Goal: Information Seeking & Learning: Find specific fact

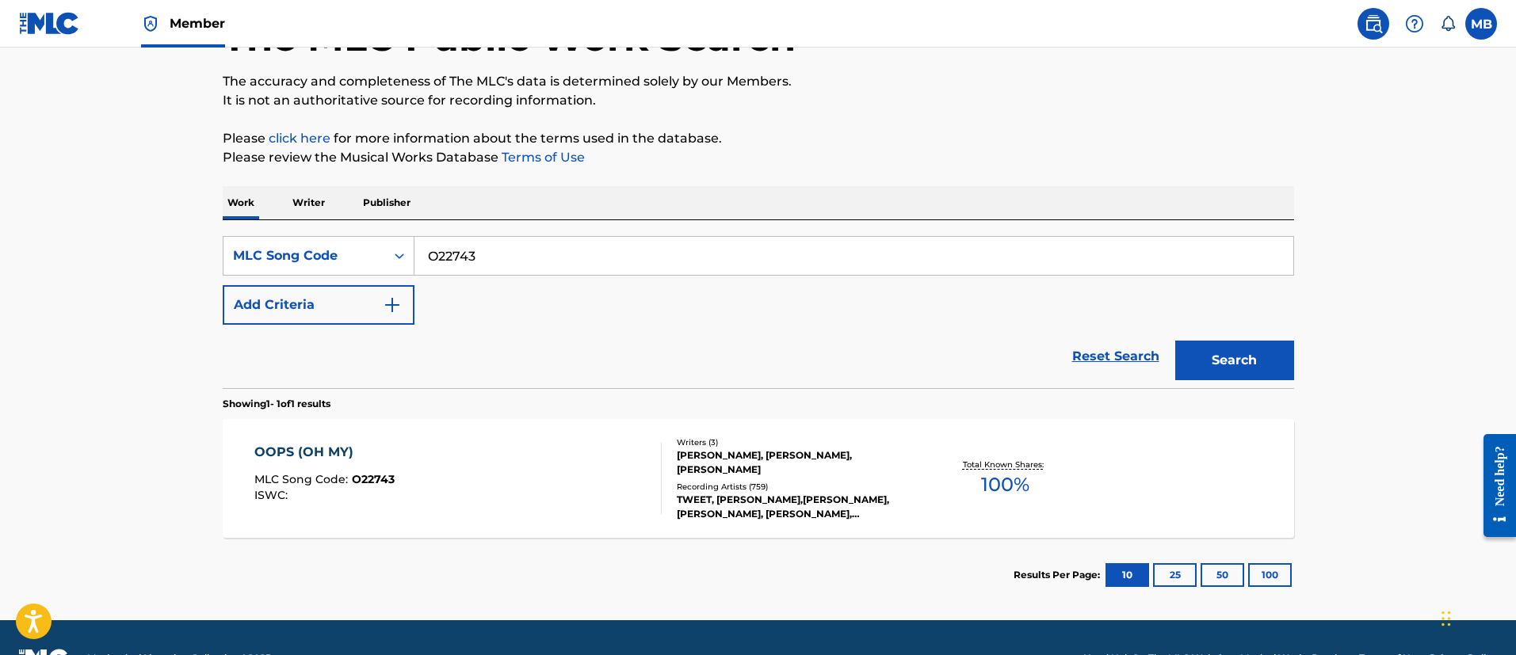
drag, startPoint x: 467, startPoint y: 256, endPoint x: 166, endPoint y: 244, distance: 302.1
click at [171, 247] on main "The MLC Public Work Search The accuracy and completeness of The MLC's data is d…" at bounding box center [758, 275] width 1516 height 689
paste input "1685W / OD02ZQ"
type input "O1685W"
click at [1175, 341] on button "Search" at bounding box center [1234, 361] width 119 height 40
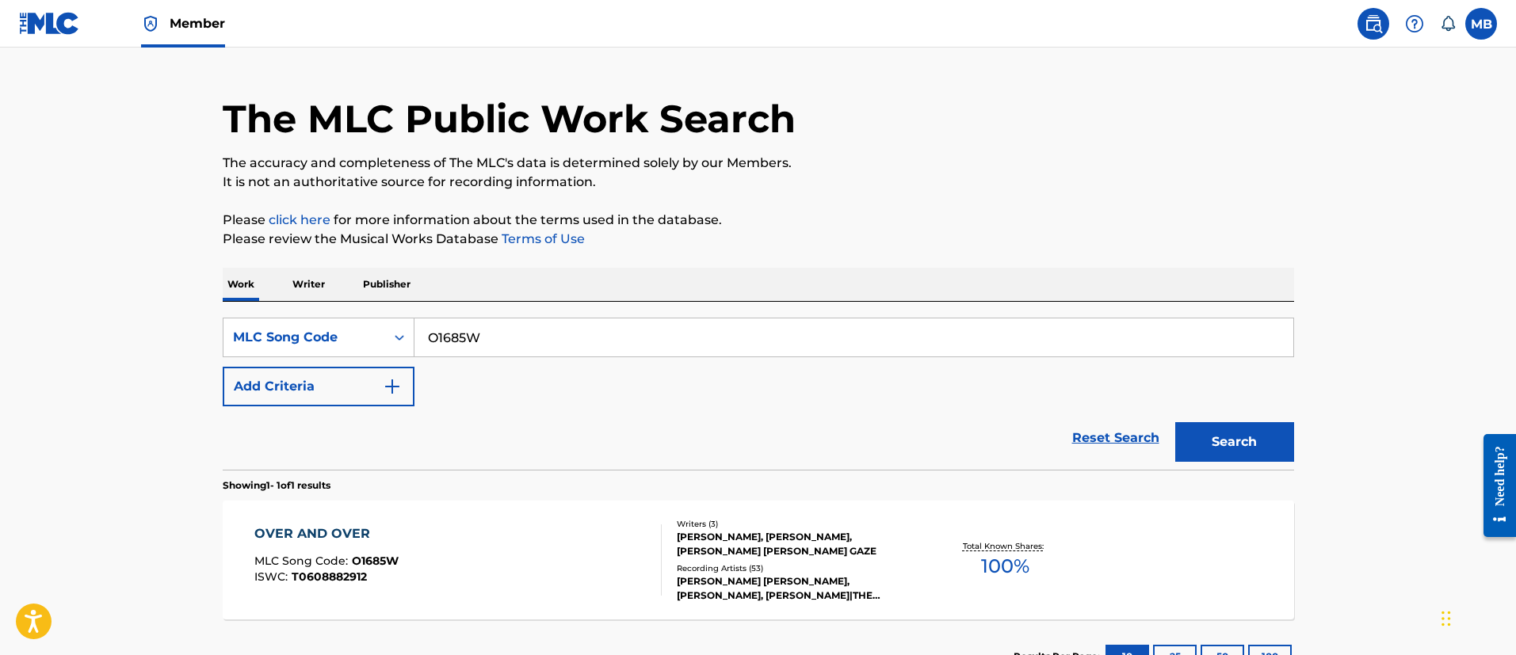
scroll to position [116, 0]
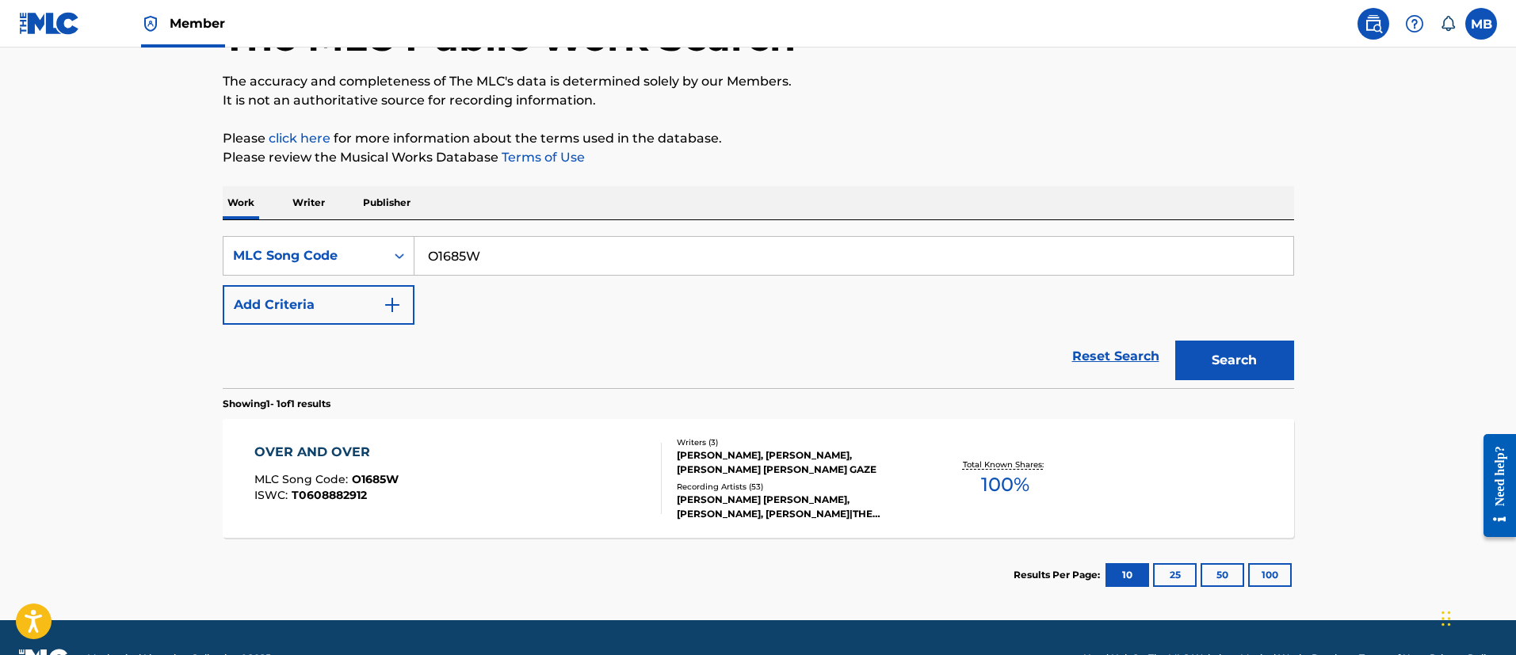
click at [483, 475] on div "OVER AND OVER MLC Song Code : O1685W ISWC : T0608882912" at bounding box center [457, 478] width 407 height 71
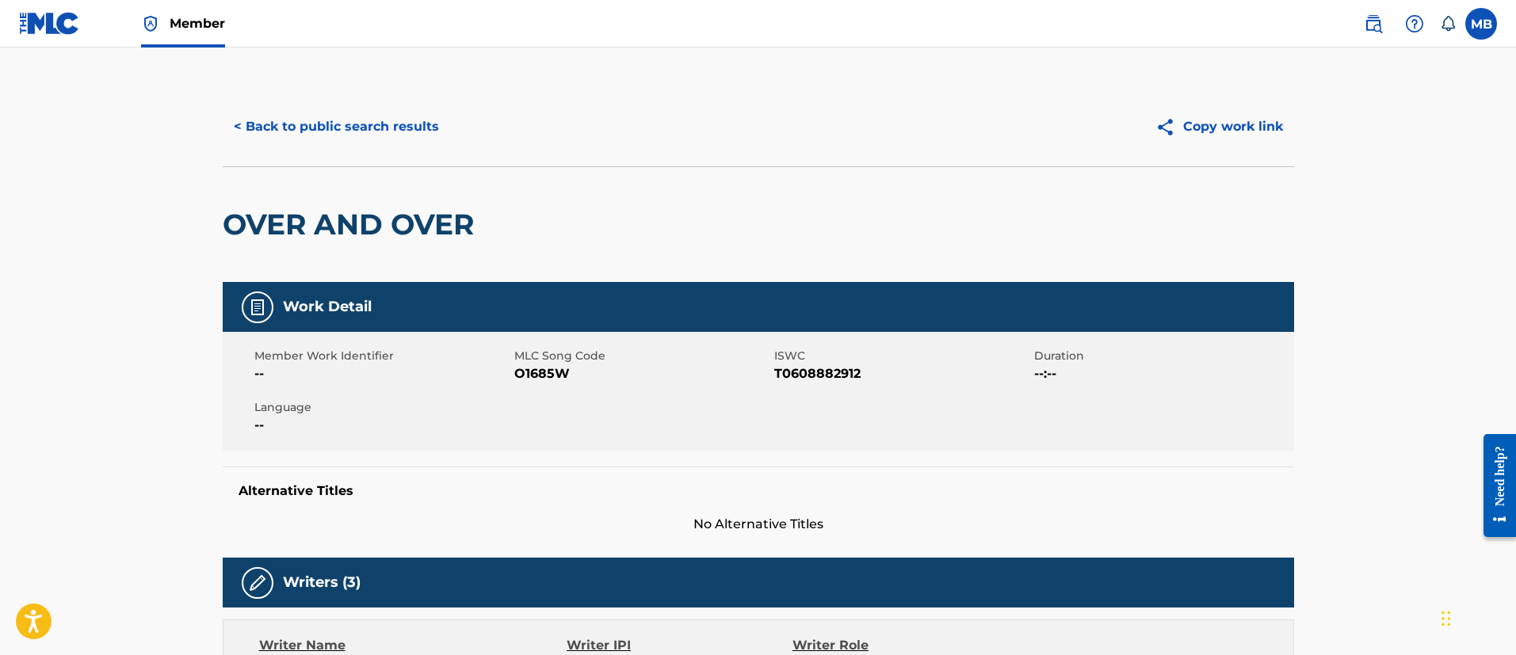
click at [362, 144] on button "< Back to public search results" at bounding box center [336, 127] width 227 height 40
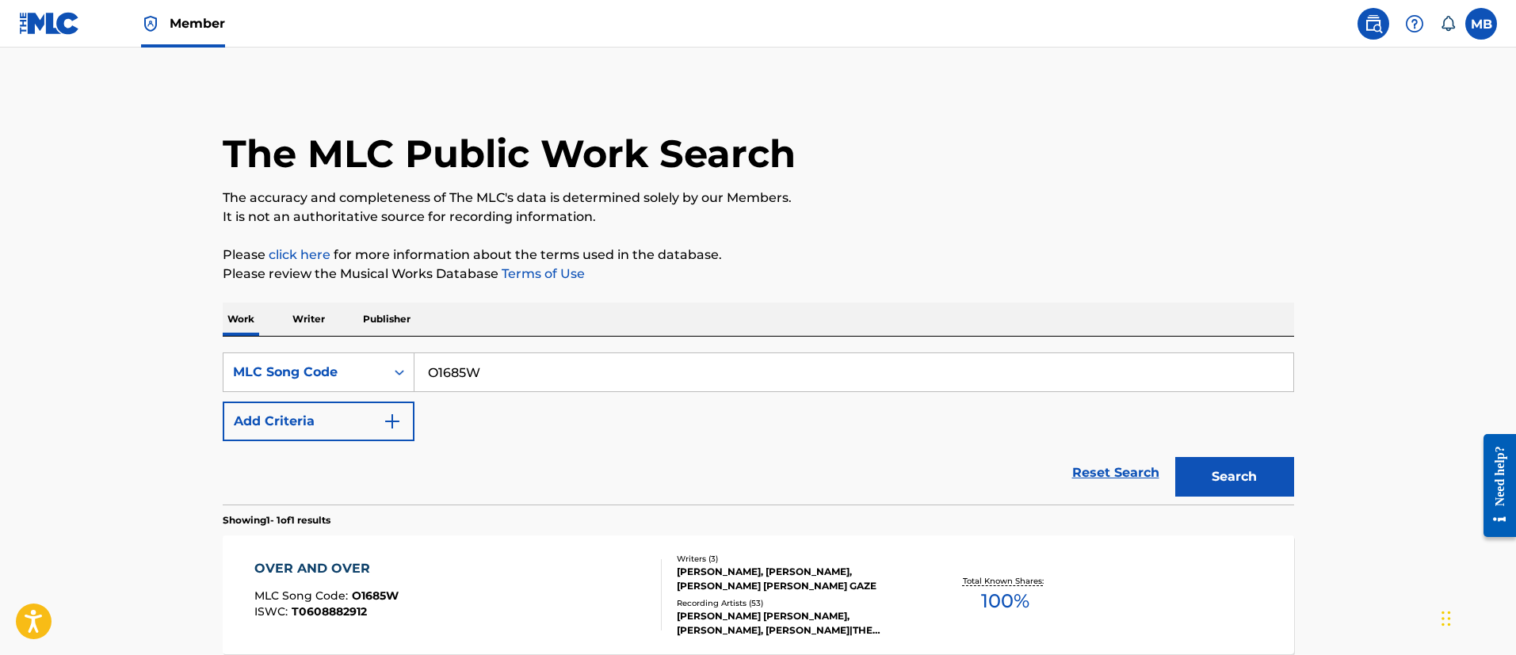
scroll to position [116, 0]
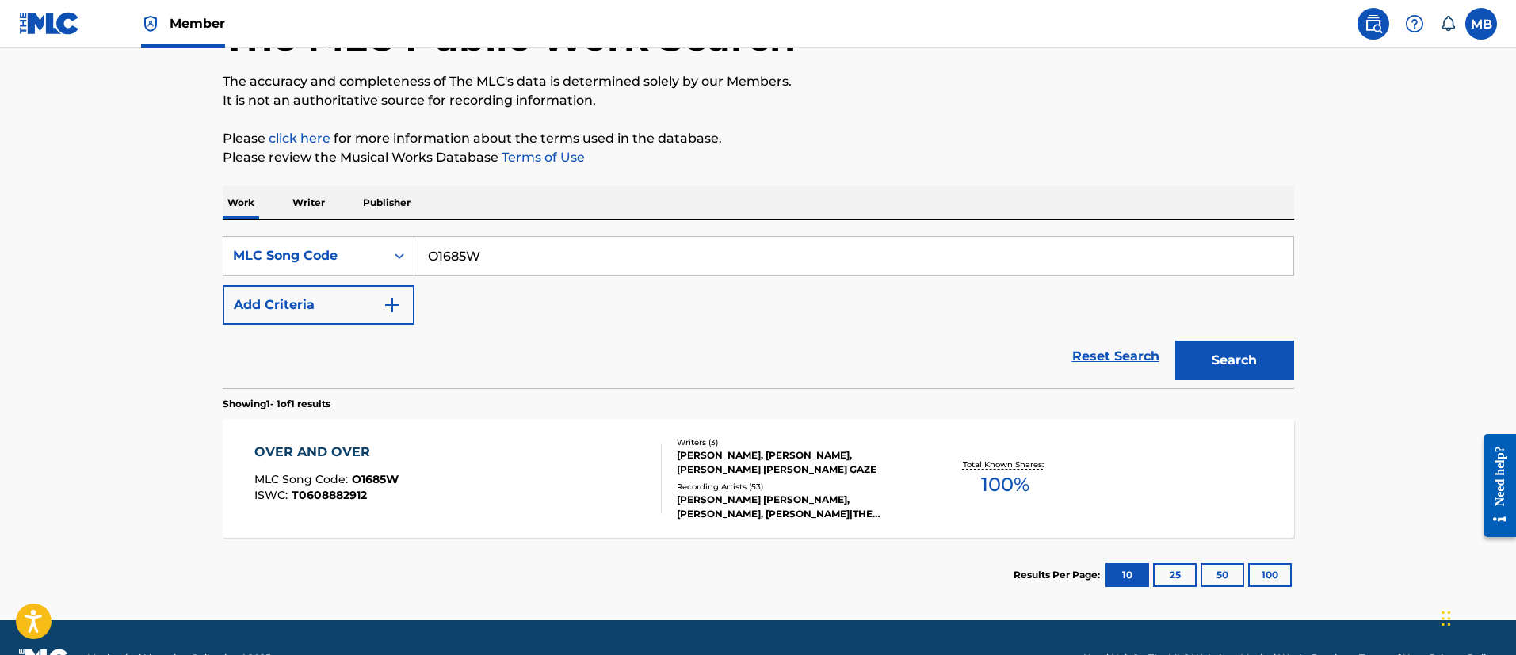
drag, startPoint x: 516, startPoint y: 246, endPoint x: 202, endPoint y: 221, distance: 314.7
click at [208, 227] on div "The MLC Public Work Search The accuracy and completeness of The MLC's data is d…" at bounding box center [758, 292] width 1109 height 642
paste input "/ OD02ZQ"
click at [1175, 341] on button "Search" at bounding box center [1234, 361] width 119 height 40
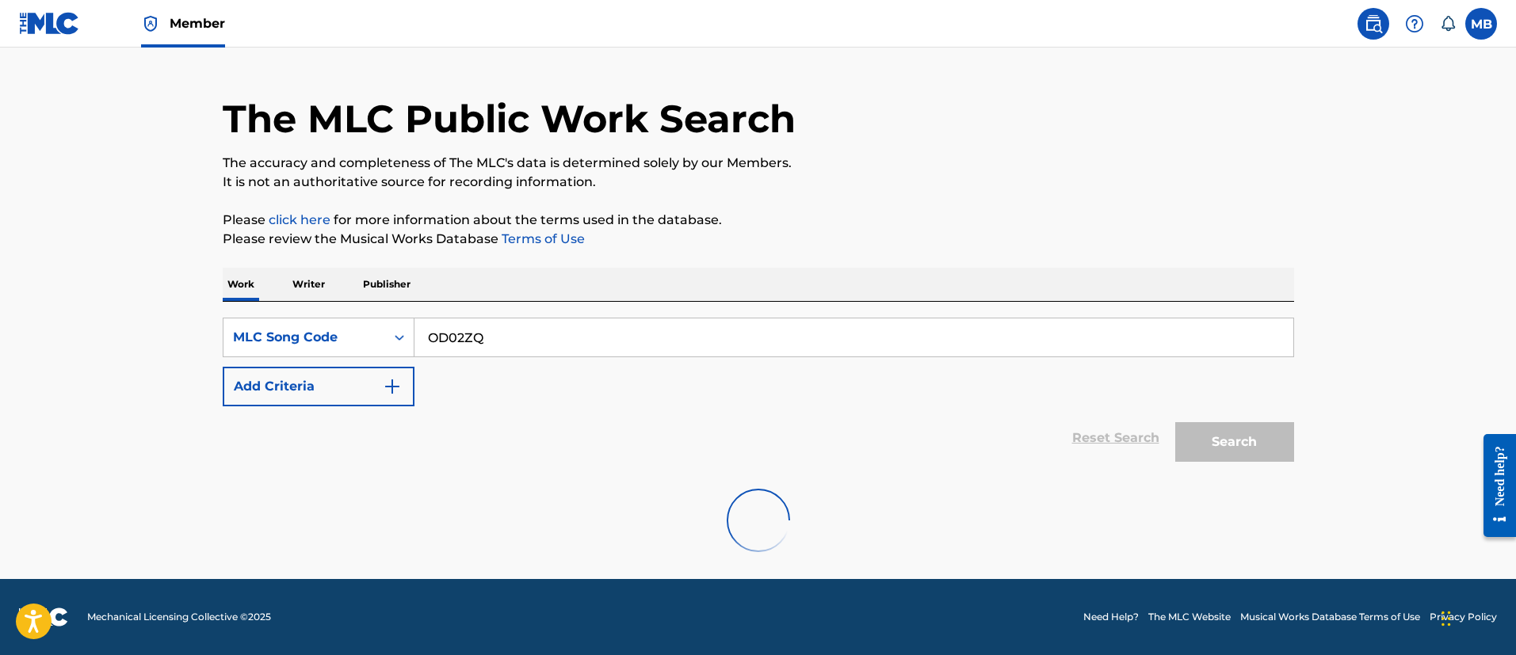
scroll to position [0, 0]
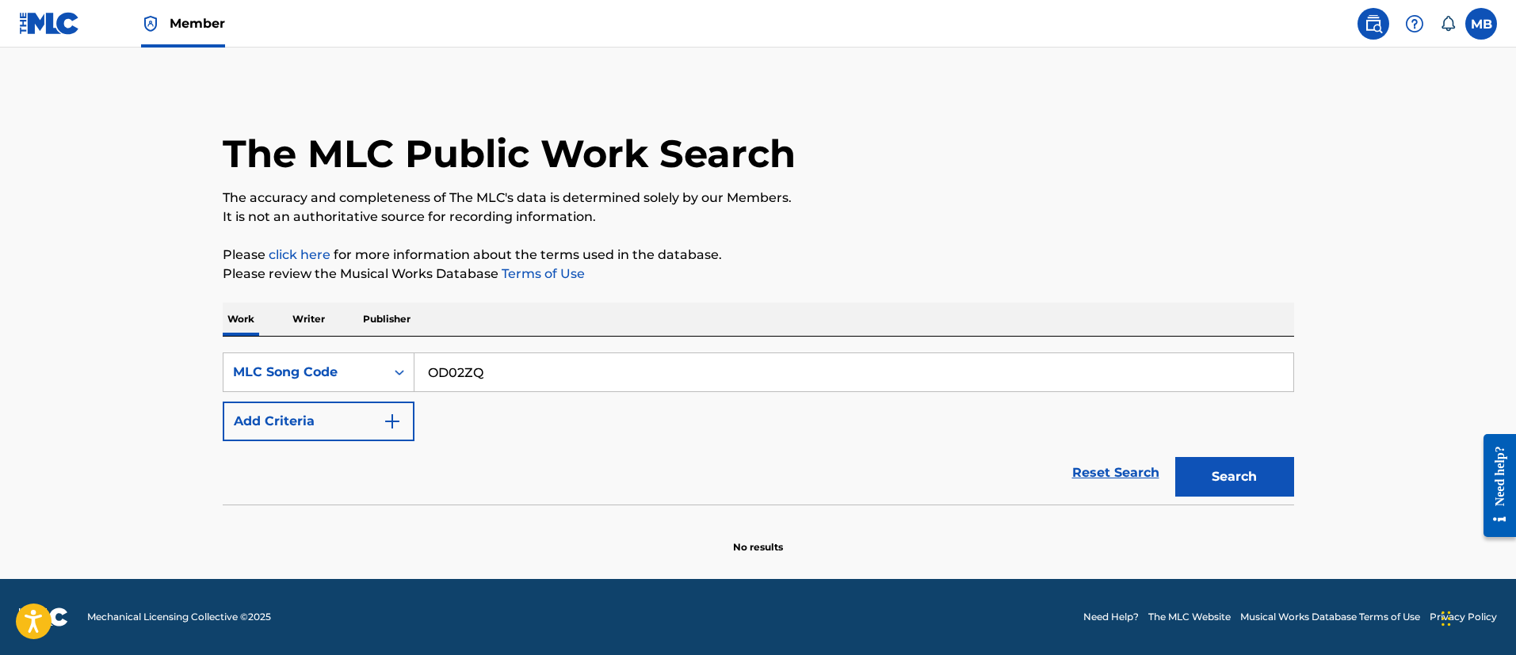
drag, startPoint x: 513, startPoint y: 360, endPoint x: 349, endPoint y: 328, distance: 167.2
click at [350, 329] on div "Work Writer Publisher SearchWithCriteriadc61c352-2614-4c88-a192-f2b37bb2b949 ML…" at bounding box center [758, 429] width 1071 height 252
paste input "O1685W /"
type input "O1685W"
click at [1175, 457] on button "Search" at bounding box center [1234, 477] width 119 height 40
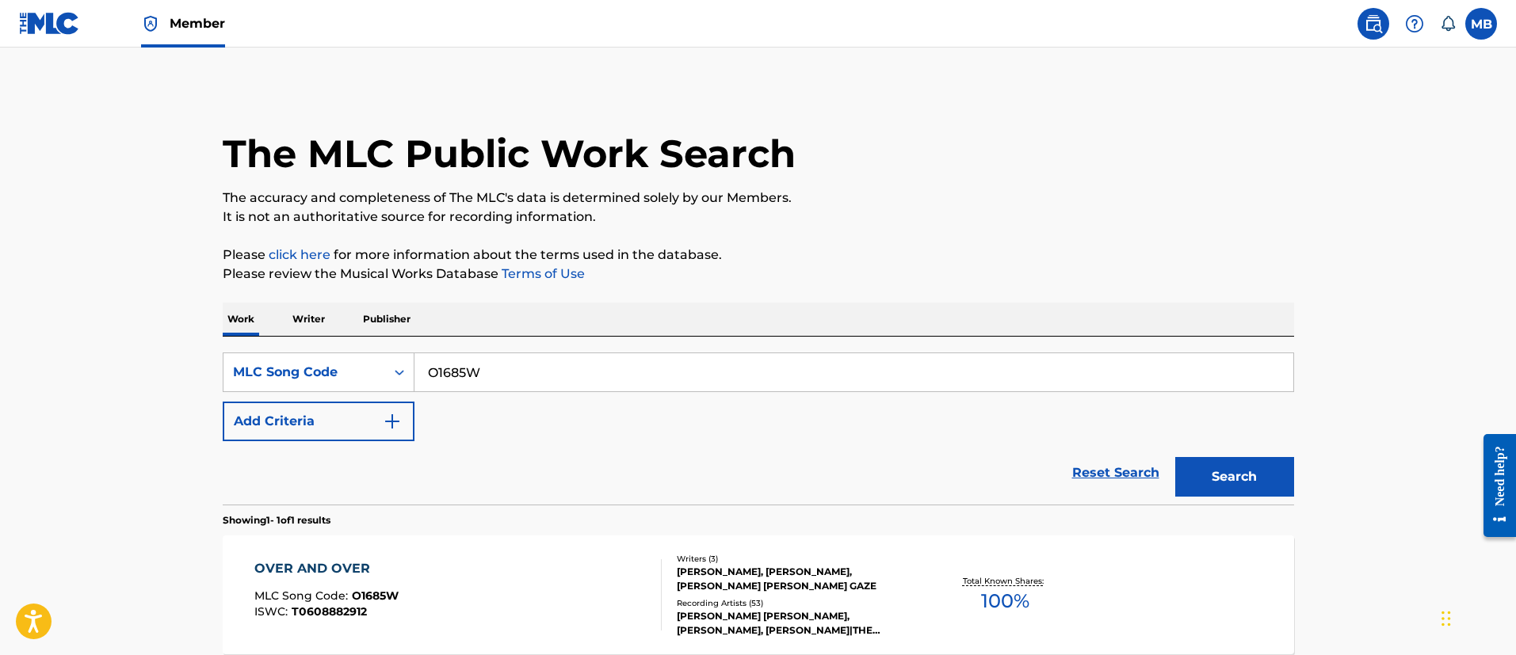
click at [440, 362] on input "O1685W" at bounding box center [853, 372] width 879 height 38
drag, startPoint x: 193, startPoint y: 63, endPoint x: 199, endPoint y: 48, distance: 16.0
click at [193, 62] on main "The MLC Public Work Search The accuracy and completeness of The MLC's data is d…" at bounding box center [758, 392] width 1516 height 689
click at [203, 40] on link "Member" at bounding box center [183, 23] width 84 height 47
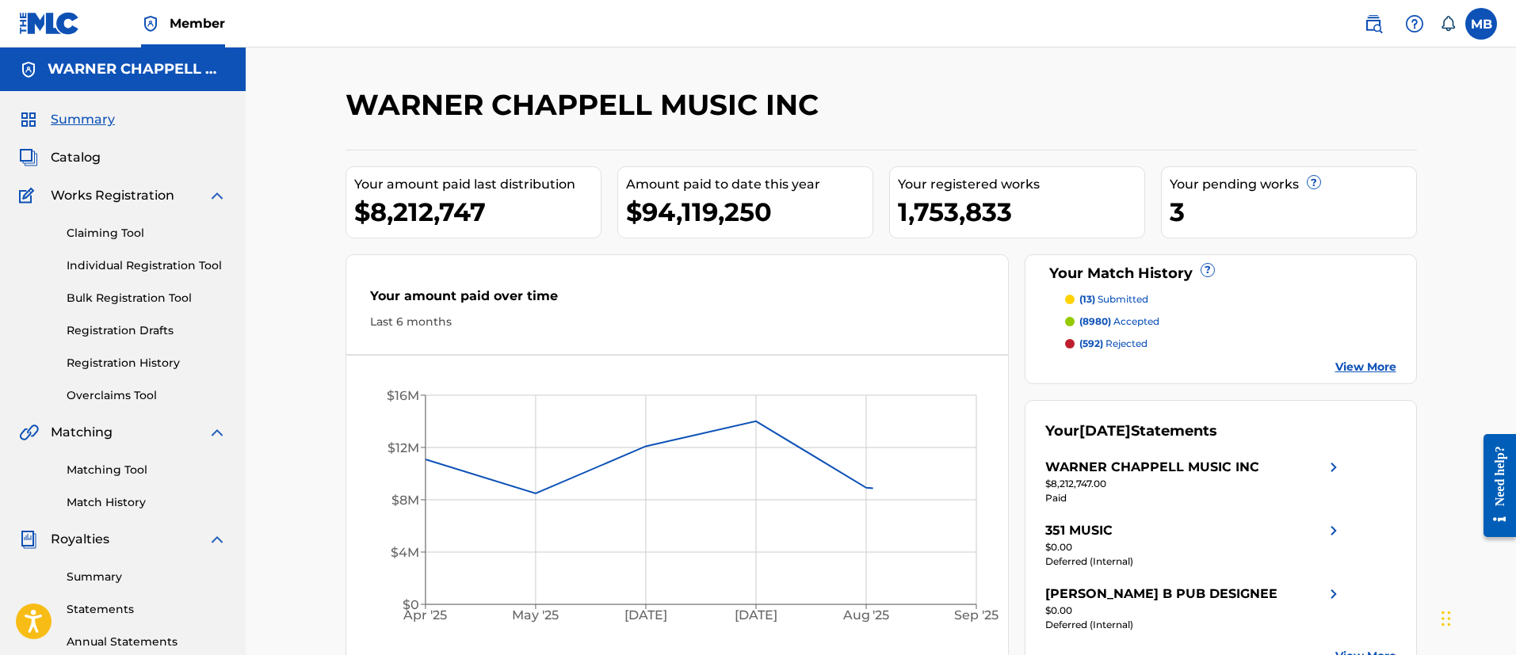
click at [96, 161] on span "Catalog" at bounding box center [76, 157] width 50 height 19
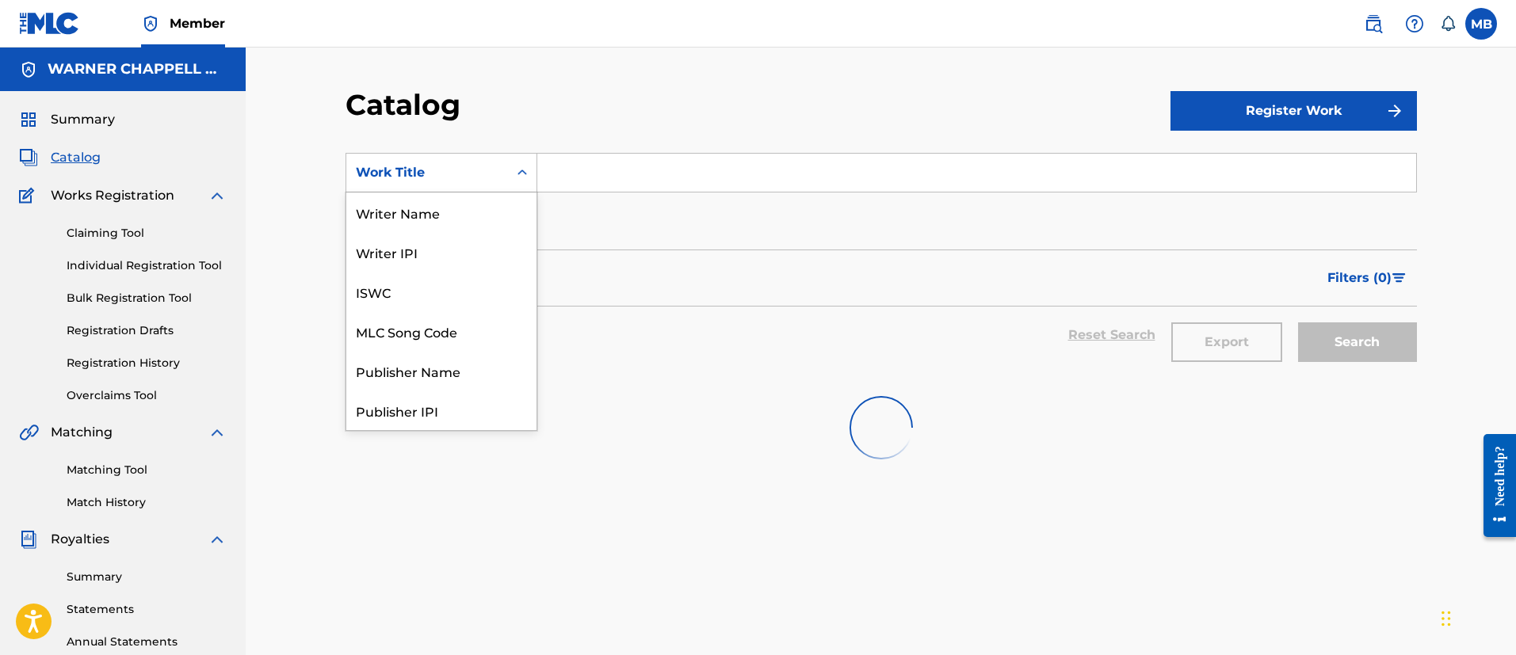
click at [378, 162] on div "Work Title" at bounding box center [427, 173] width 162 height 30
click at [452, 320] on div "MLC Song Code" at bounding box center [441, 331] width 190 height 40
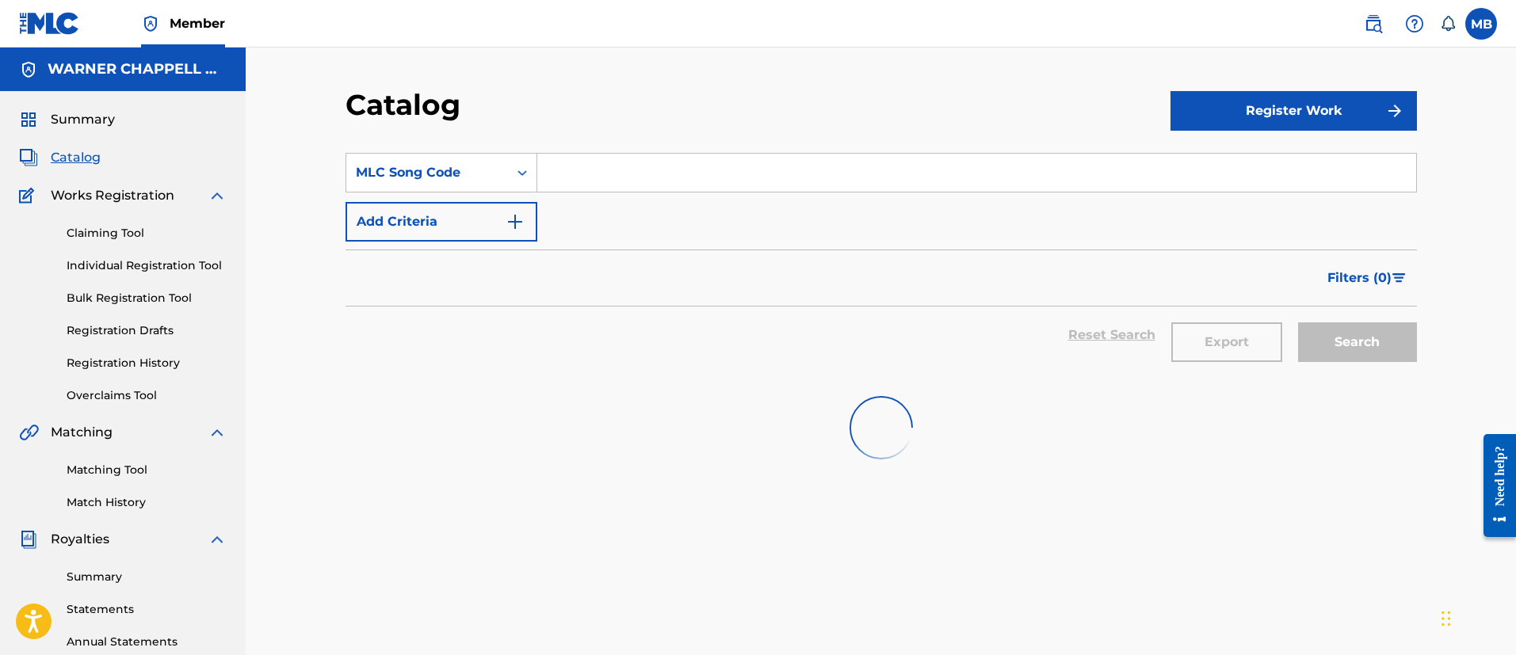
click at [566, 178] on input "Search Form" at bounding box center [976, 173] width 879 height 38
paste input "O1685W"
type input "O1685W"
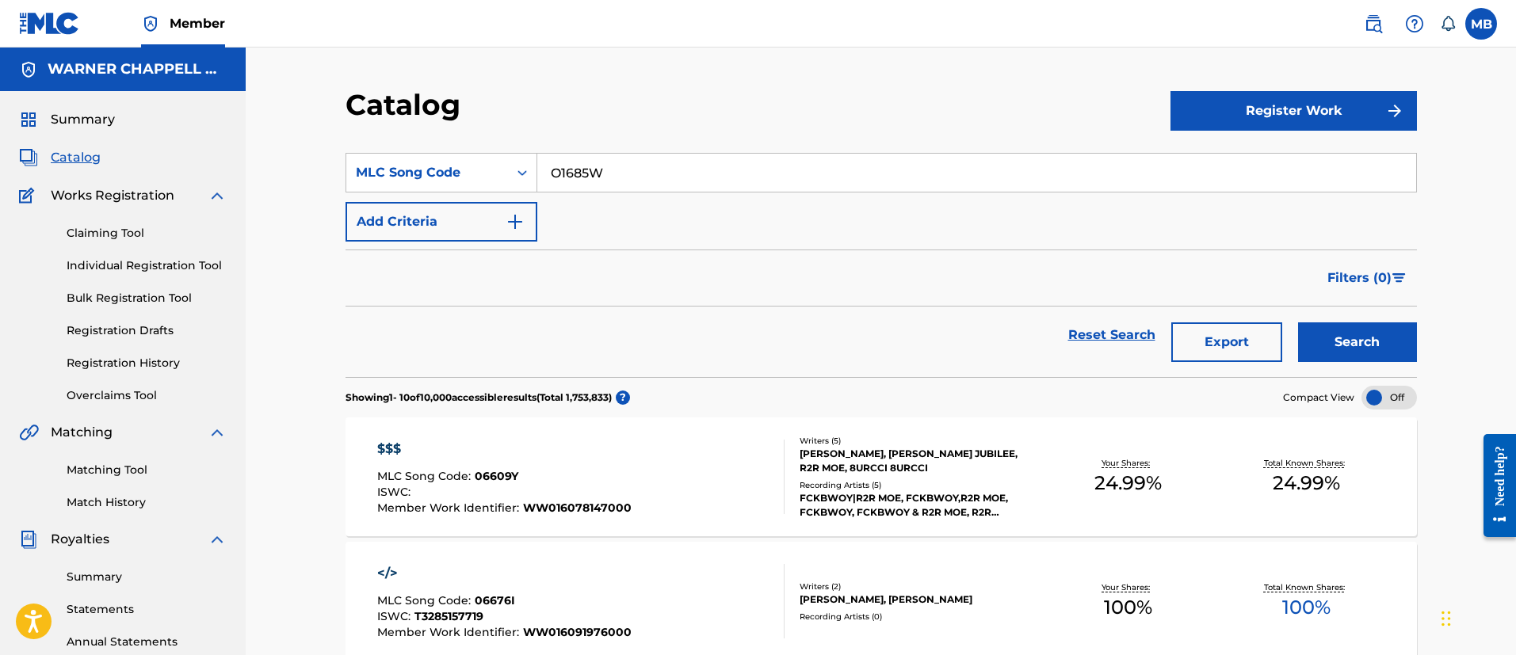
click at [643, 181] on input "O1685W" at bounding box center [976, 173] width 879 height 38
click at [1298, 322] on button "Search" at bounding box center [1357, 342] width 119 height 40
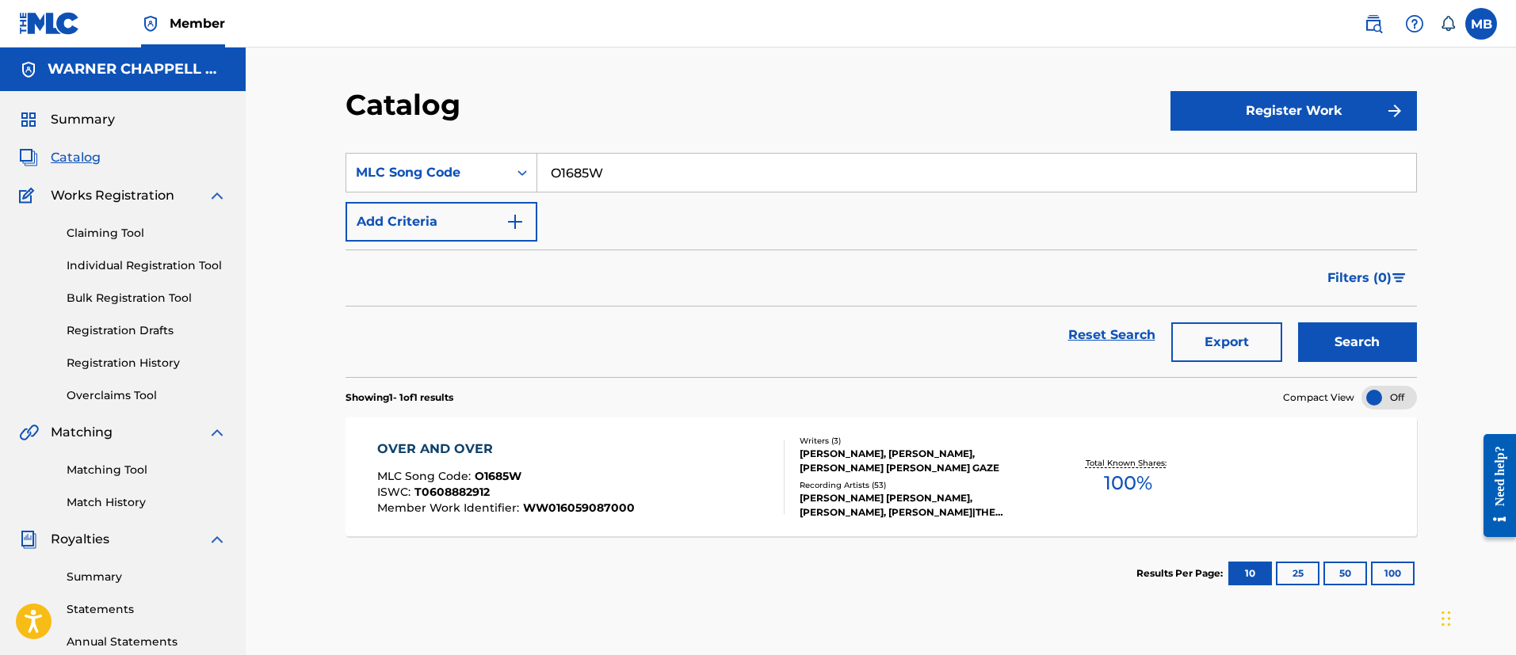
click at [688, 508] on div "OVER AND OVER MLC Song Code : O1685W ISWC : T0608882912 Member Work Identifier …" at bounding box center [580, 477] width 407 height 74
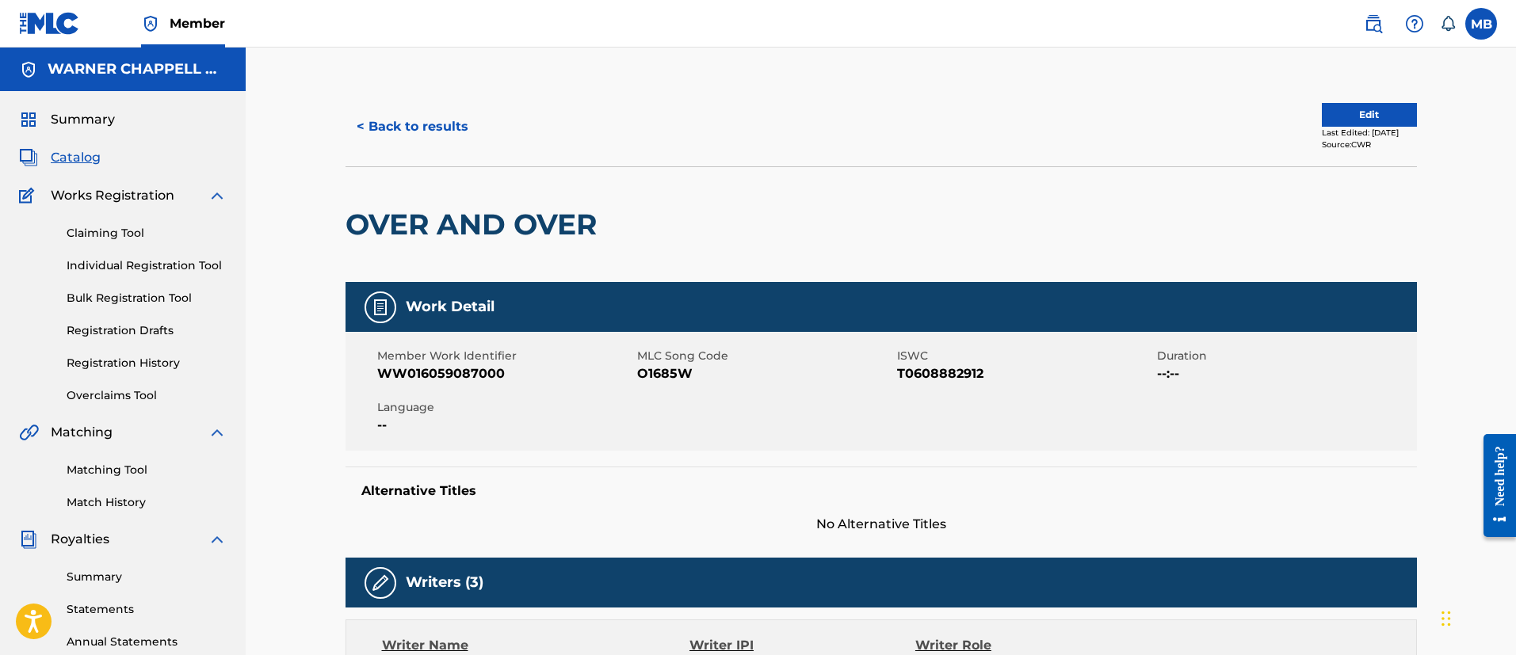
click at [397, 115] on button "< Back to results" at bounding box center [412, 127] width 134 height 40
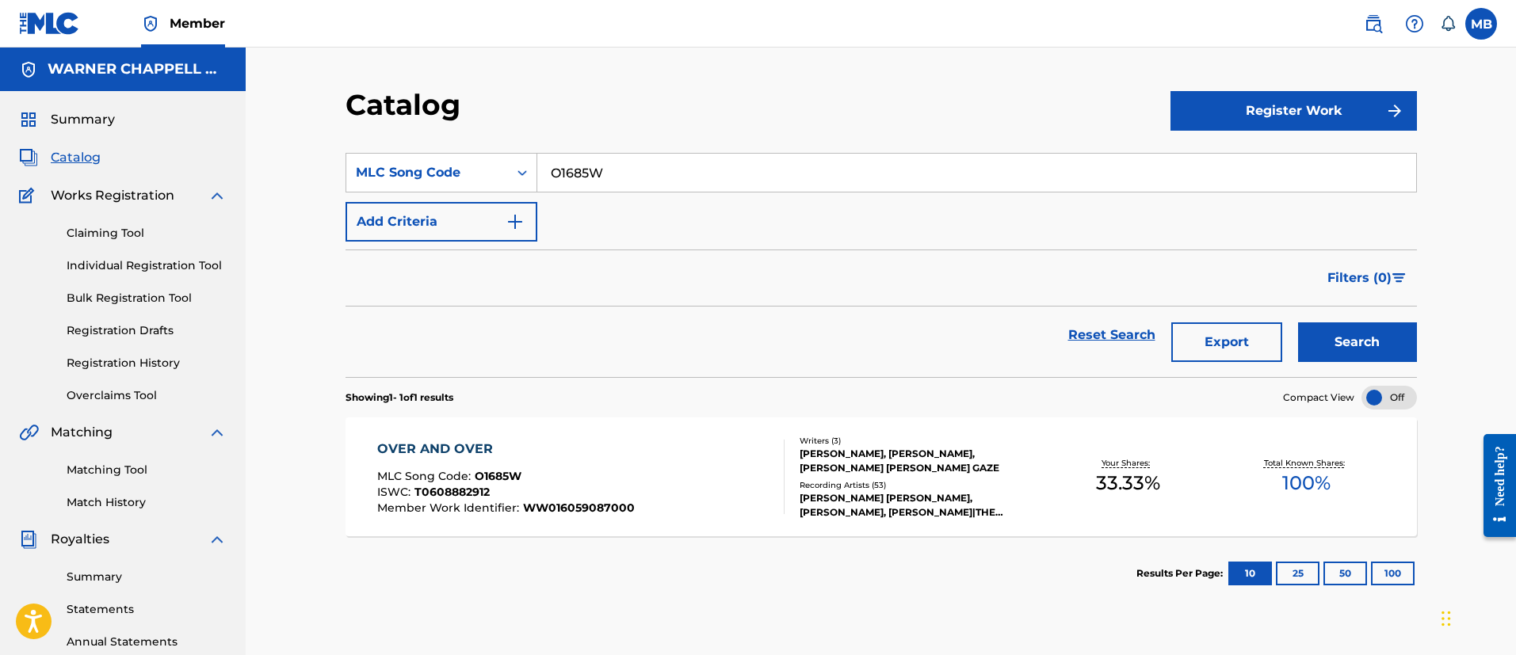
click at [1379, 21] on img at bounding box center [1373, 23] width 19 height 19
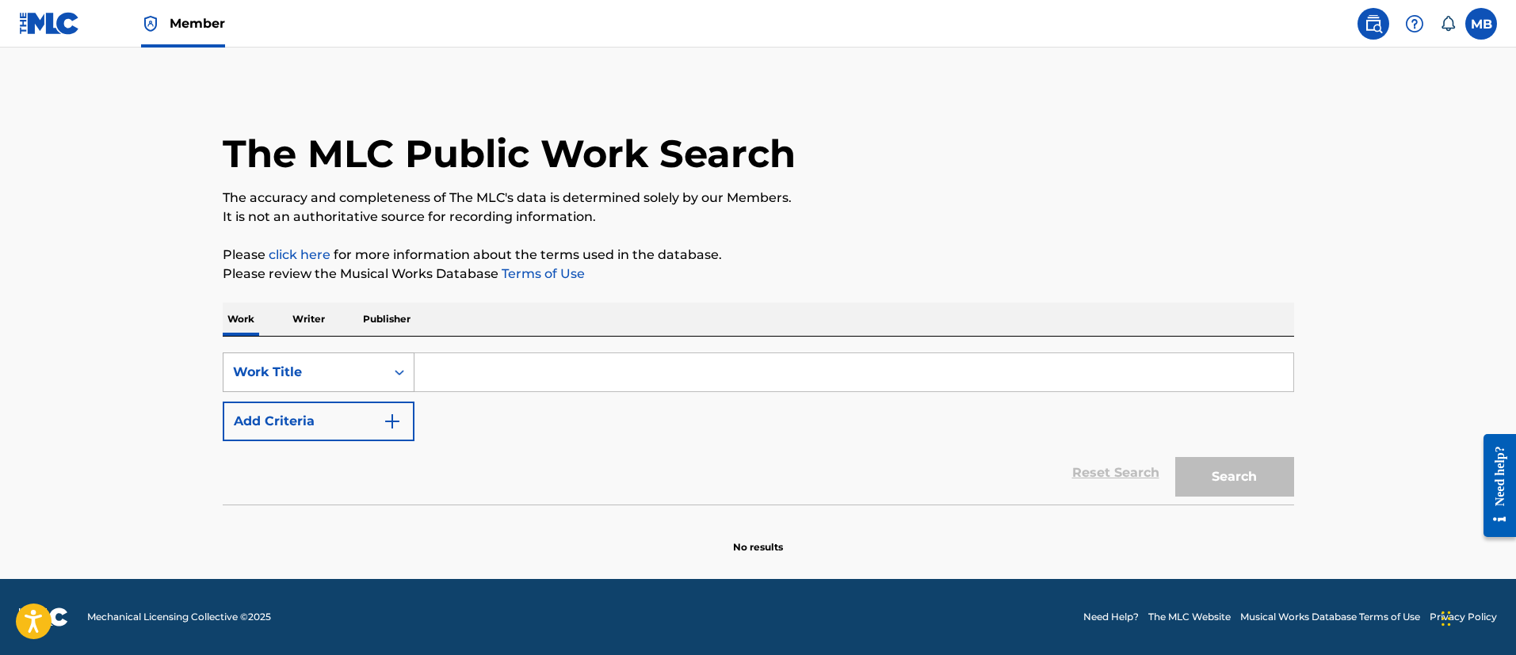
click at [343, 368] on div "Work Title" at bounding box center [304, 372] width 143 height 19
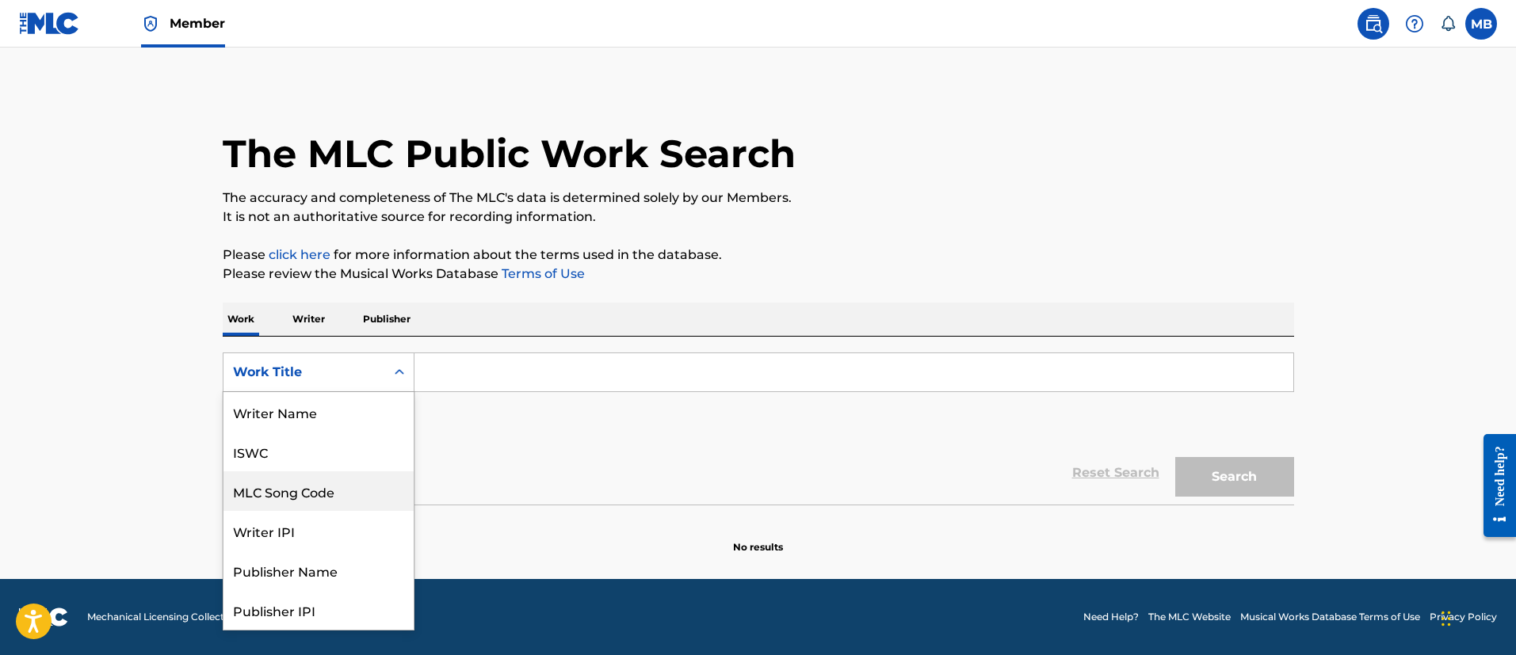
scroll to position [79, 0]
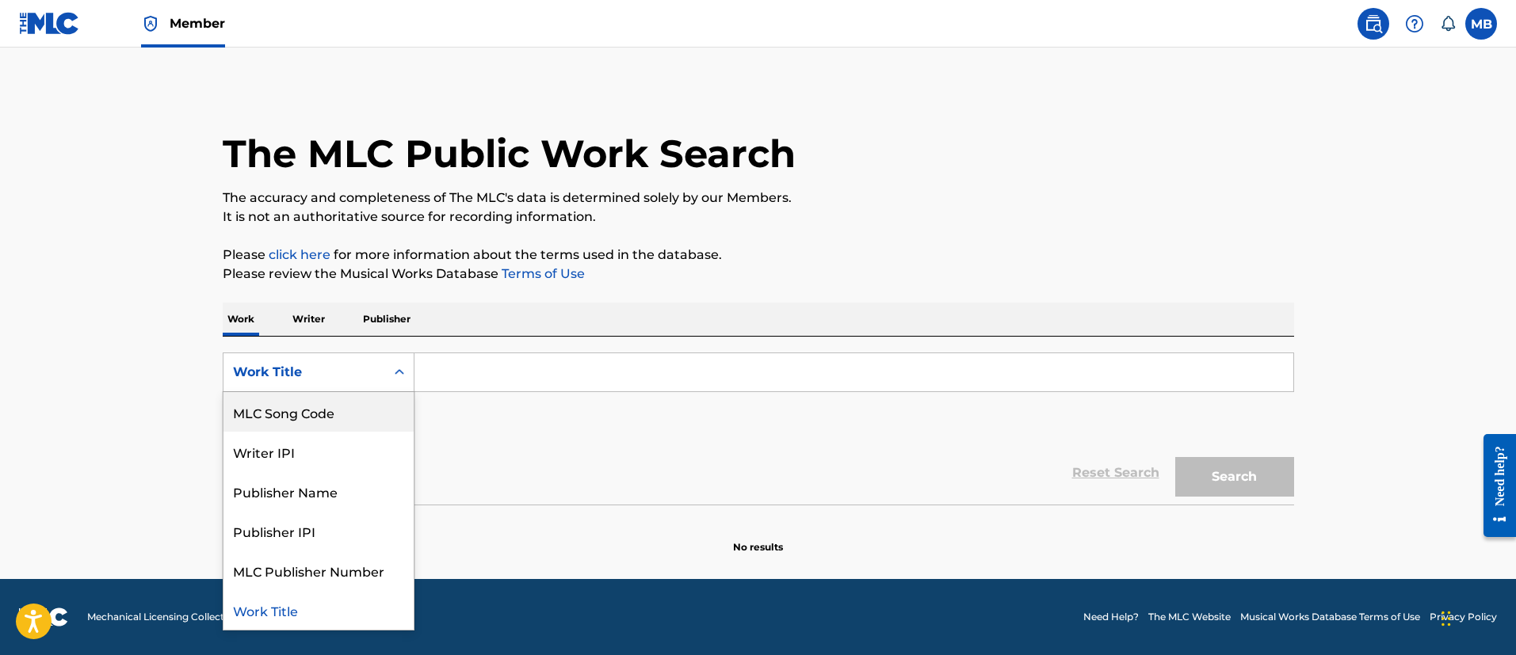
click at [331, 422] on div "MLC Song Code" at bounding box center [318, 412] width 190 height 40
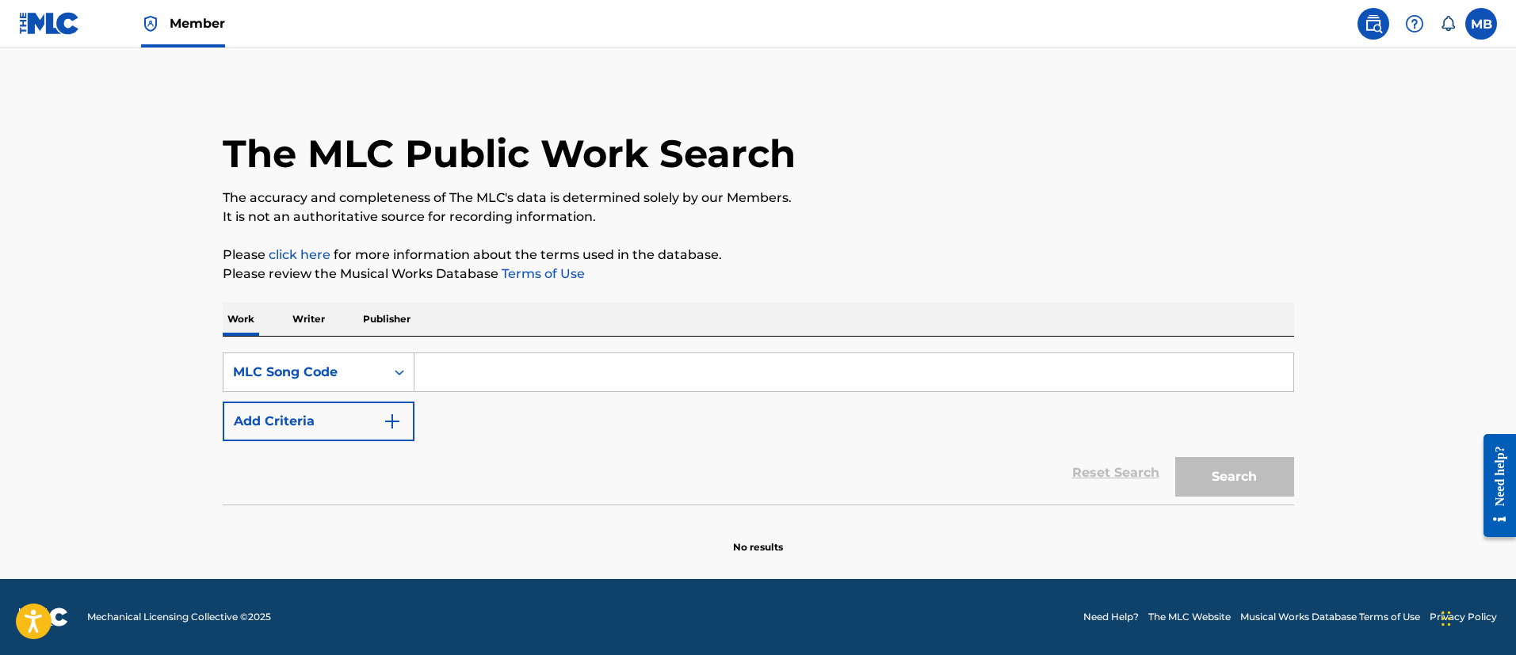
click at [525, 379] on input "Search Form" at bounding box center [853, 372] width 879 height 38
paste input "A13000"
type input "A13000"
click at [1175, 457] on button "Search" at bounding box center [1234, 477] width 119 height 40
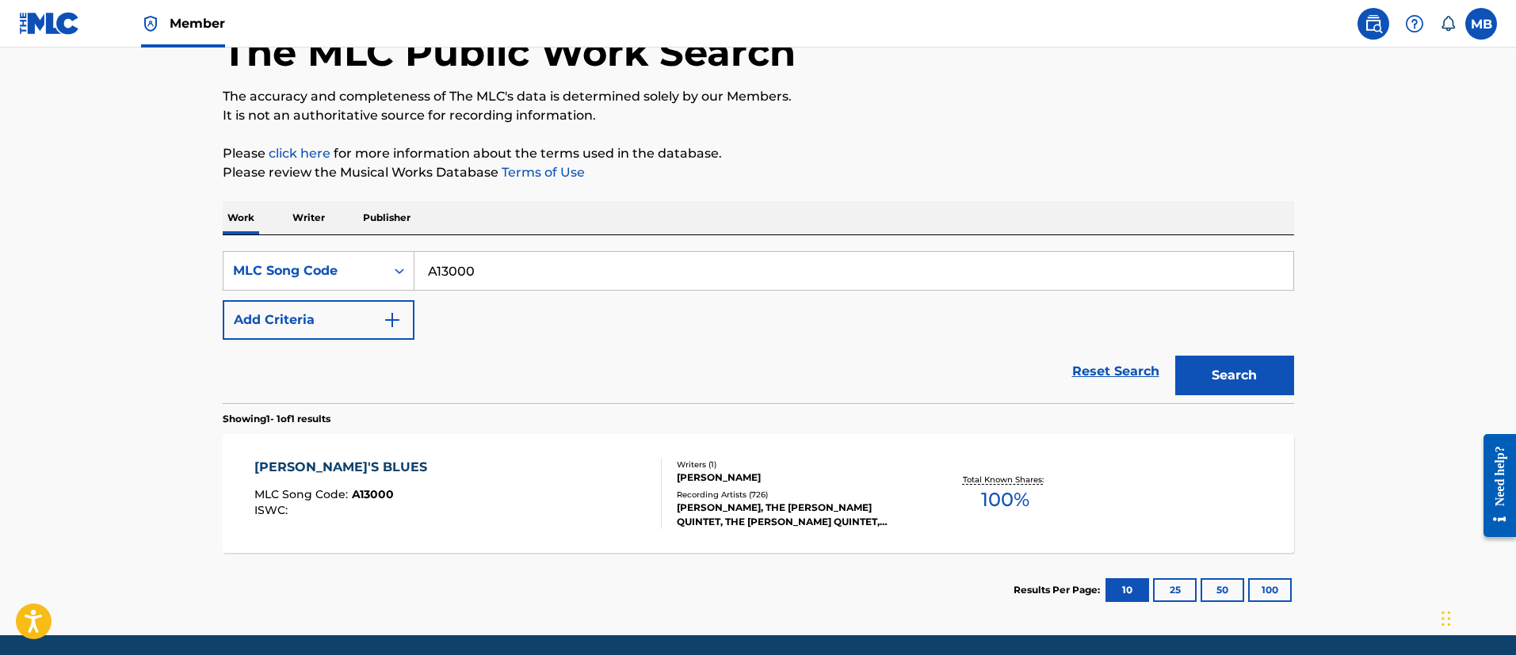
scroll to position [158, 0]
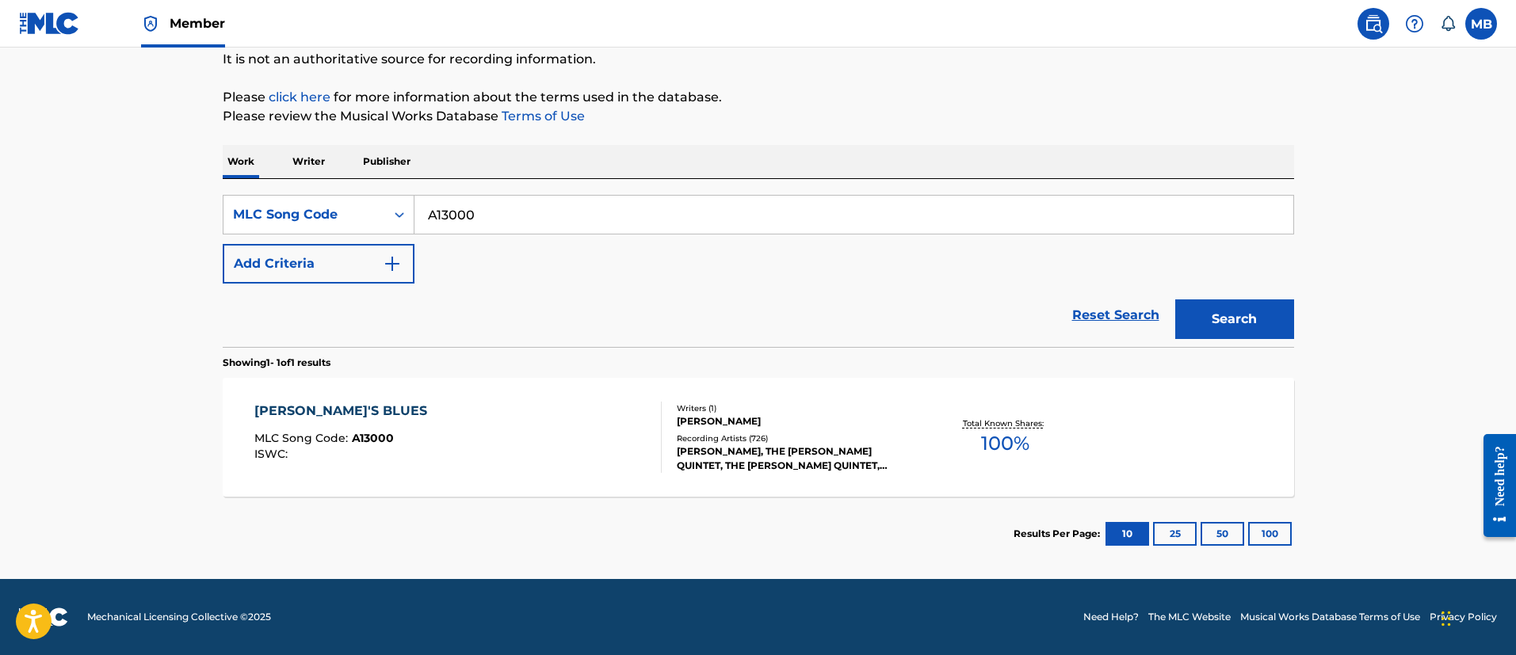
click at [556, 472] on div "AHMAD'S BLUES MLC Song Code : A13000 ISWC :" at bounding box center [457, 437] width 407 height 71
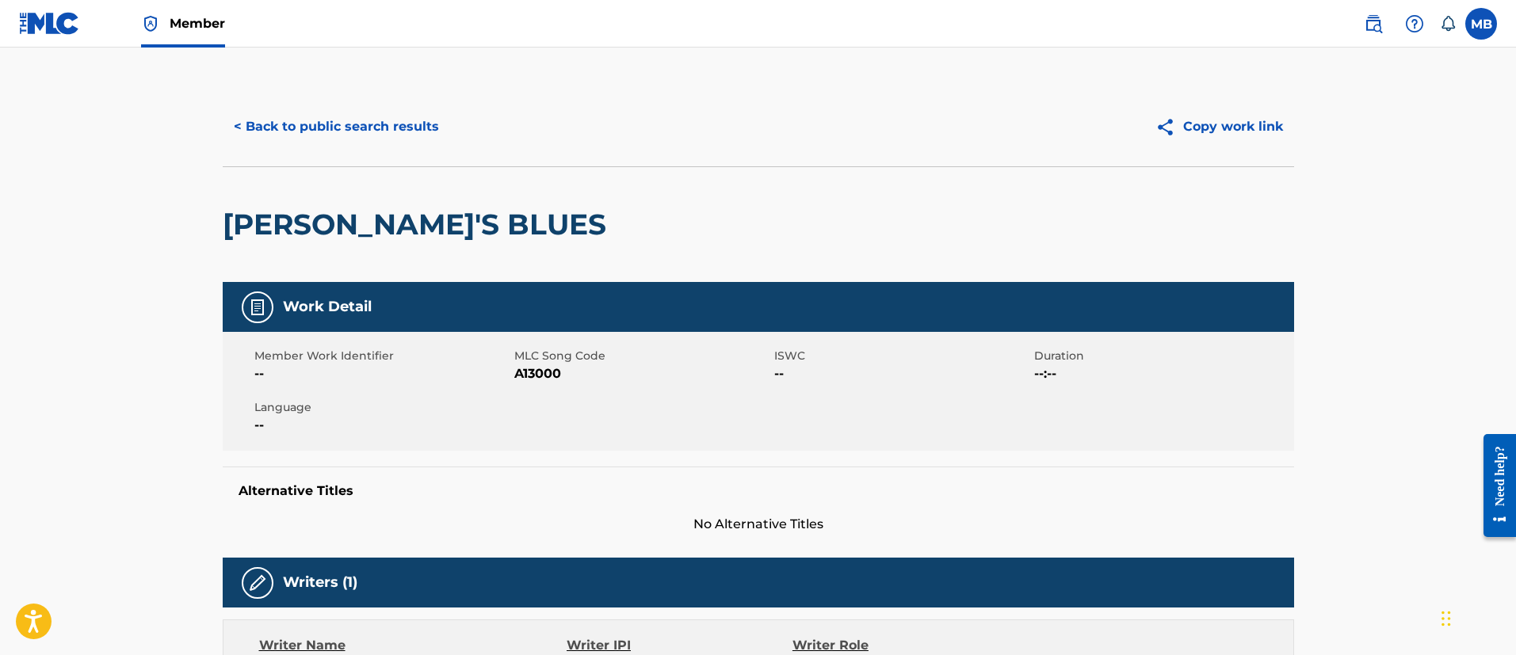
click at [394, 120] on button "< Back to public search results" at bounding box center [336, 127] width 227 height 40
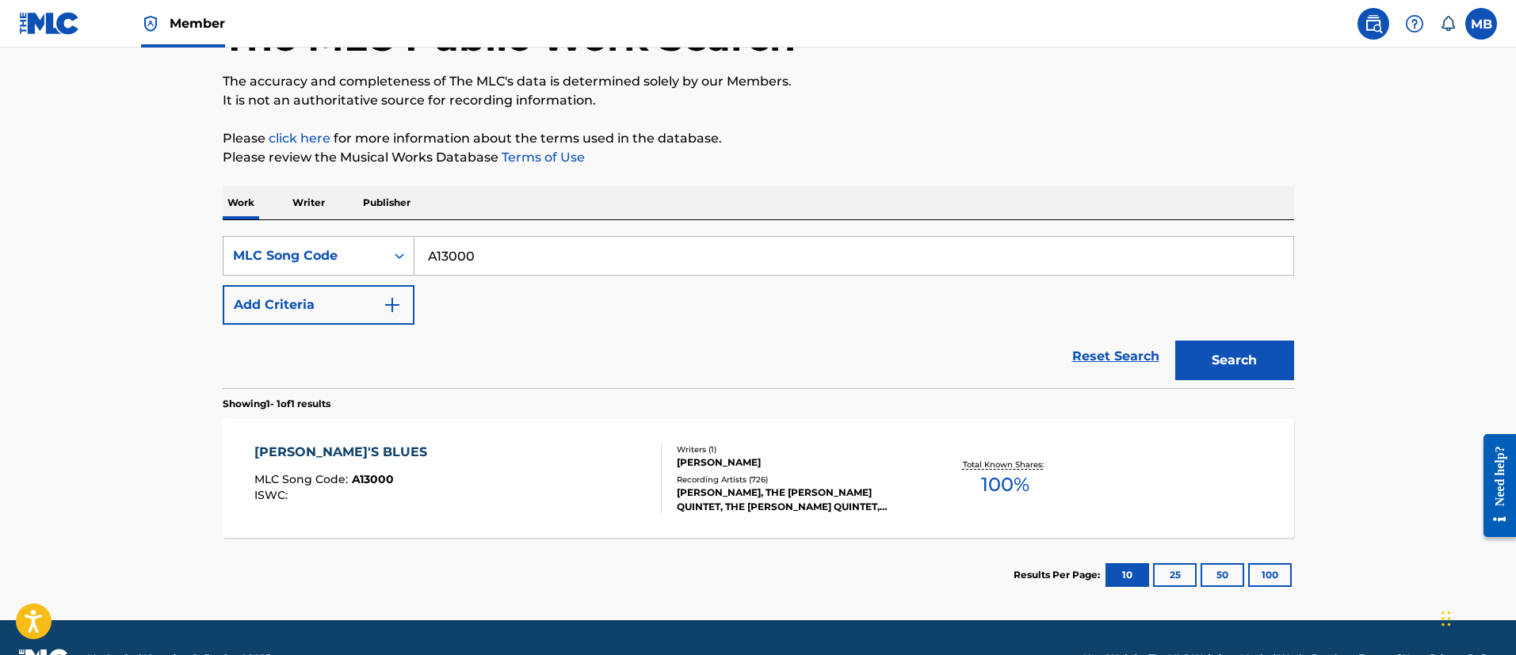
drag, startPoint x: 393, startPoint y: 252, endPoint x: 249, endPoint y: 258, distance: 144.3
click at [271, 259] on div "SearchWithCriteria4d51e338-8a4f-4a7d-865d-a0fbf9a74b51 MLC Song Code A13000" at bounding box center [758, 256] width 1071 height 40
paste input "TVE0XL"
type input "TVE0XL"
click at [1175, 341] on button "Search" at bounding box center [1234, 361] width 119 height 40
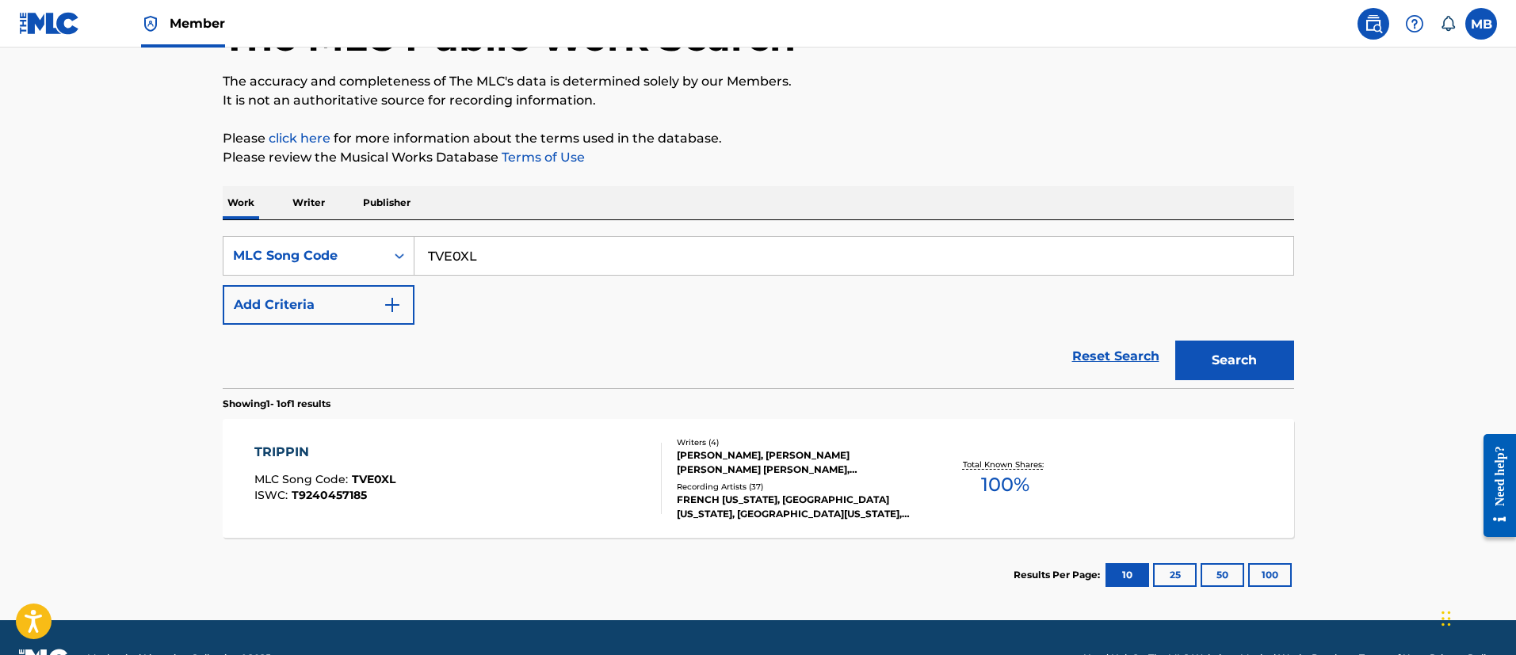
click at [507, 493] on div "TRIPPIN MLC Song Code : TVE0XL ISWC : T9240457185" at bounding box center [457, 478] width 407 height 71
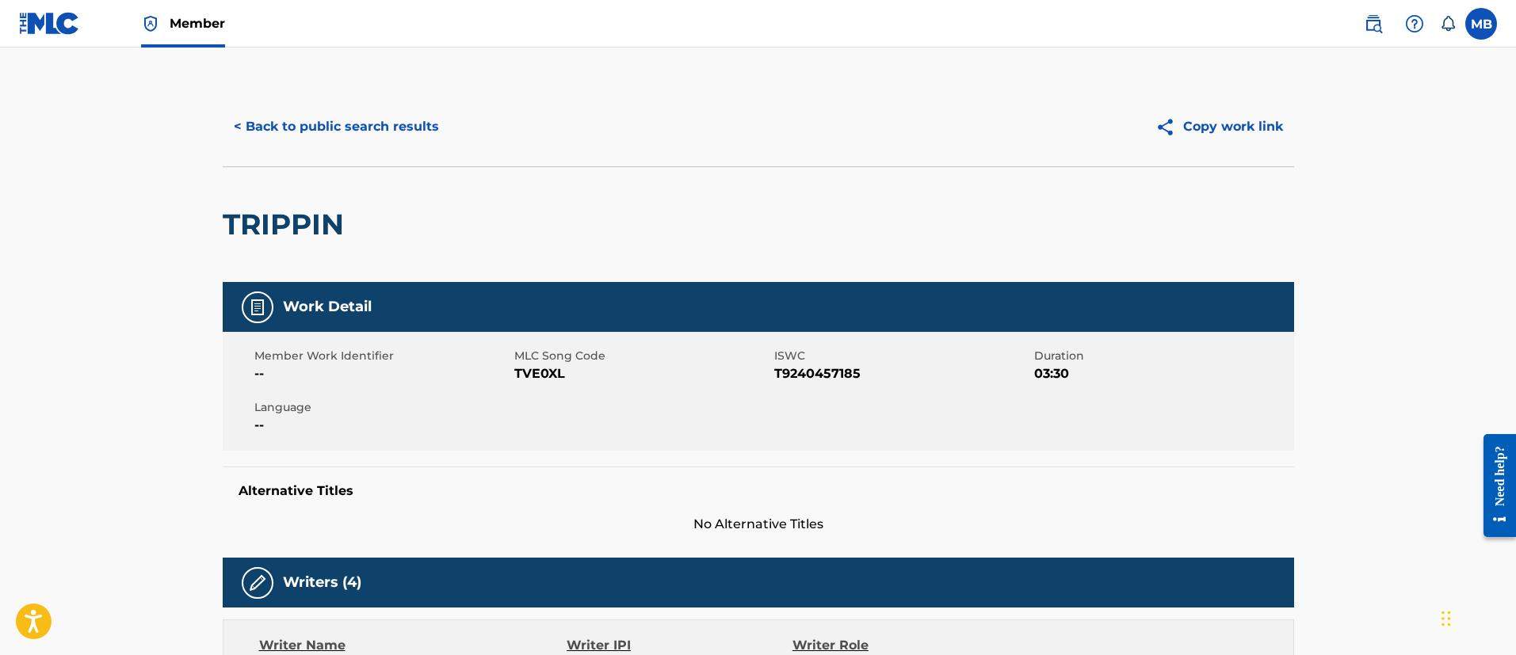
click at [360, 105] on div "< Back to public search results Copy work link" at bounding box center [758, 126] width 1071 height 79
click at [368, 162] on div "< Back to public search results Copy work link" at bounding box center [758, 126] width 1071 height 79
click at [358, 135] on button "< Back to public search results" at bounding box center [336, 127] width 227 height 40
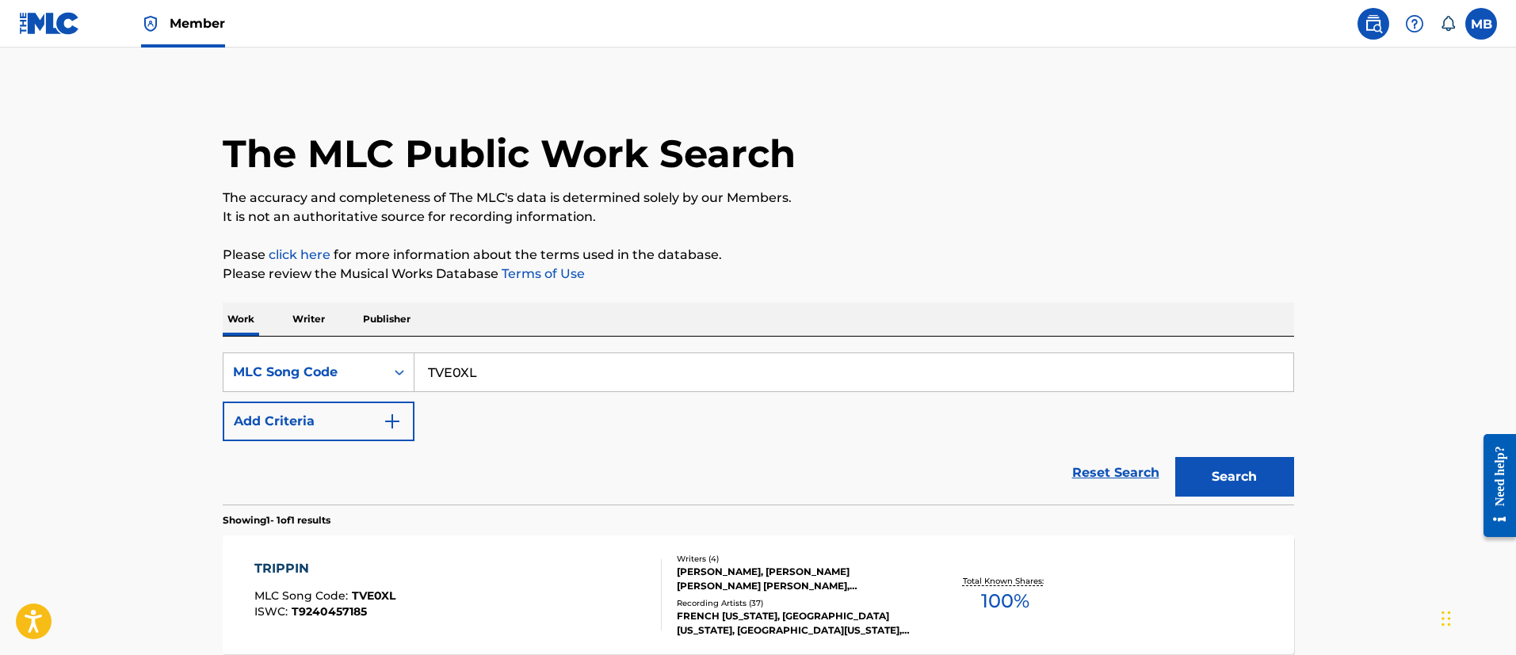
scroll to position [116, 0]
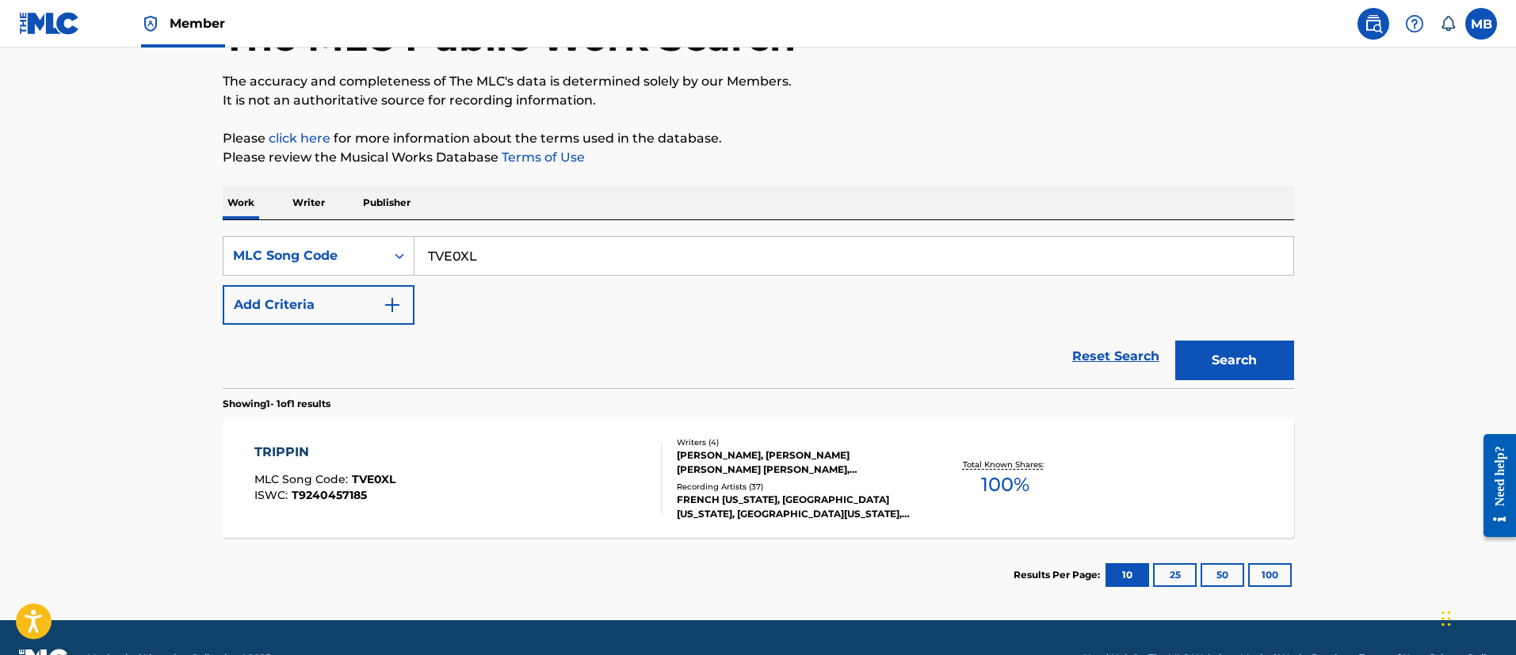
drag, startPoint x: 569, startPoint y: 252, endPoint x: 375, endPoint y: 234, distance: 195.0
click at [380, 235] on div "SearchWithCriteria4d51e338-8a4f-4a7d-865d-a0fbf9a74b51 MLC Song Code TVE0XL Add…" at bounding box center [758, 304] width 1071 height 168
paste input "X09150"
type input "X09150"
click at [1175, 341] on button "Search" at bounding box center [1234, 361] width 119 height 40
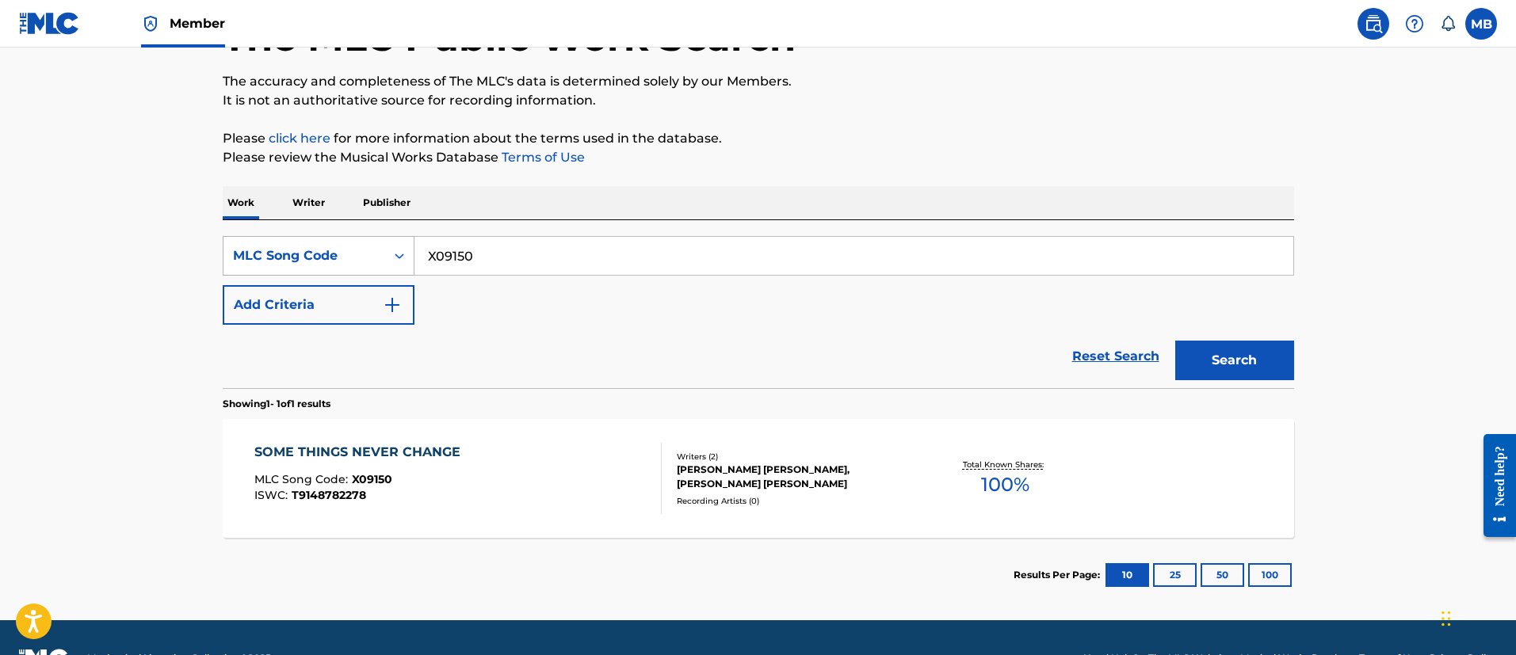
click at [295, 271] on div "MLC Song Code" at bounding box center [319, 256] width 192 height 40
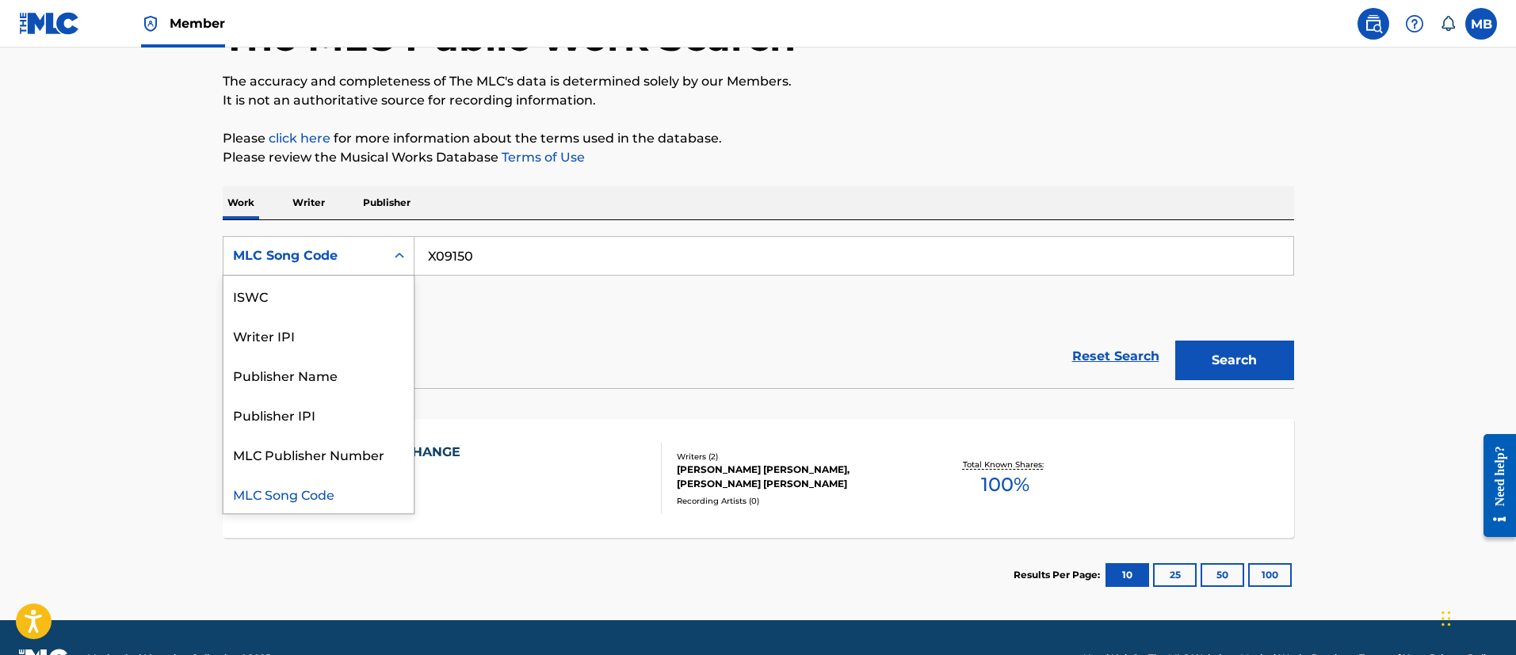
scroll to position [0, 0]
click at [304, 311] on div "Work Title" at bounding box center [318, 296] width 190 height 40
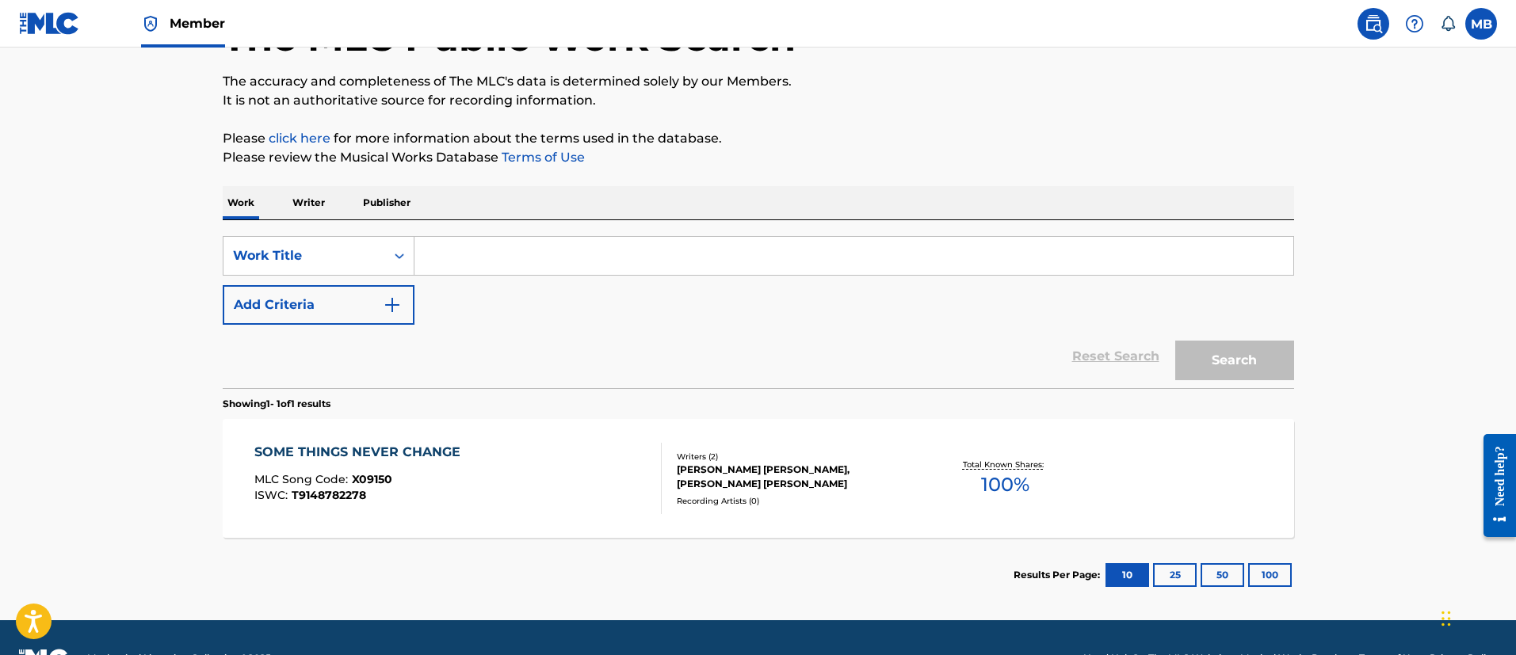
click at [472, 265] on input "Search Form" at bounding box center [853, 256] width 879 height 38
paste input "SOME THINGS NEVER CHANGE"
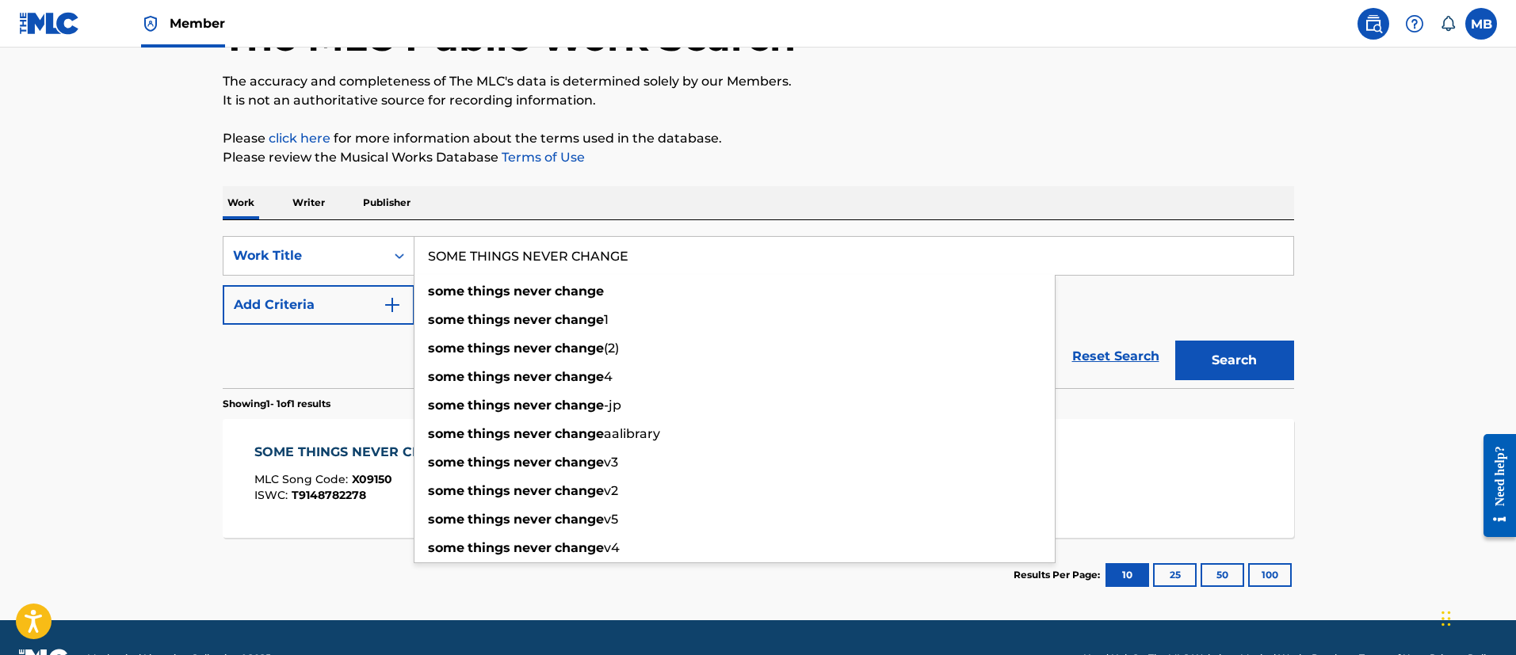
type input "SOME THINGS NEVER CHANGE"
click at [303, 315] on button "Add Criteria" at bounding box center [319, 305] width 192 height 40
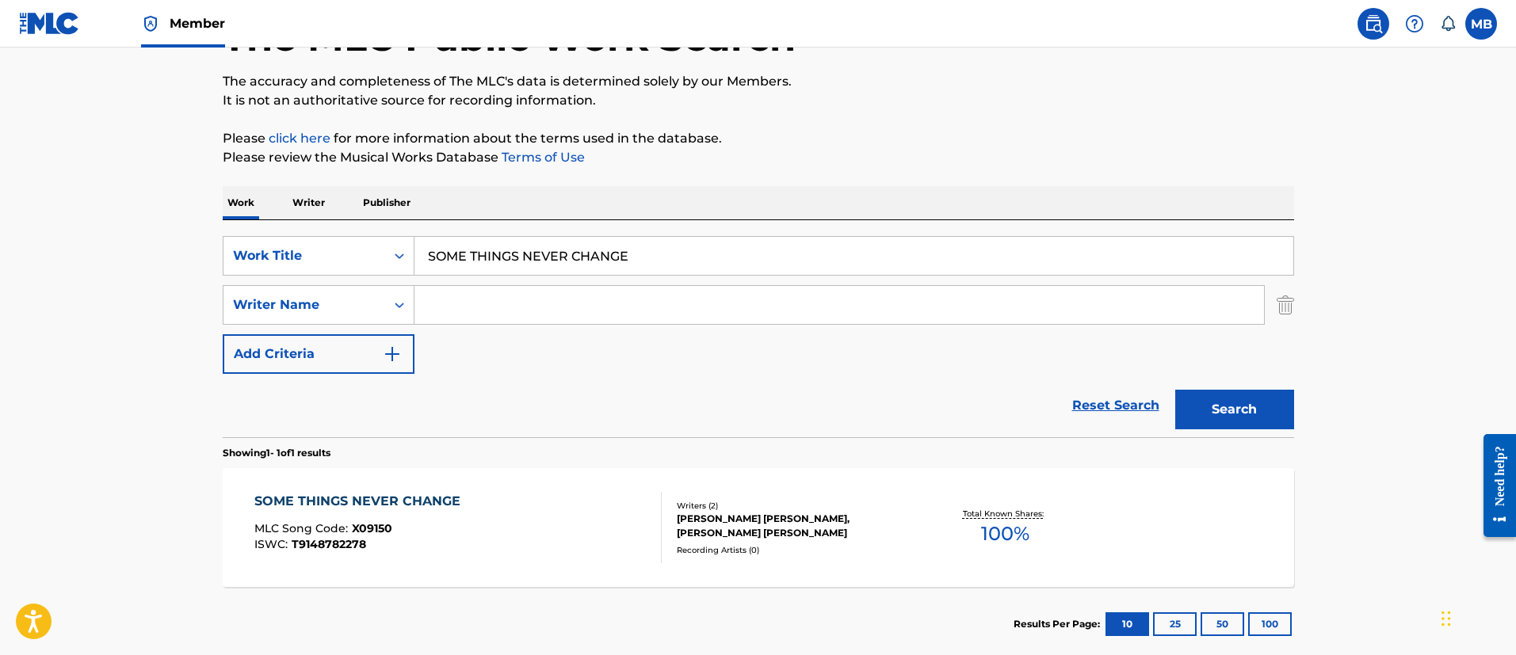
click at [527, 312] on input "Search Form" at bounding box center [838, 305] width 849 height 38
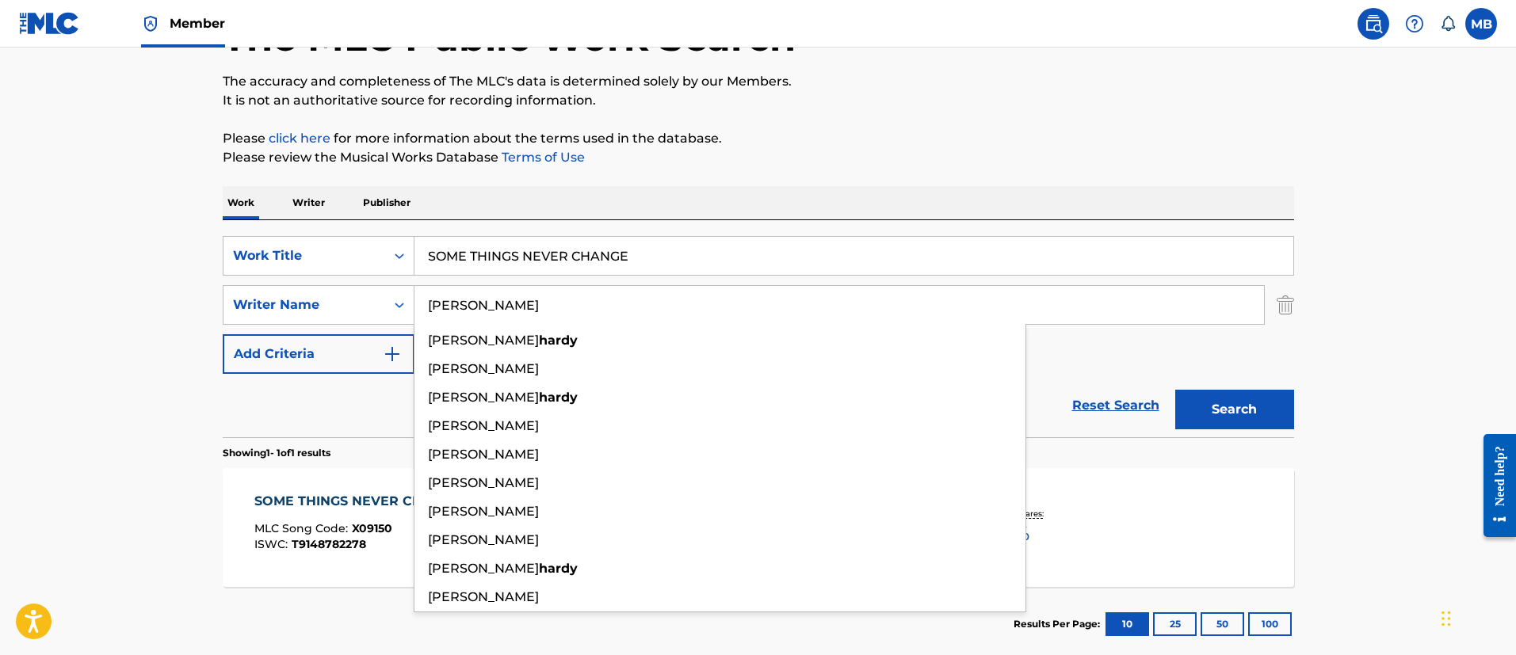
type input "Hardy"
click at [1175, 390] on button "Search" at bounding box center [1234, 410] width 119 height 40
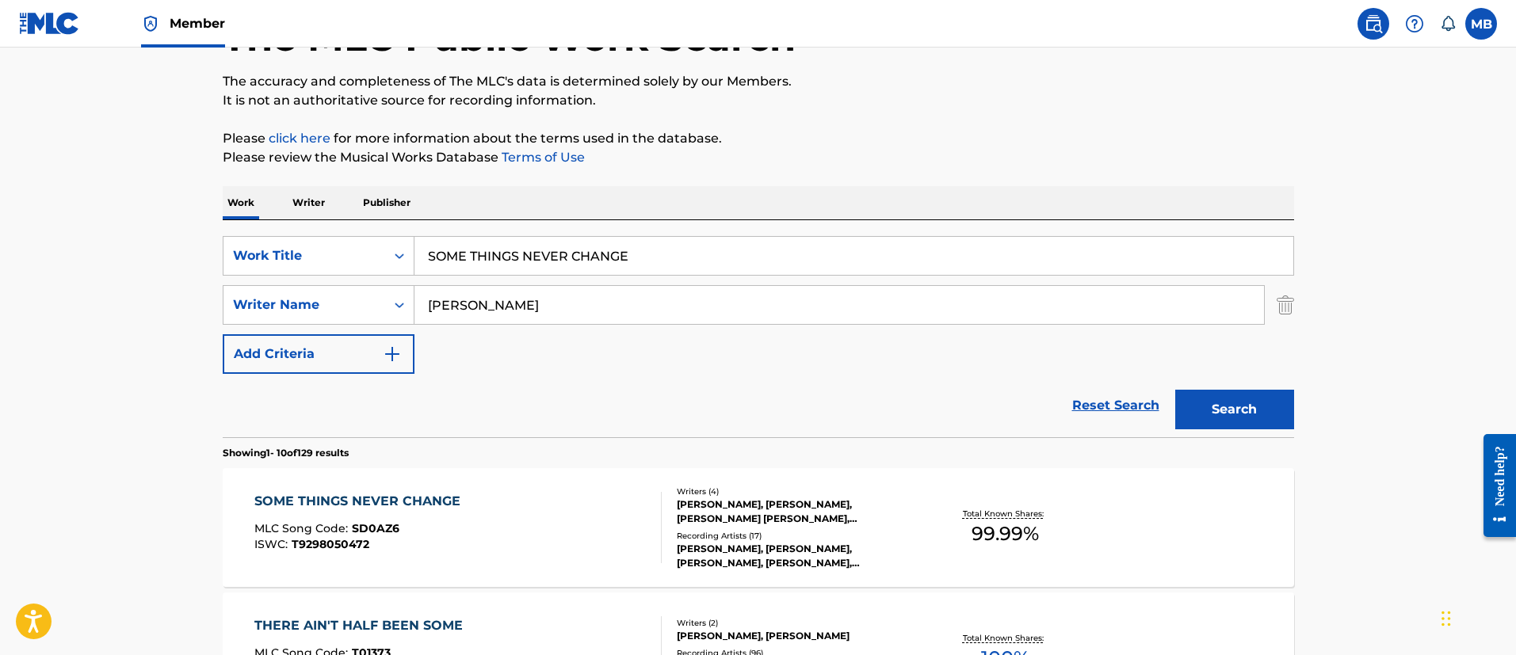
scroll to position [354, 0]
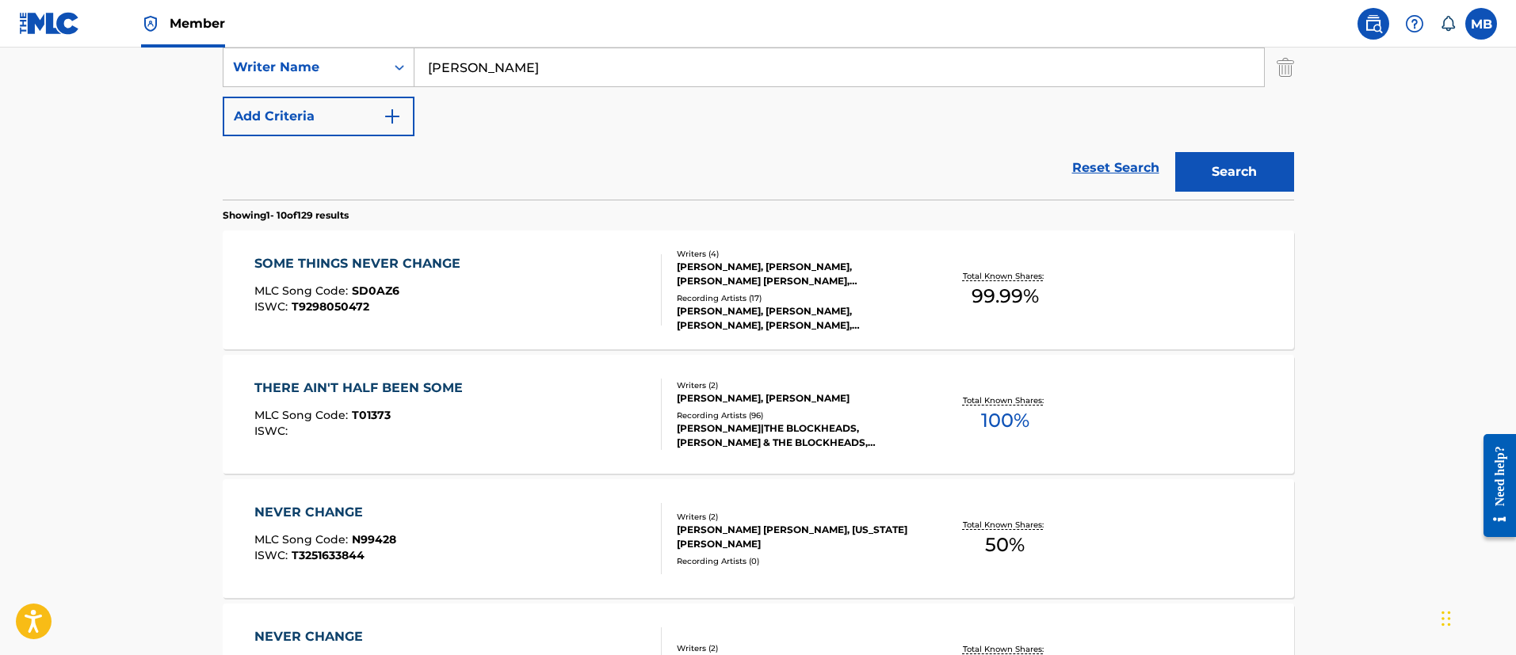
click at [532, 303] on div "SOME THINGS NEVER CHANGE MLC Song Code : SD0AZ6 ISWC : T9298050472" at bounding box center [457, 289] width 407 height 71
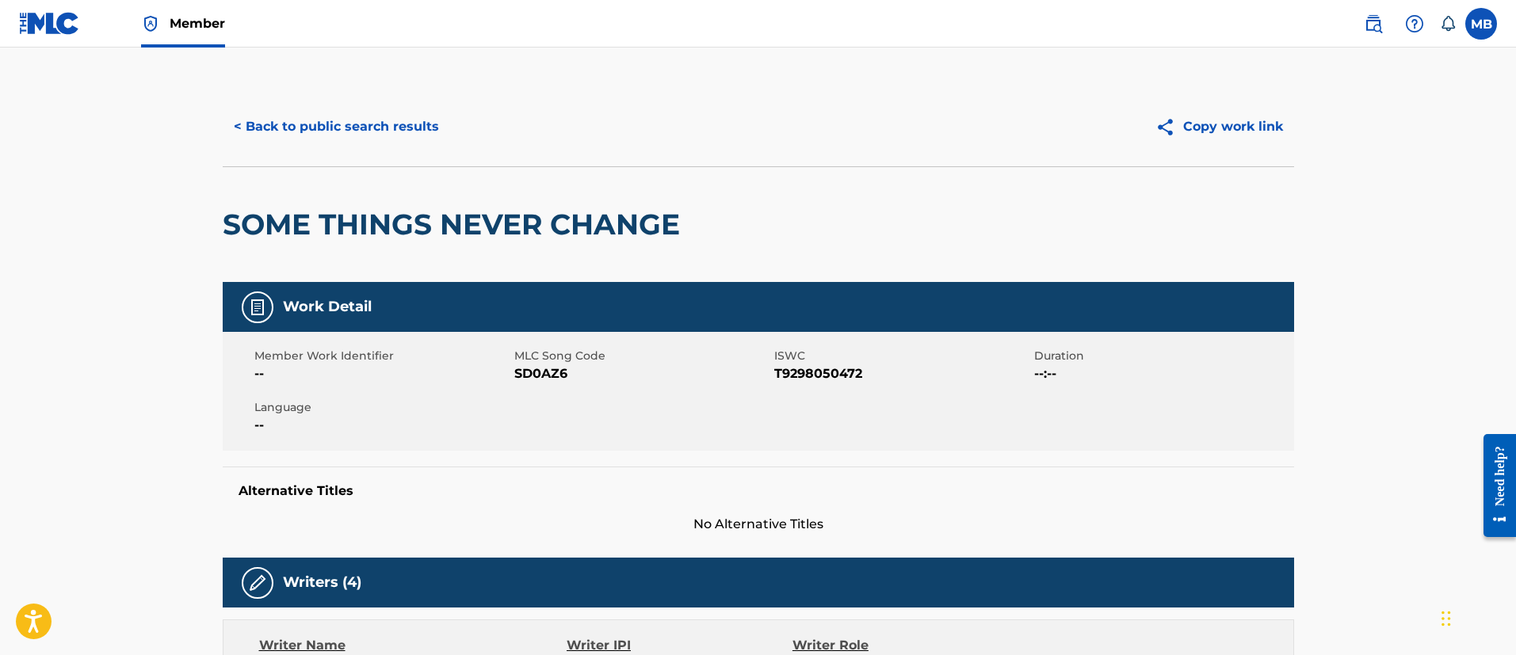
click at [528, 375] on span "SD0AZ6" at bounding box center [642, 373] width 256 height 19
copy span "SD0AZ6"
click at [208, 18] on span "Member" at bounding box center [197, 23] width 55 height 18
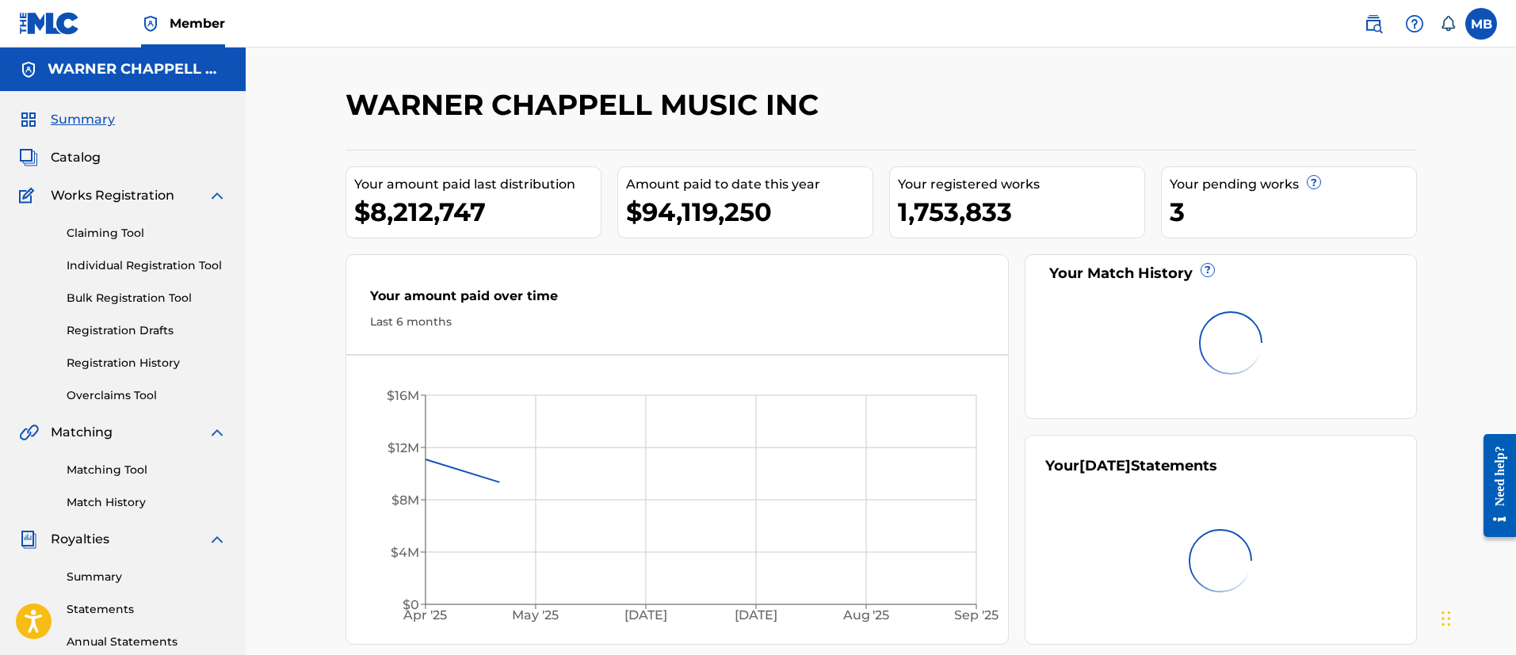
click at [78, 158] on span "Catalog" at bounding box center [76, 157] width 50 height 19
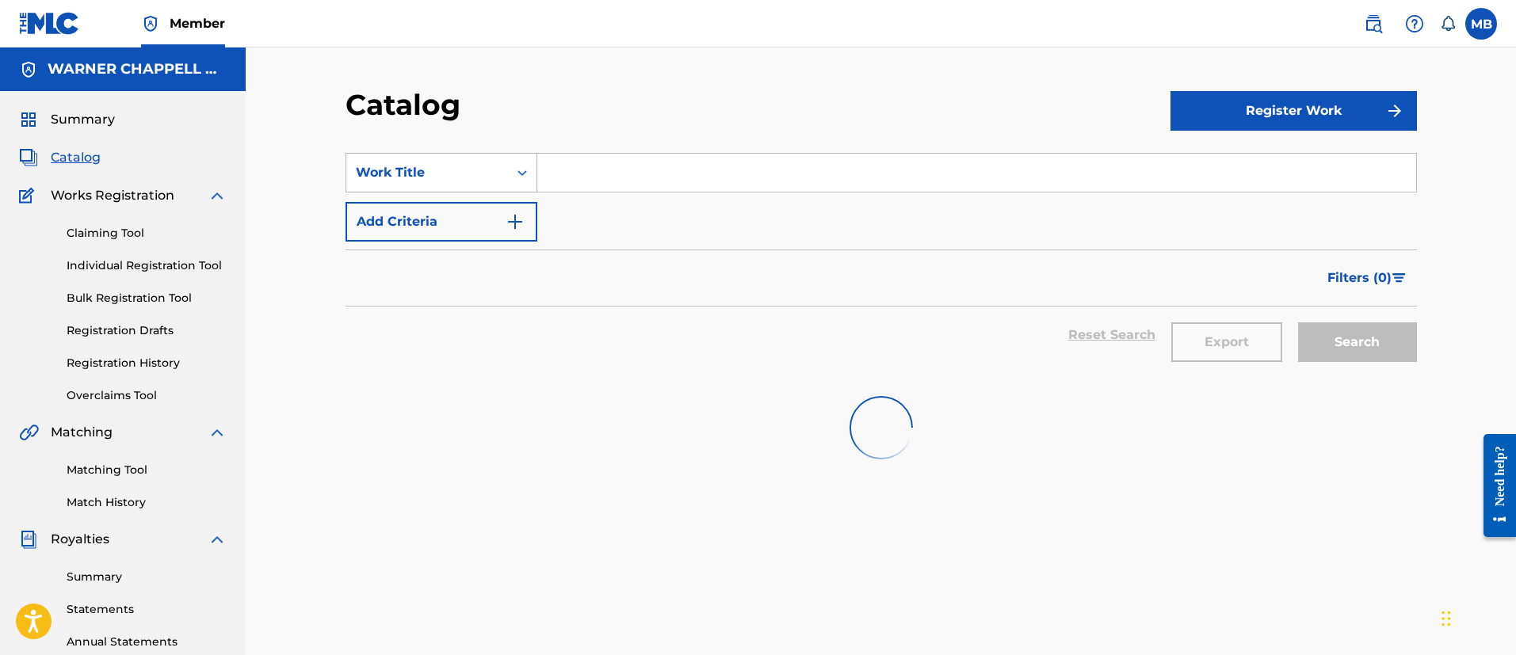
click at [360, 161] on div "Work Title" at bounding box center [427, 173] width 162 height 30
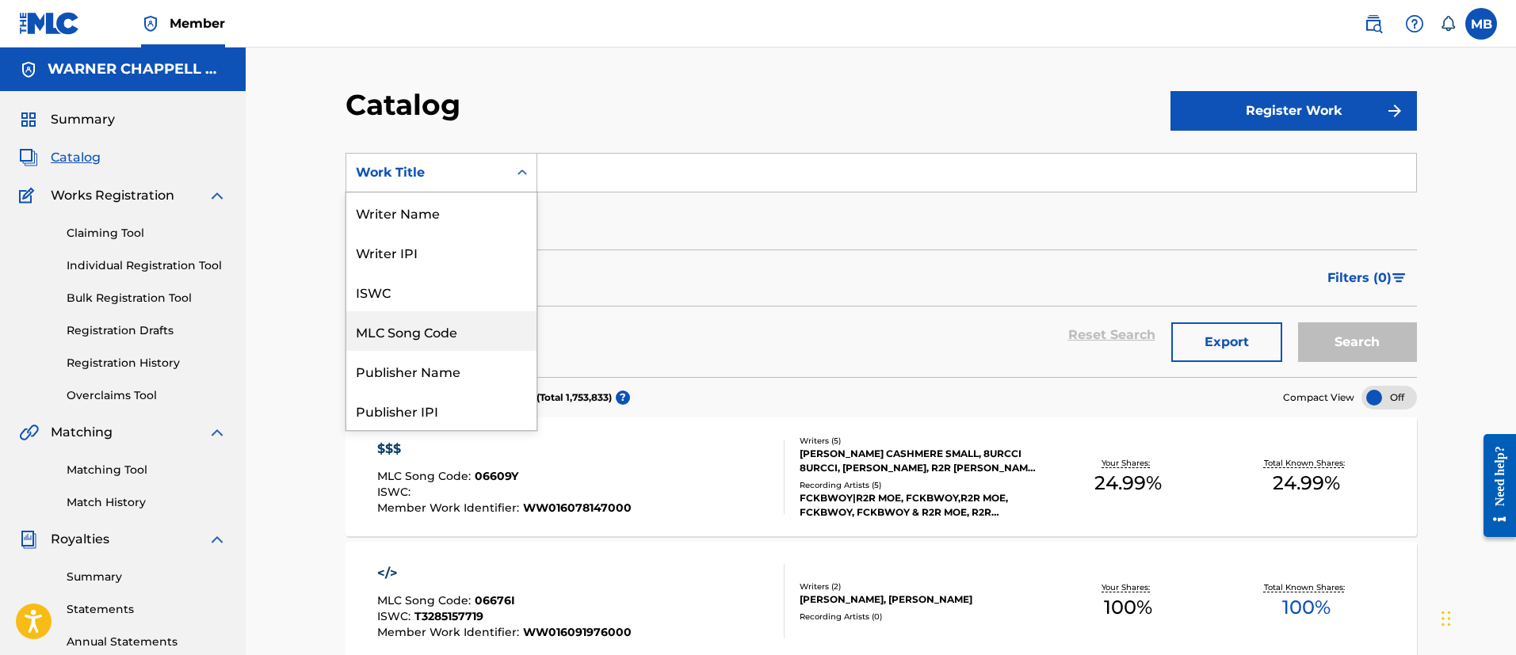
click at [408, 322] on div "MLC Song Code" at bounding box center [441, 331] width 190 height 40
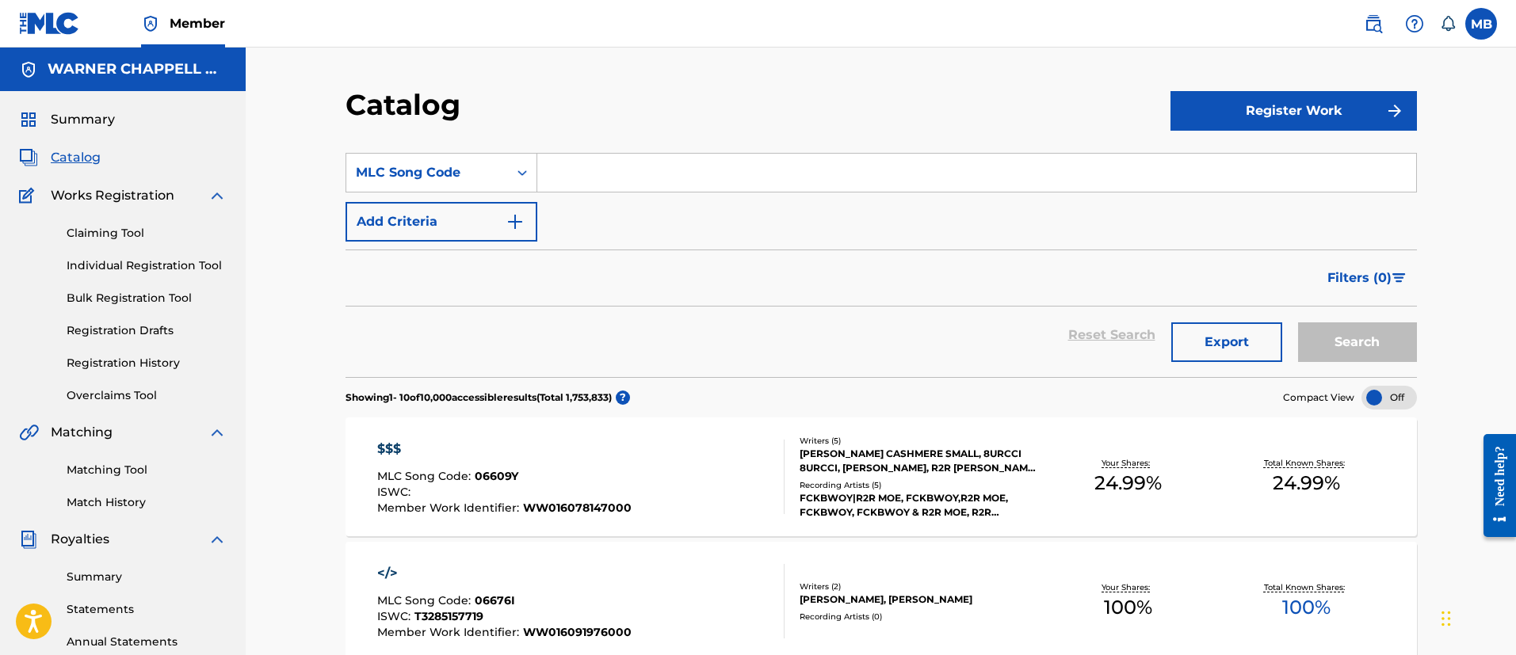
click at [601, 185] on input "Search Form" at bounding box center [976, 173] width 879 height 38
paste input "SD0AZ6"
type input "SD0AZ6"
click at [1298, 322] on button "Search" at bounding box center [1357, 342] width 119 height 40
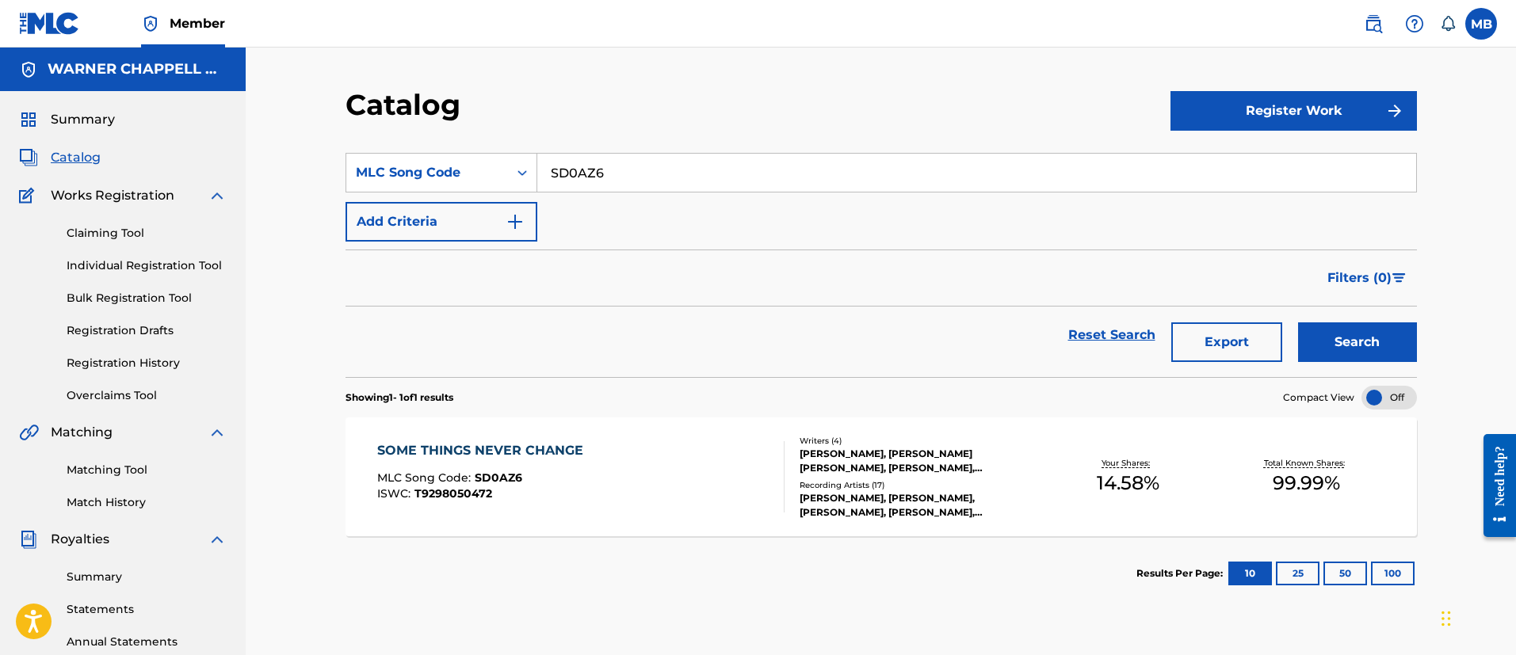
click at [1377, 10] on link at bounding box center [1373, 24] width 32 height 32
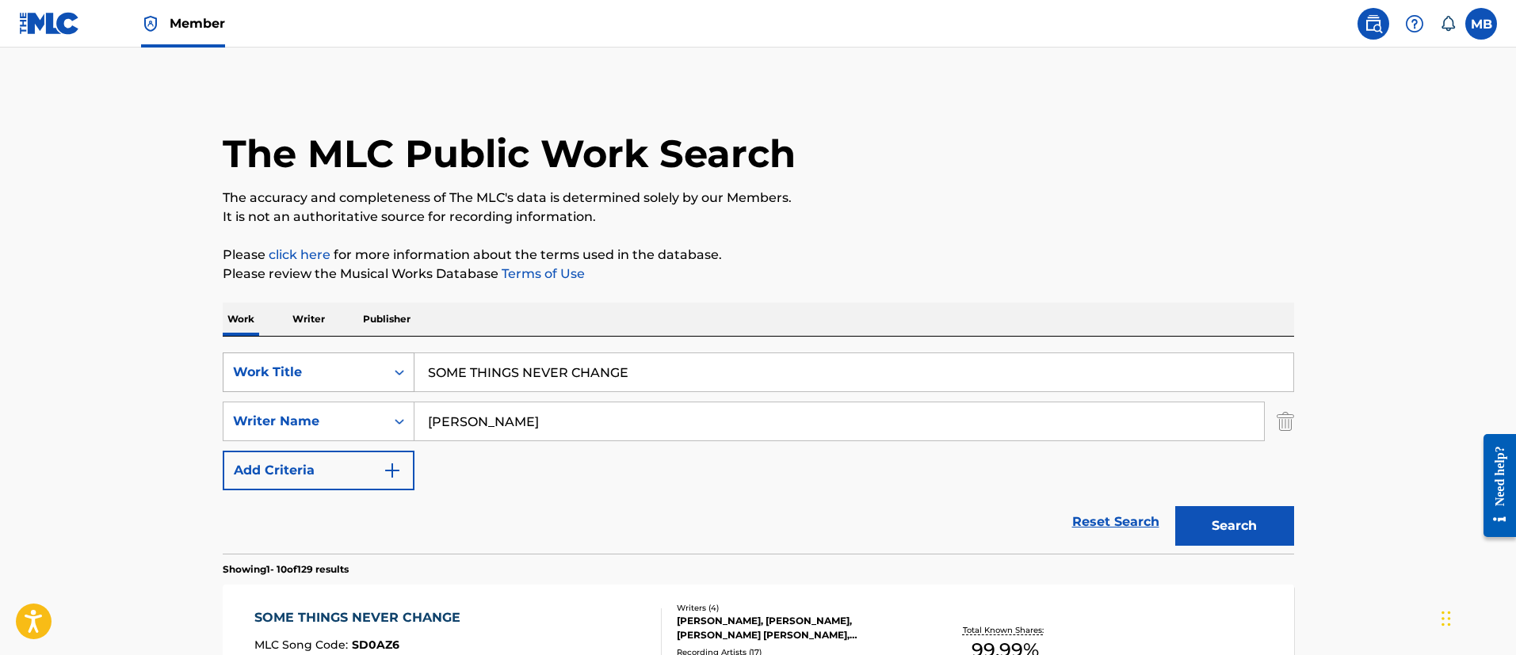
click at [336, 376] on div "Work Title" at bounding box center [304, 372] width 143 height 19
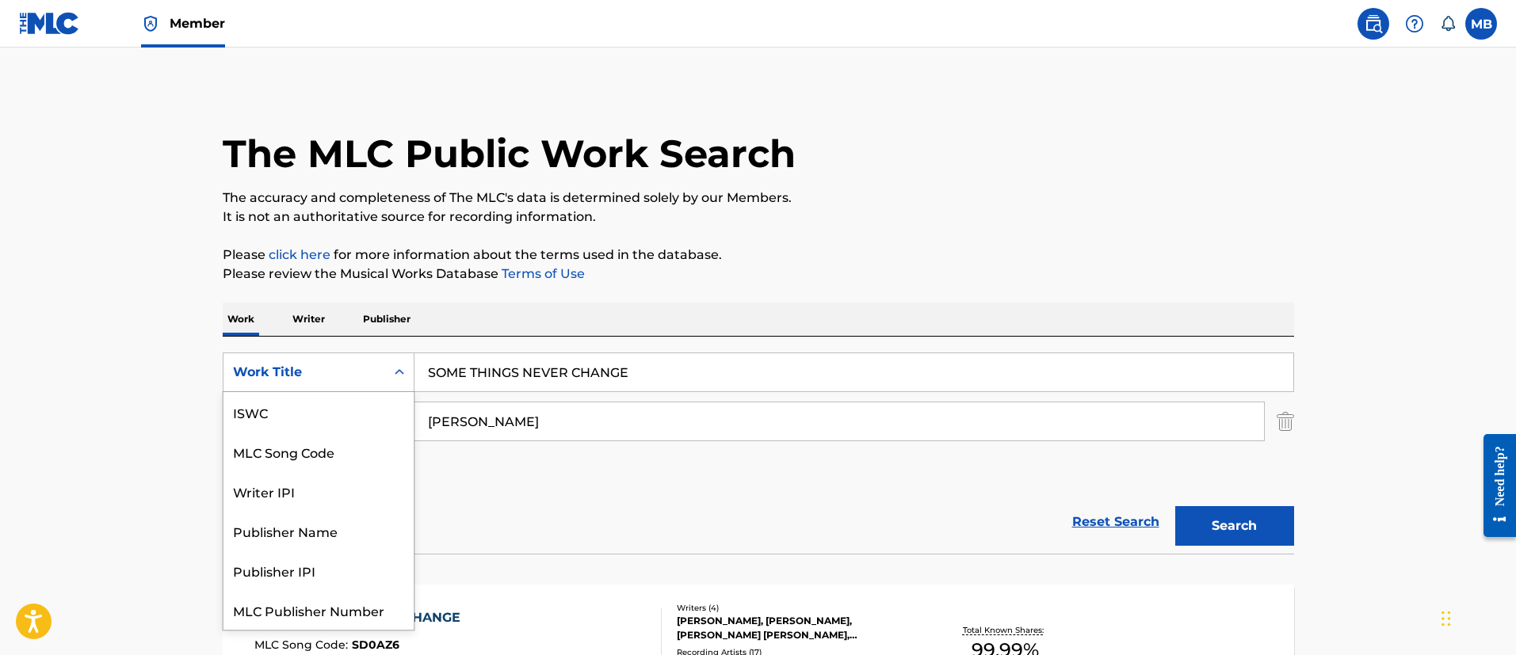
scroll to position [40, 0]
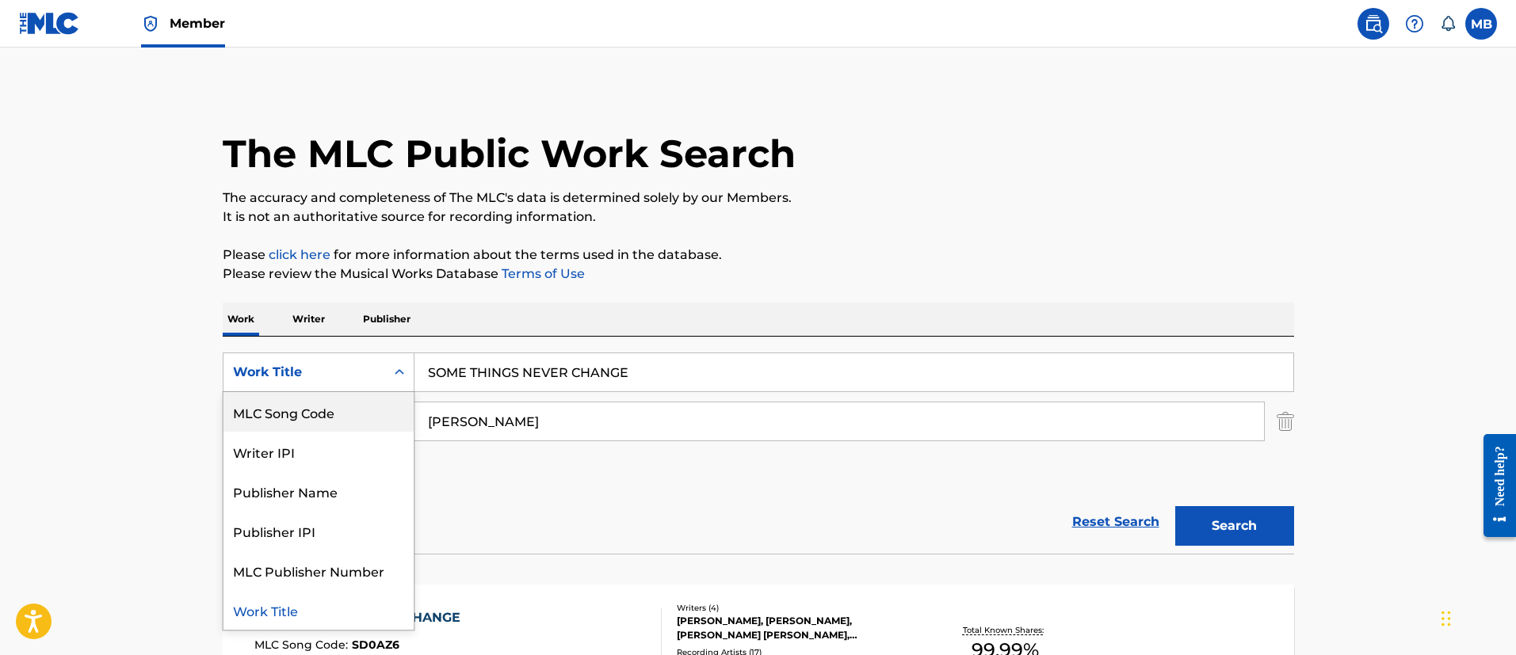
click at [320, 418] on div "MLC Song Code" at bounding box center [318, 412] width 190 height 40
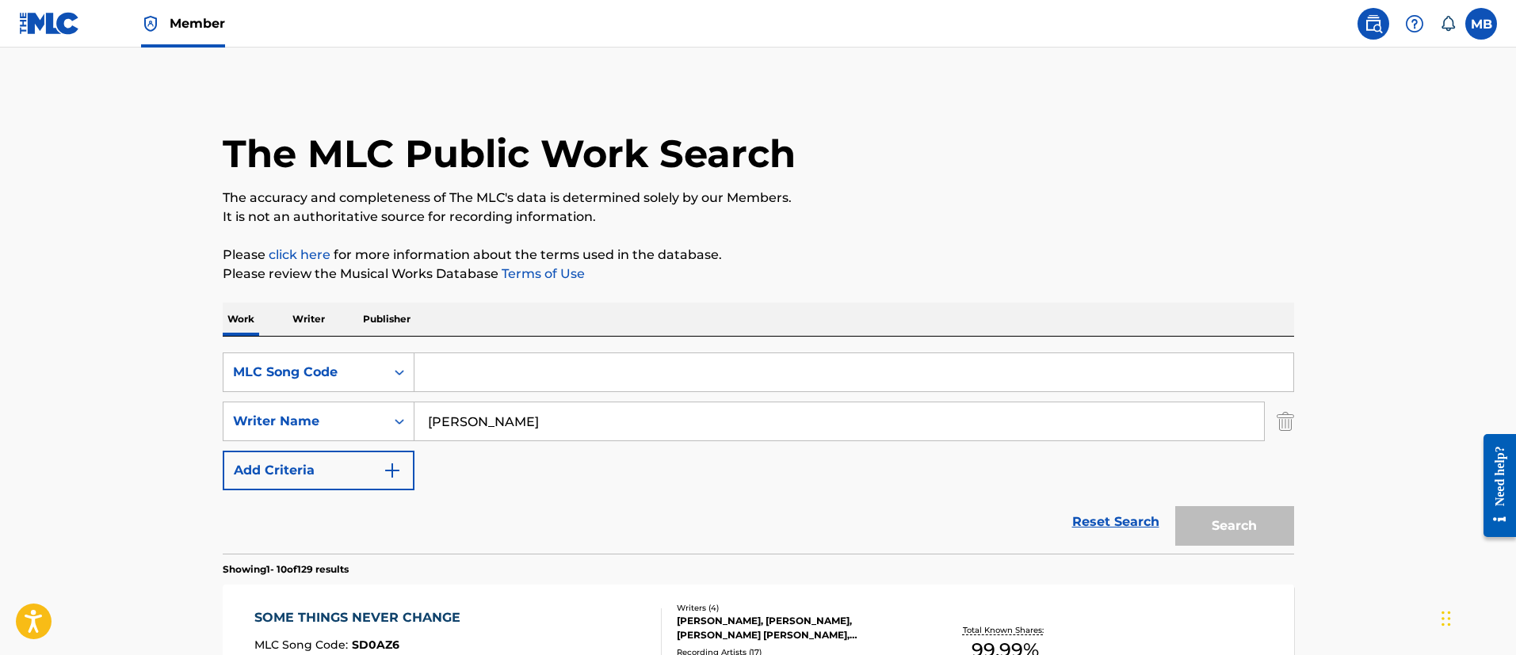
click at [526, 368] on input "Search Form" at bounding box center [853, 372] width 879 height 38
paste input "SV8JK0"
type input "SV8JK0"
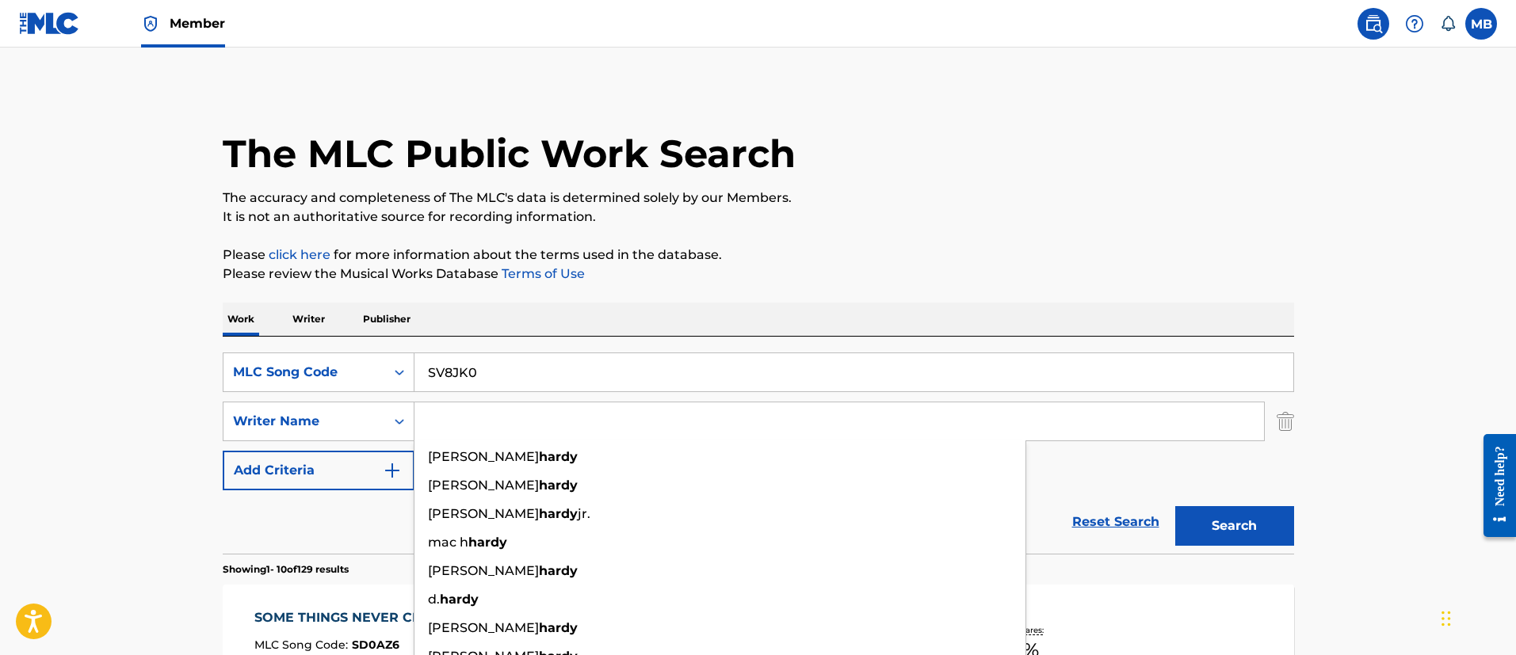
click at [1175, 506] on button "Search" at bounding box center [1234, 526] width 119 height 40
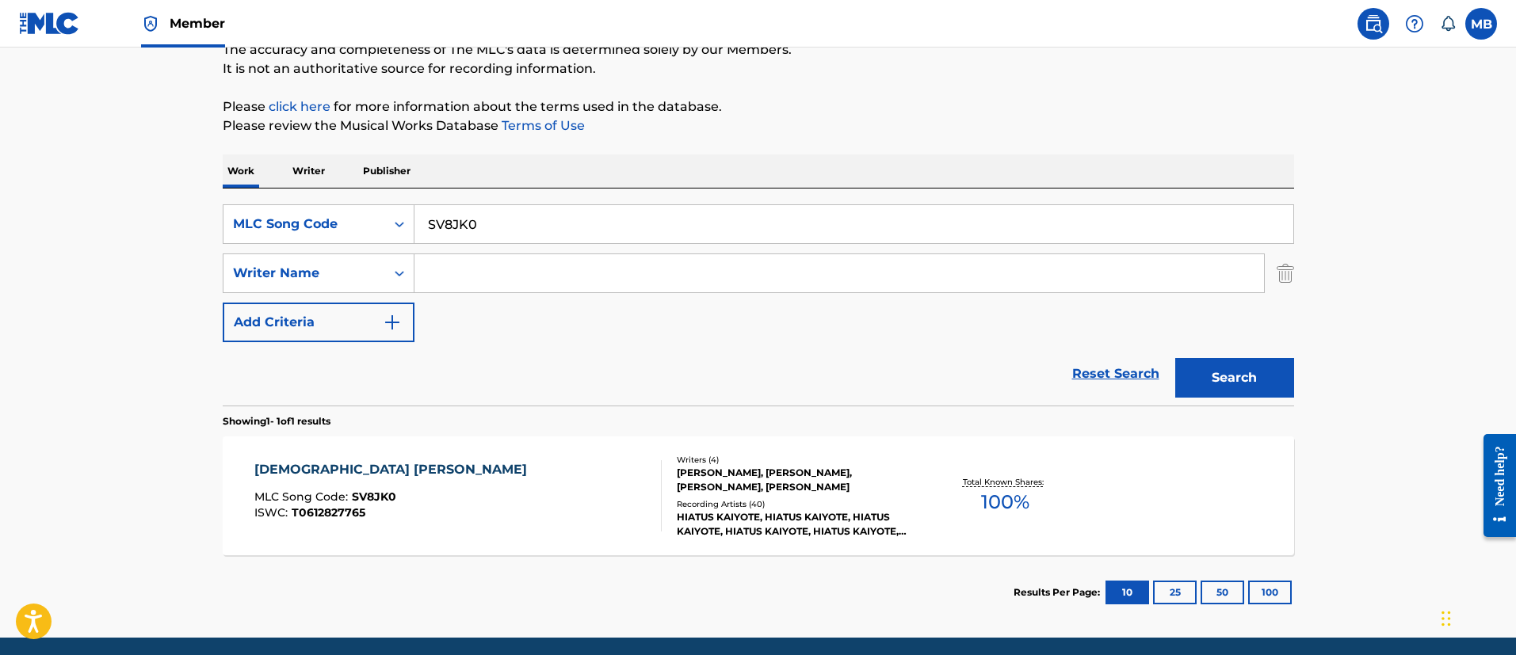
scroll to position [207, 0]
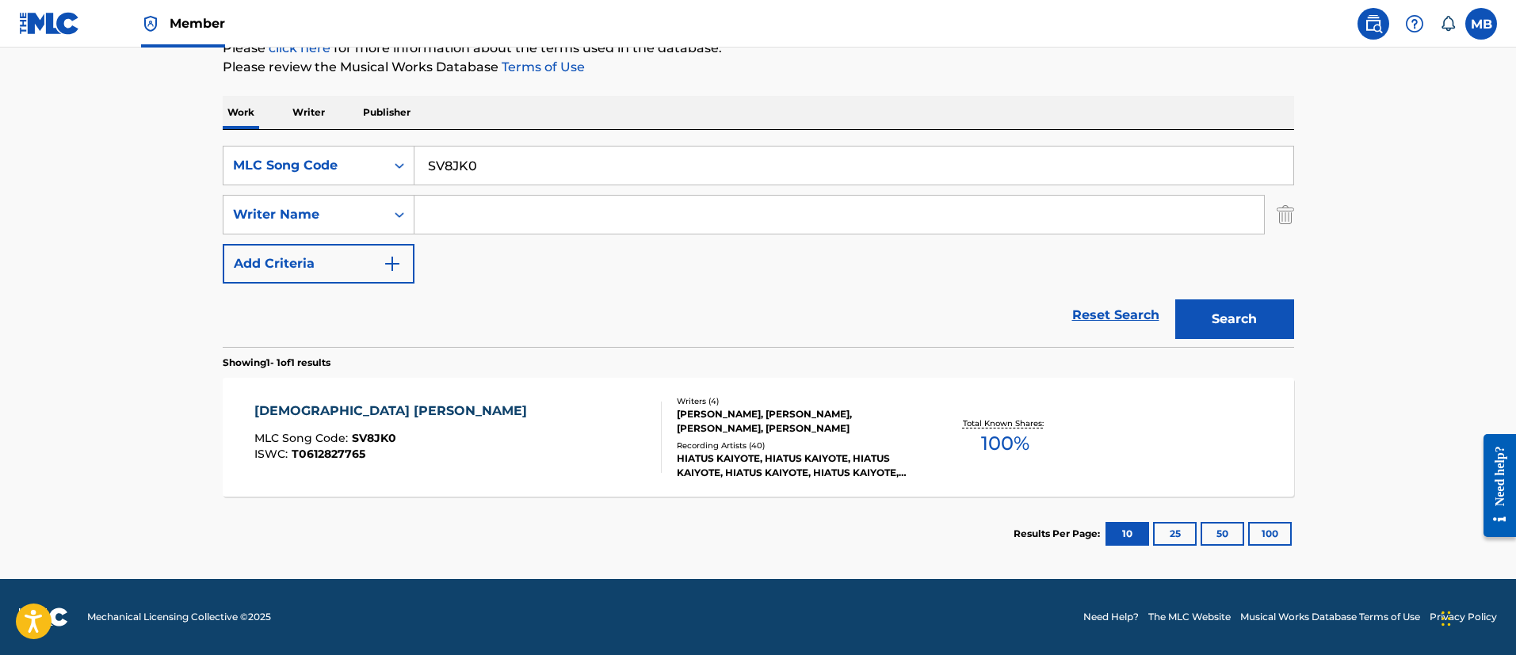
click at [536, 410] on div "SHAOLIN MONK MUTHA FUNK MLC Song Code : SV8JK0 ISWC : T0612827765" at bounding box center [457, 437] width 407 height 71
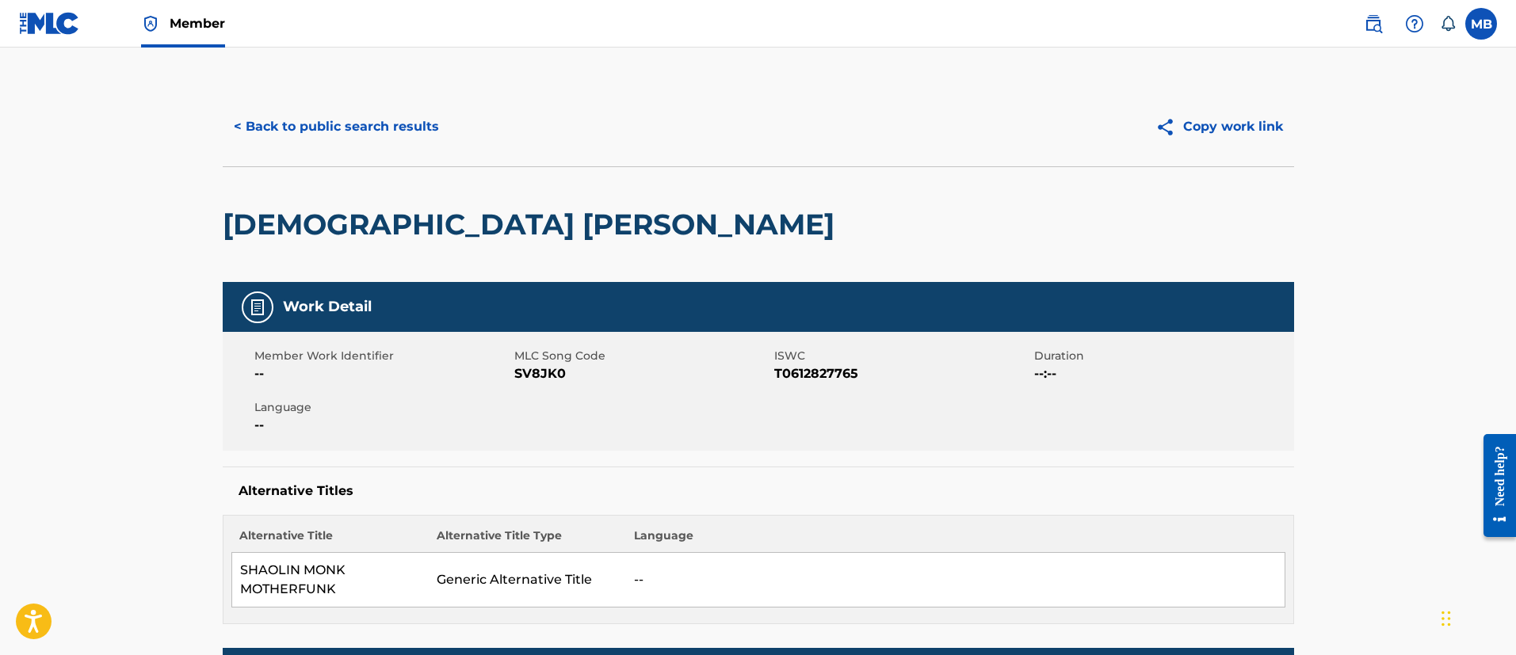
click at [395, 127] on button "< Back to public search results" at bounding box center [336, 127] width 227 height 40
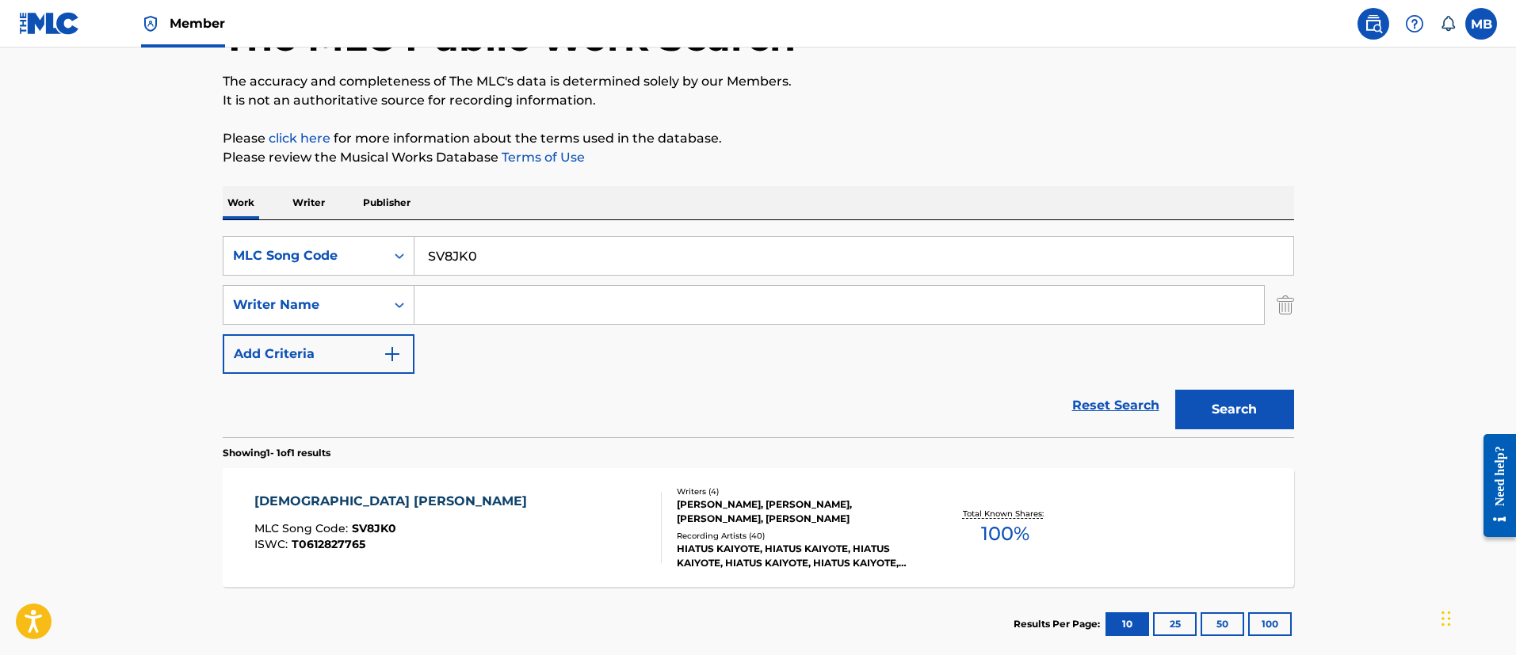
drag, startPoint x: 494, startPoint y: 245, endPoint x: 269, endPoint y: 218, distance: 227.4
click at [276, 229] on div "SearchWithCriteriaffe8292b-00cb-4fa9-a93d-3fb7f7751c8d MLC Song Code SV8JK0 Sea…" at bounding box center [758, 328] width 1071 height 217
paste input "D2413D"
type input "D2413D"
click at [1175, 390] on button "Search" at bounding box center [1234, 410] width 119 height 40
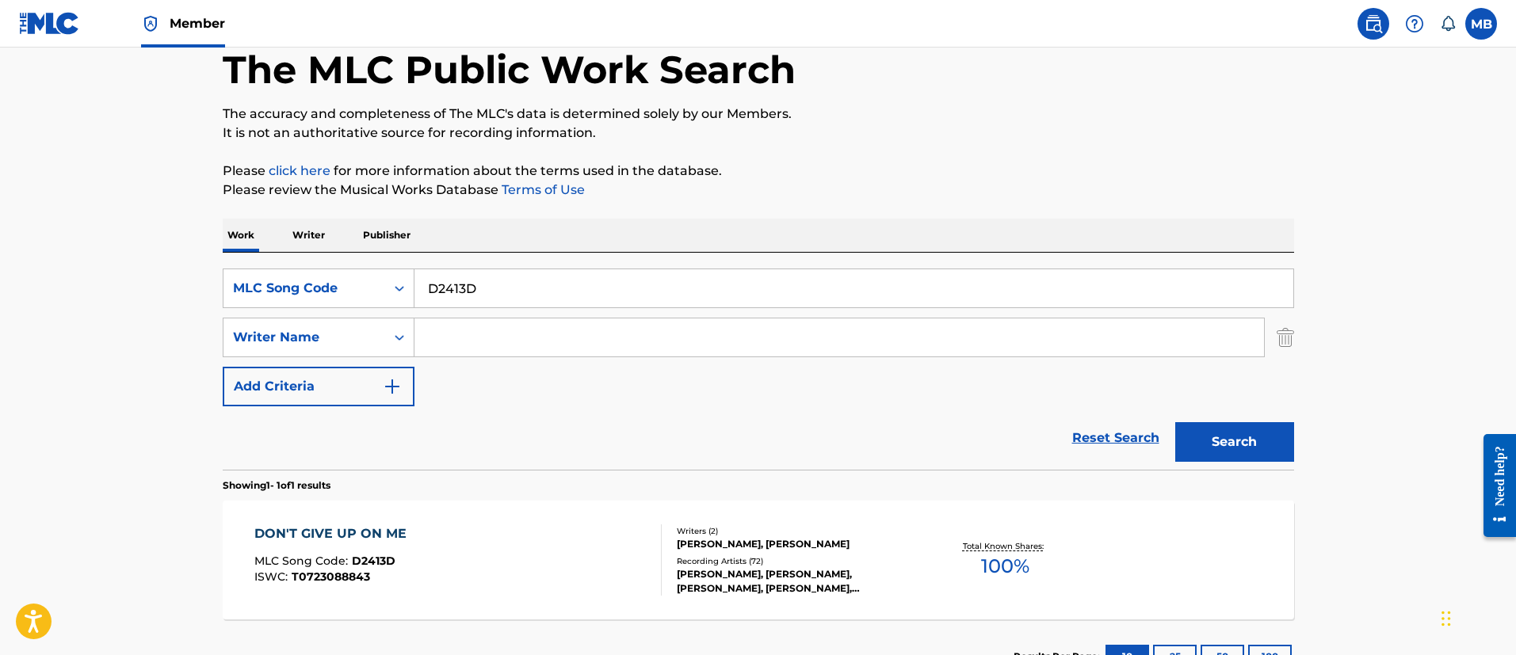
scroll to position [116, 0]
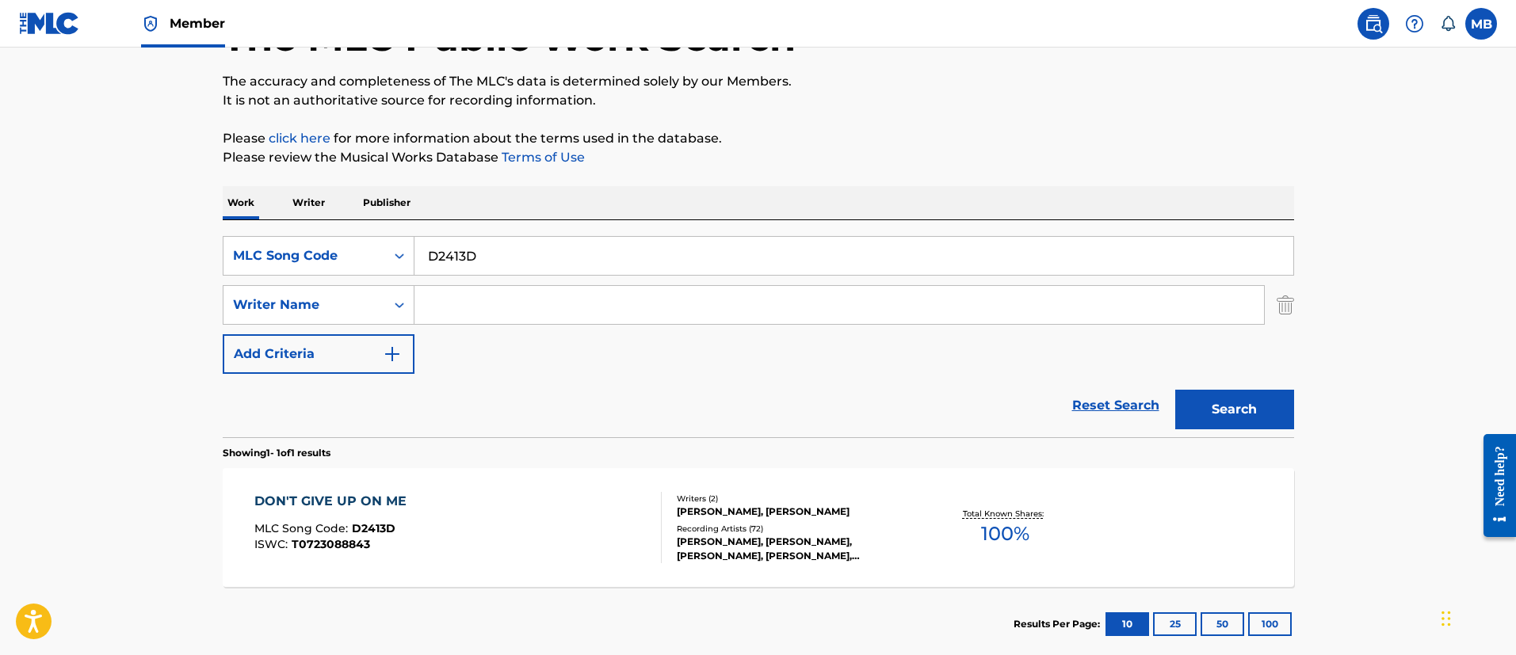
click at [517, 486] on div "DON'T GIVE UP ON ME MLC Song Code : D2413D ISWC : T0723088843 Writers ( 2 ) TRO…" at bounding box center [758, 527] width 1071 height 119
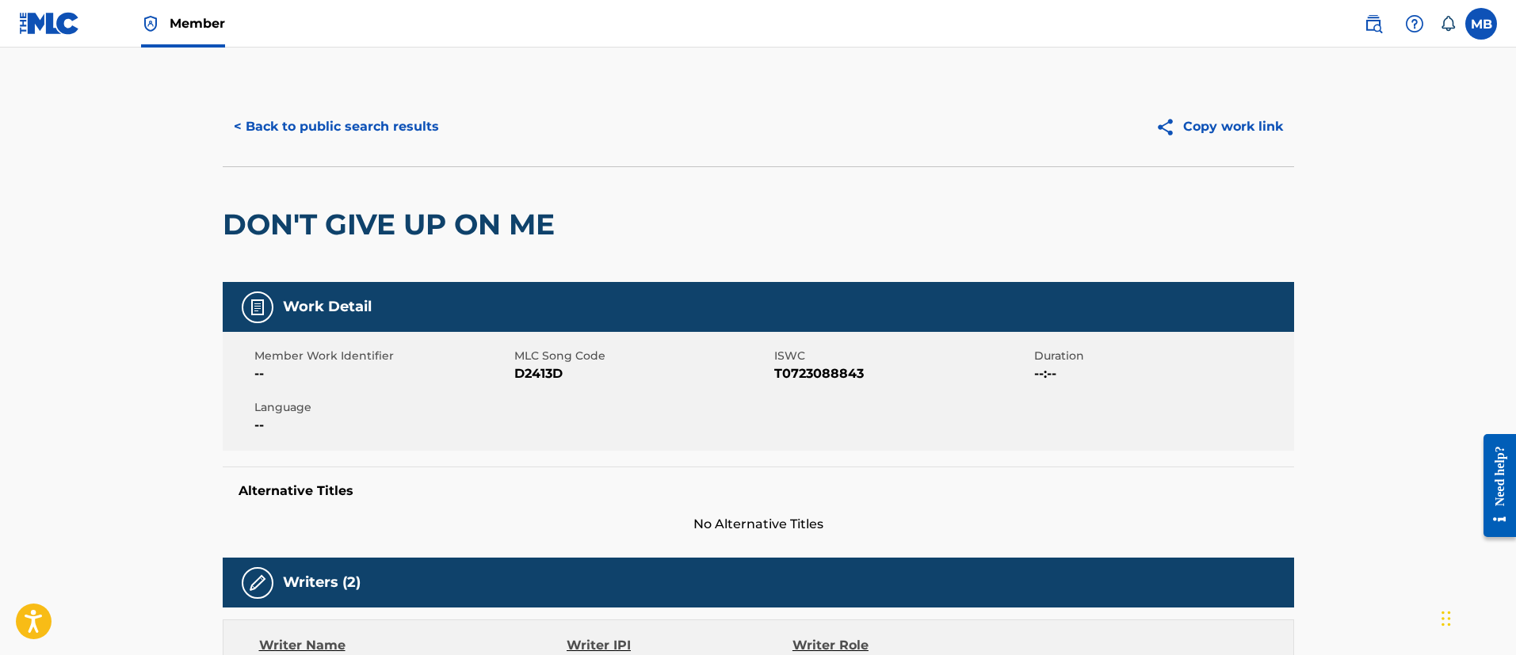
click at [422, 229] on h2 "DON'T GIVE UP ON ME" at bounding box center [393, 225] width 340 height 36
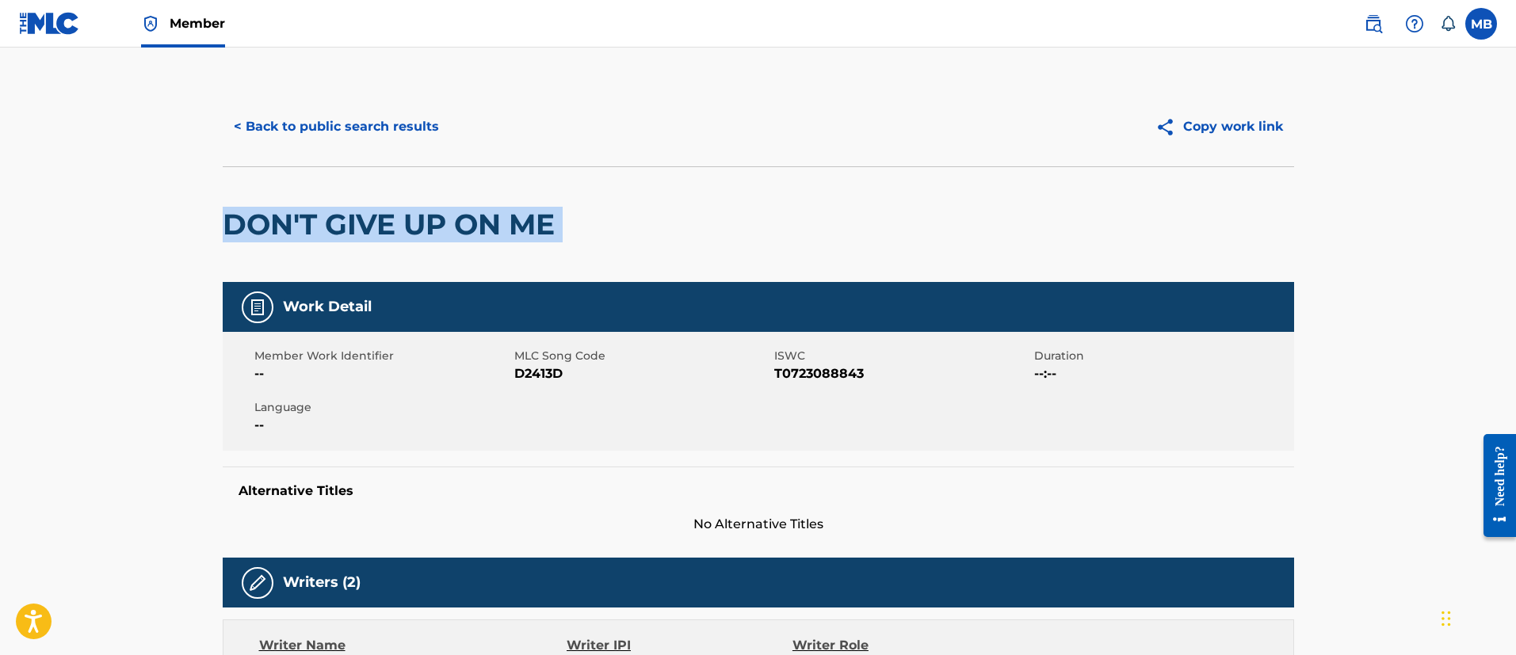
click at [422, 229] on h2 "DON'T GIVE UP ON ME" at bounding box center [393, 225] width 340 height 36
copy div "DON'T GIVE UP ON ME"
click at [332, 123] on button "< Back to public search results" at bounding box center [336, 127] width 227 height 40
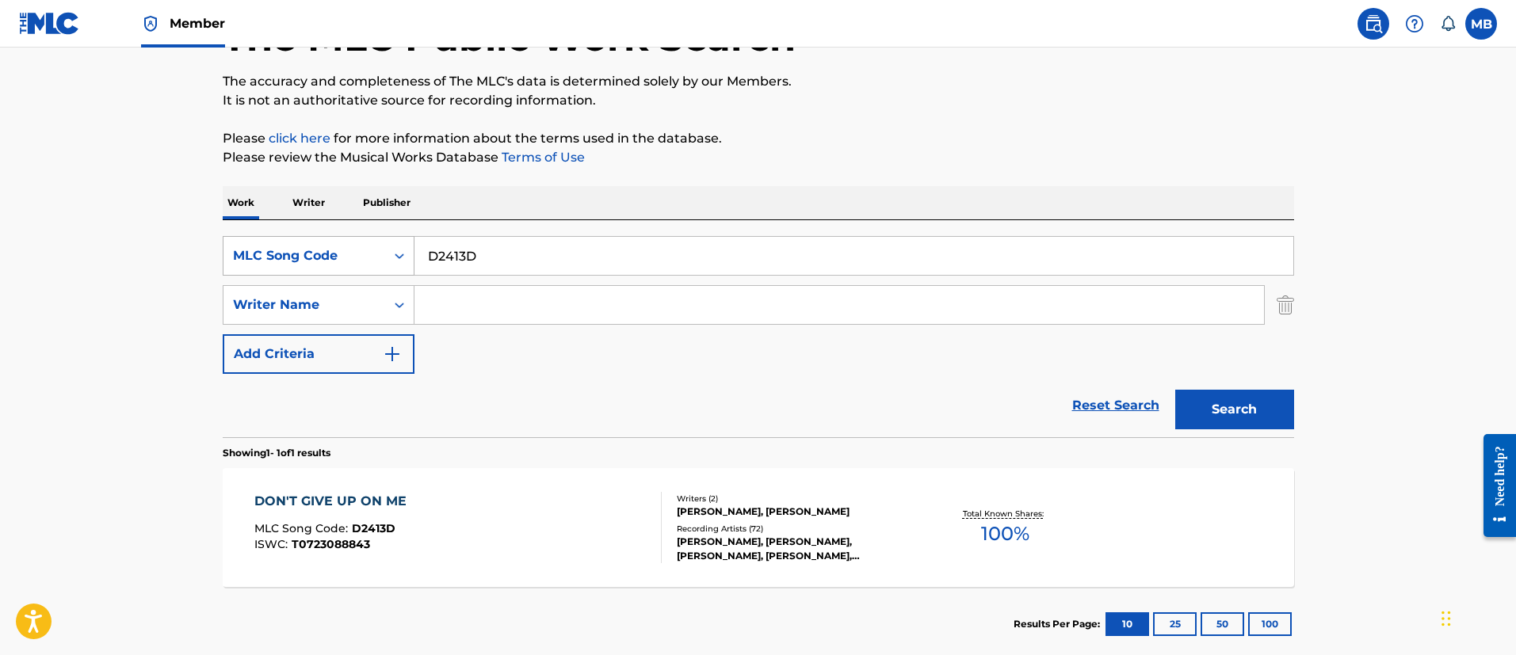
drag, startPoint x: 544, startPoint y: 253, endPoint x: 356, endPoint y: 250, distance: 188.6
click at [360, 251] on div "SearchWithCriteriaffe8292b-00cb-4fa9-a93d-3fb7f7751c8d MLC Song Code D2413D" at bounding box center [758, 256] width 1071 height 40
paste input "928040"
type input "928040"
click at [1175, 390] on button "Search" at bounding box center [1234, 410] width 119 height 40
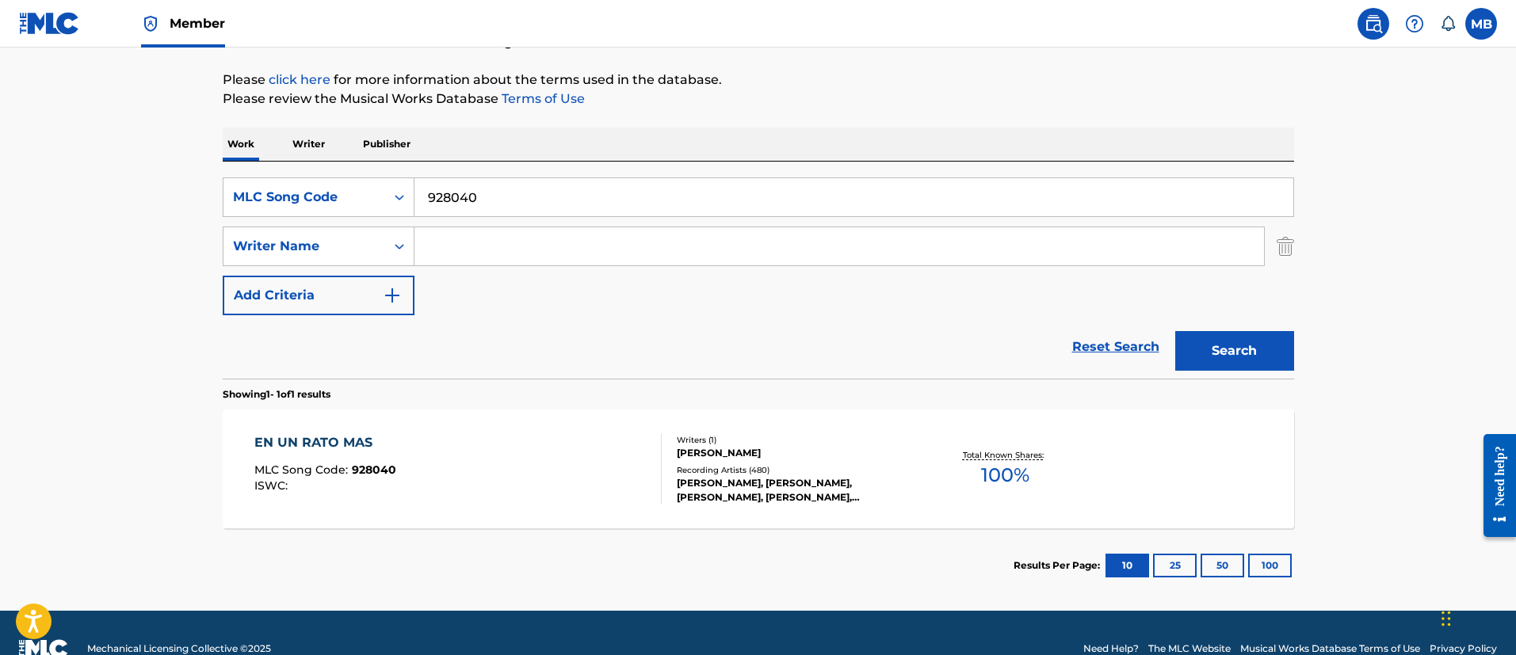
scroll to position [207, 0]
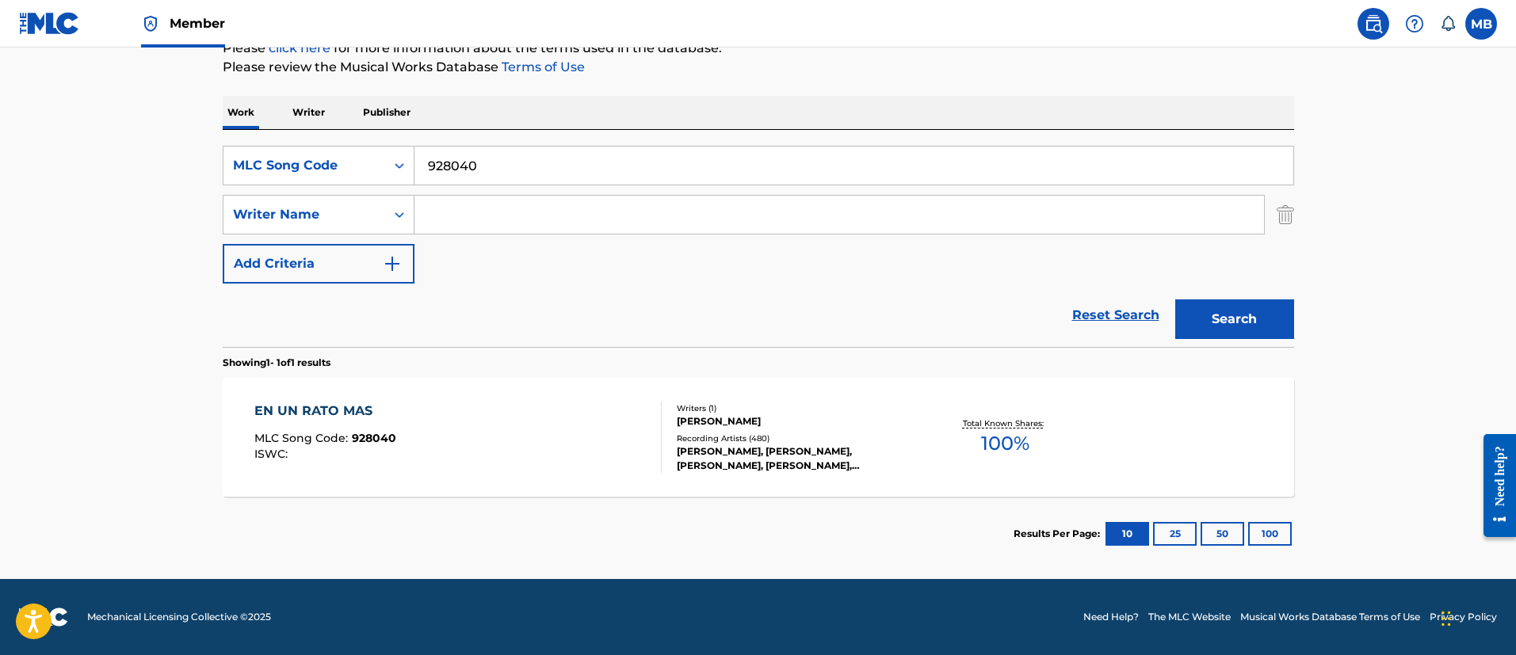
click at [516, 434] on div "EN UN RATO MAS MLC Song Code : 928040 ISWC :" at bounding box center [457, 437] width 407 height 71
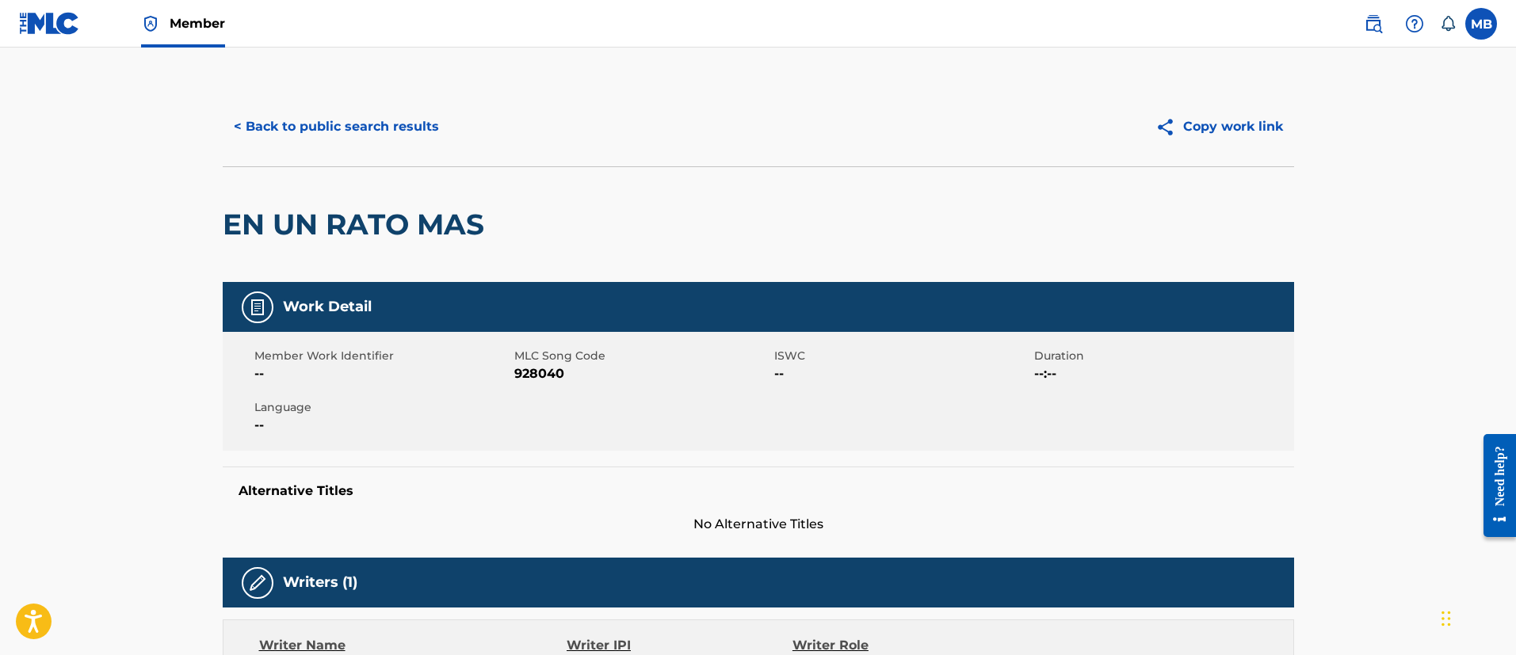
click at [346, 125] on button "< Back to public search results" at bounding box center [336, 127] width 227 height 40
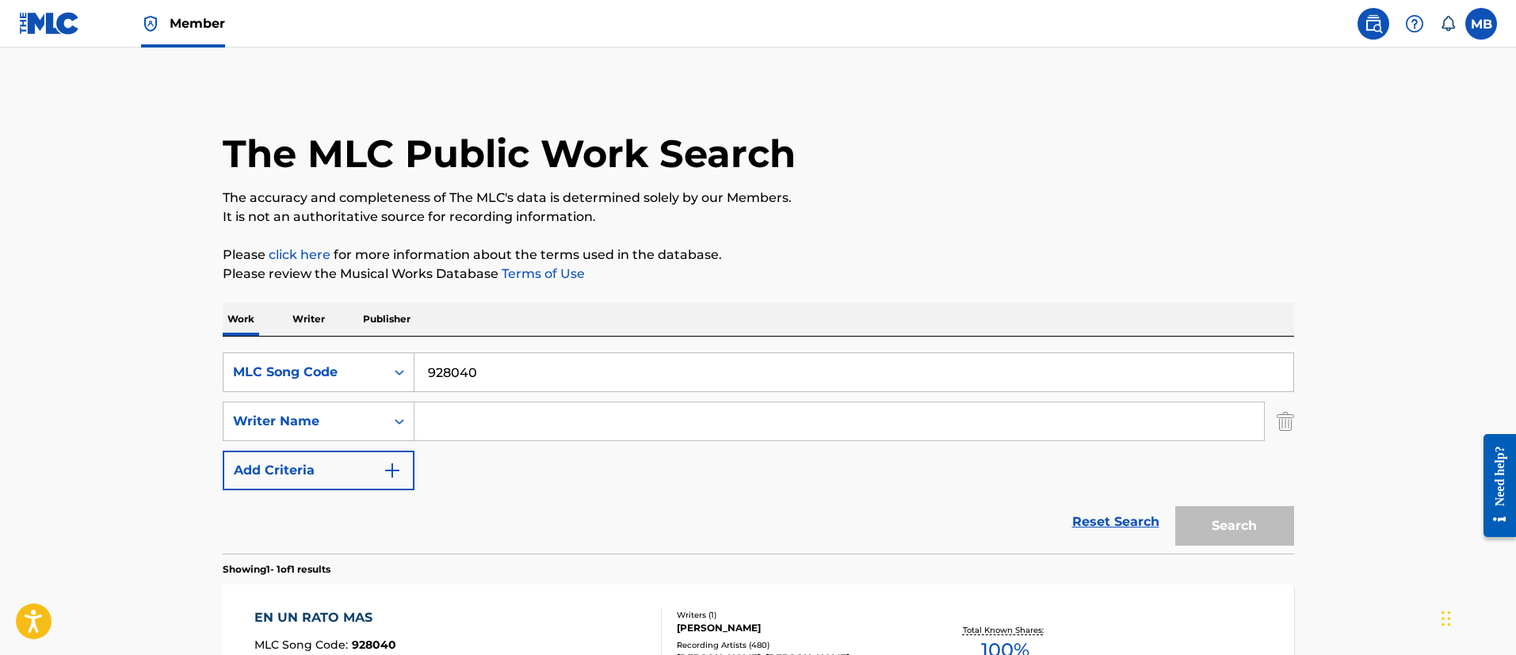
scroll to position [116, 0]
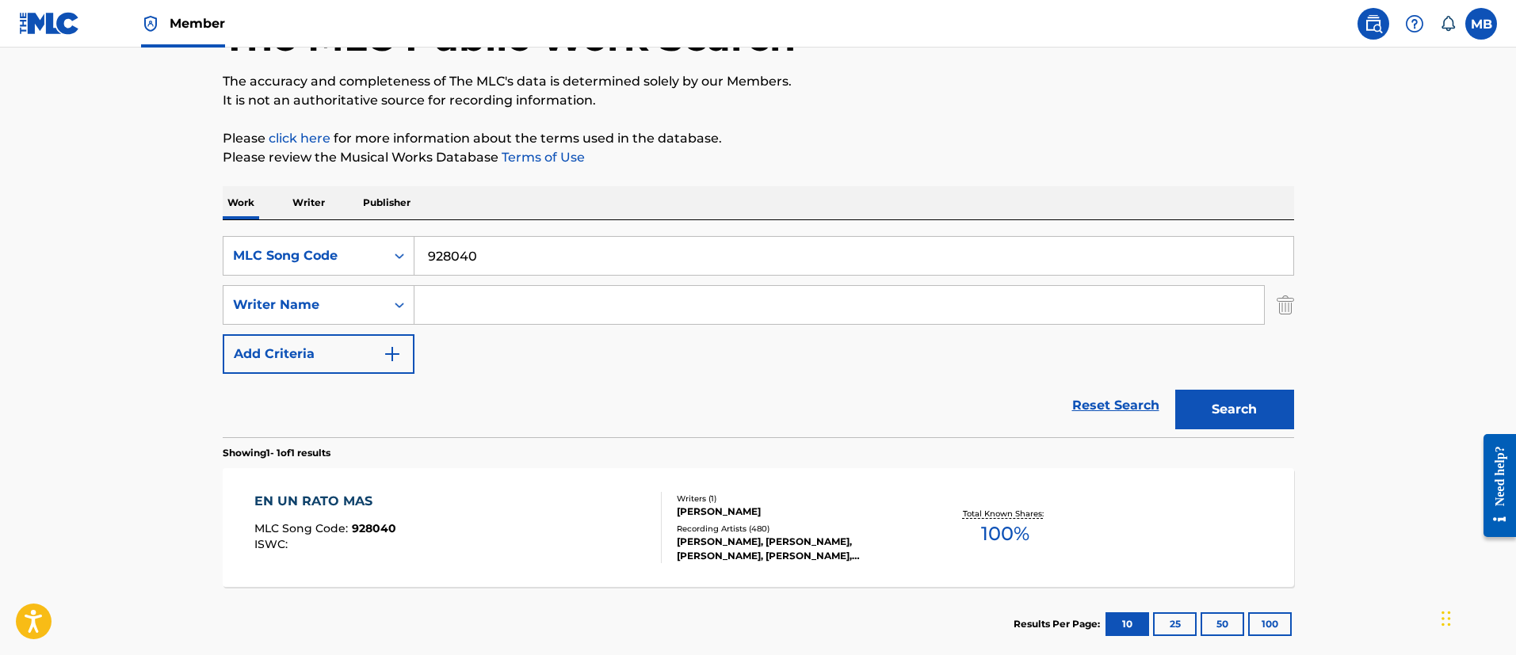
drag, startPoint x: 501, startPoint y: 242, endPoint x: 430, endPoint y: 234, distance: 71.1
click at [442, 237] on input "928040" at bounding box center [853, 256] width 879 height 38
paste input "C07655"
type input "9"
paste input "C07655"
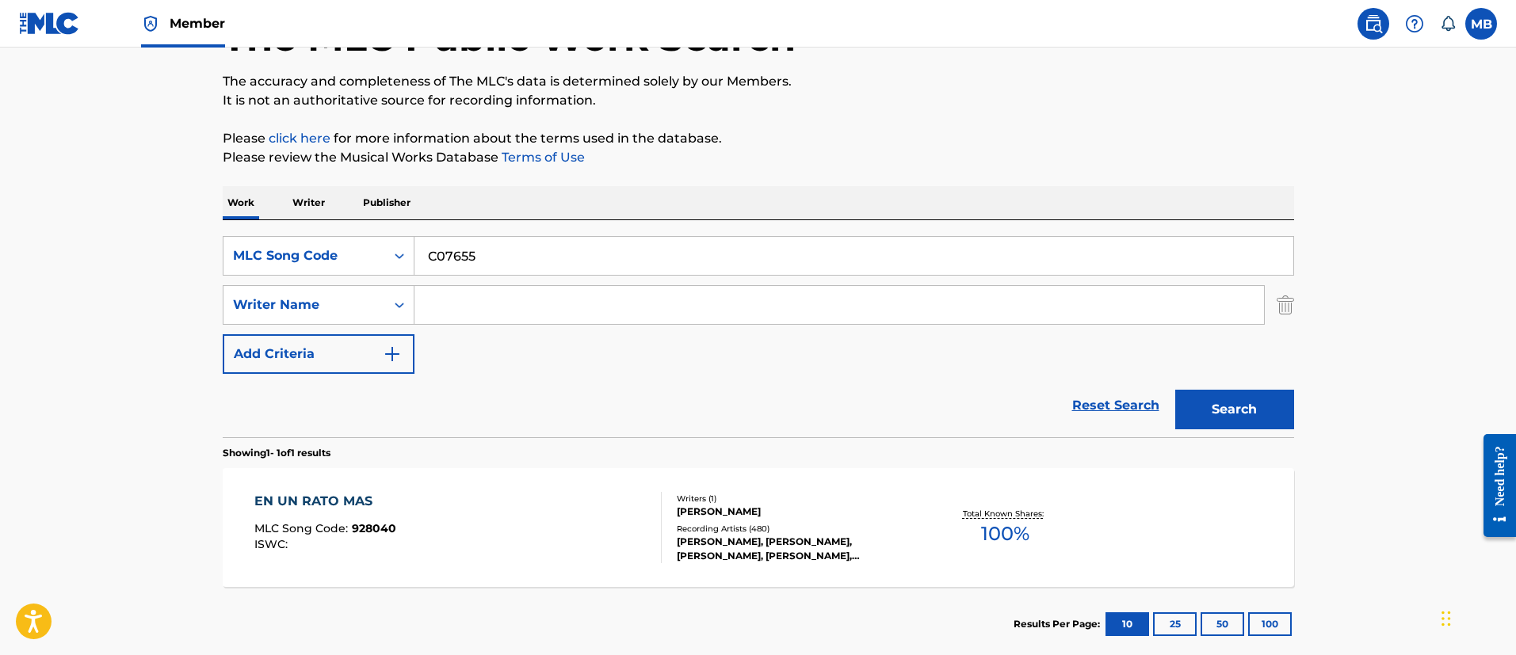
type input "C07655"
click at [1175, 390] on button "Search" at bounding box center [1234, 410] width 119 height 40
click at [585, 490] on div "CARMELA MLC Song Code : C07655 ISWC : Writers ( 2 ) FERNANDO RICCIARDI, FERNAND…" at bounding box center [758, 527] width 1071 height 119
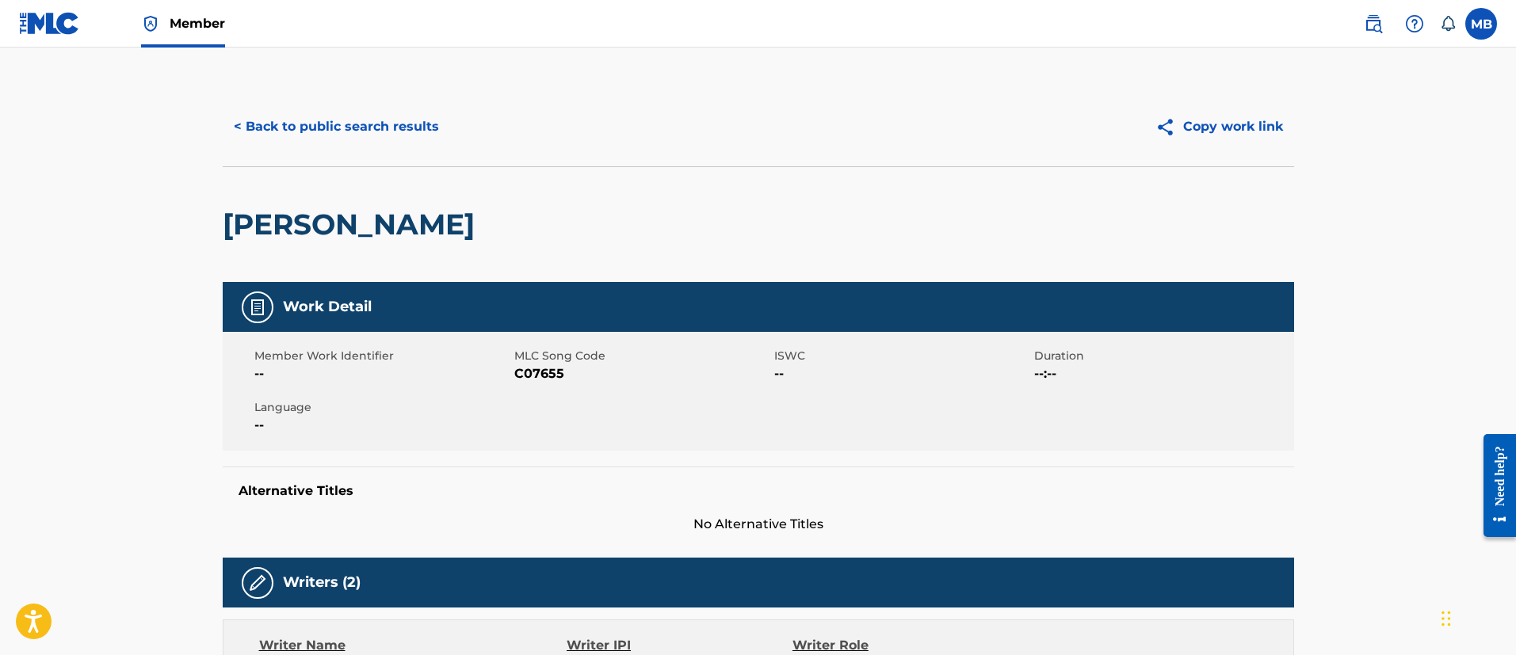
scroll to position [475, 0]
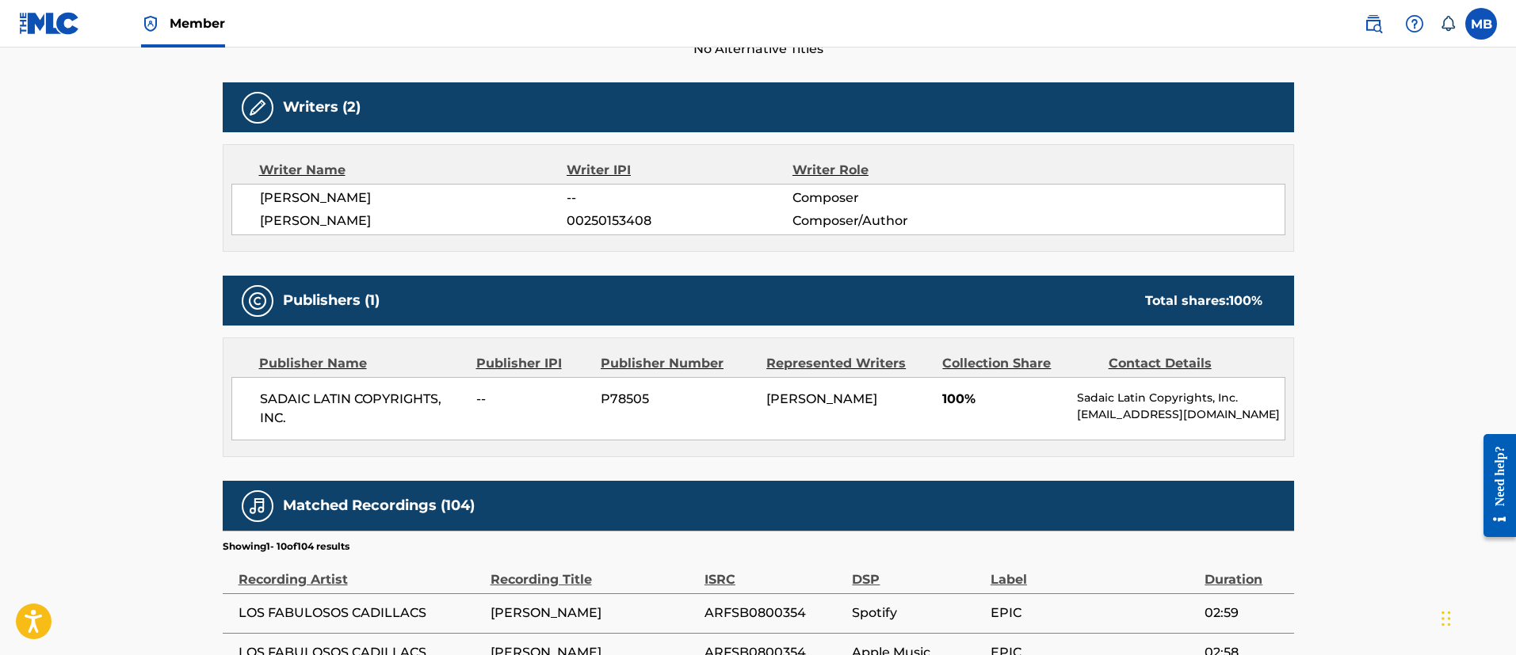
click at [643, 399] on span "P78505" at bounding box center [678, 399] width 154 height 19
copy span "P78505"
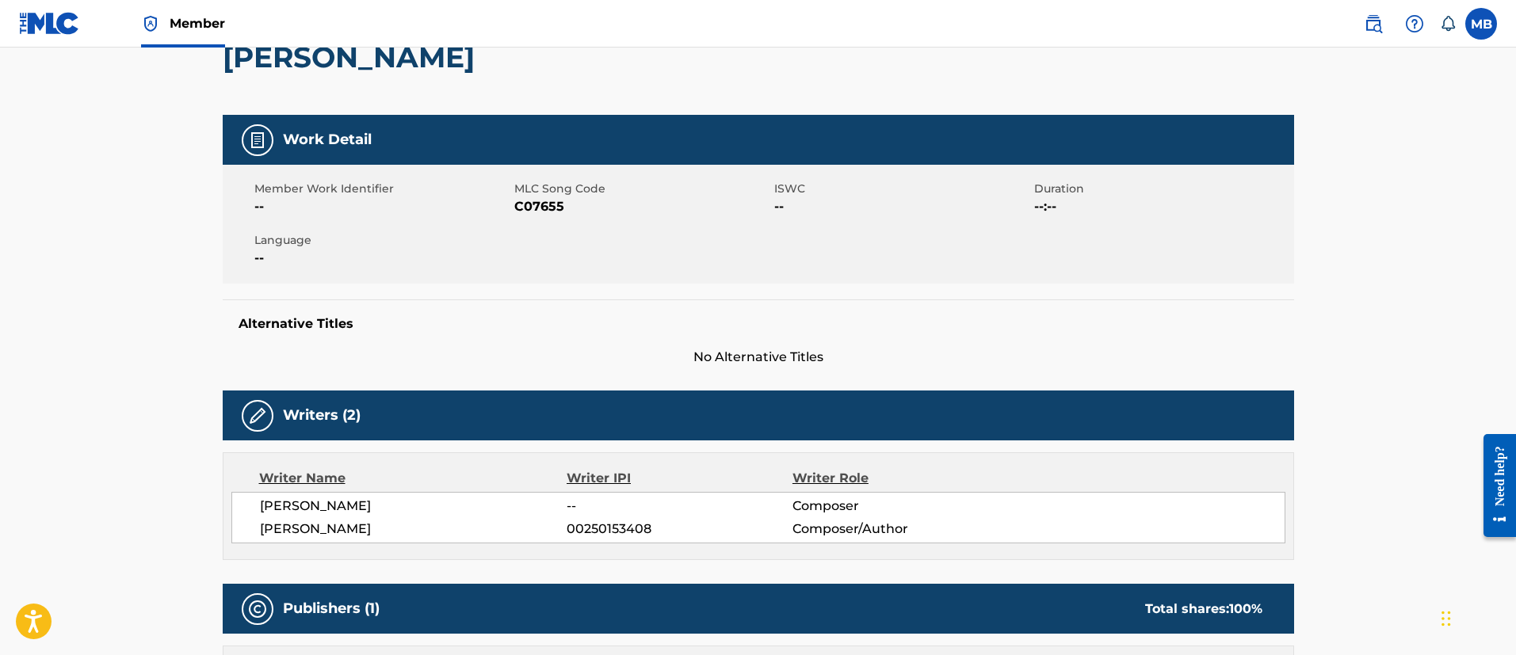
scroll to position [0, 0]
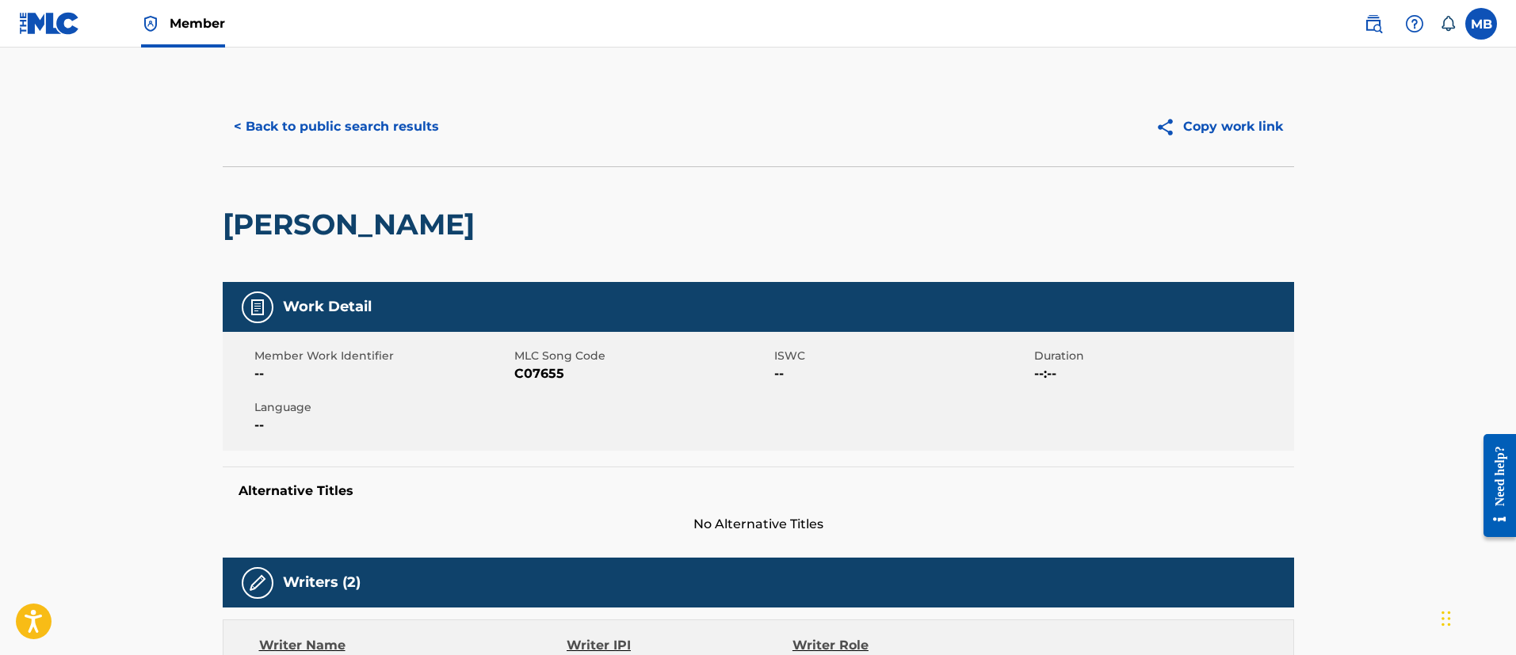
click at [361, 135] on button "< Back to public search results" at bounding box center [336, 127] width 227 height 40
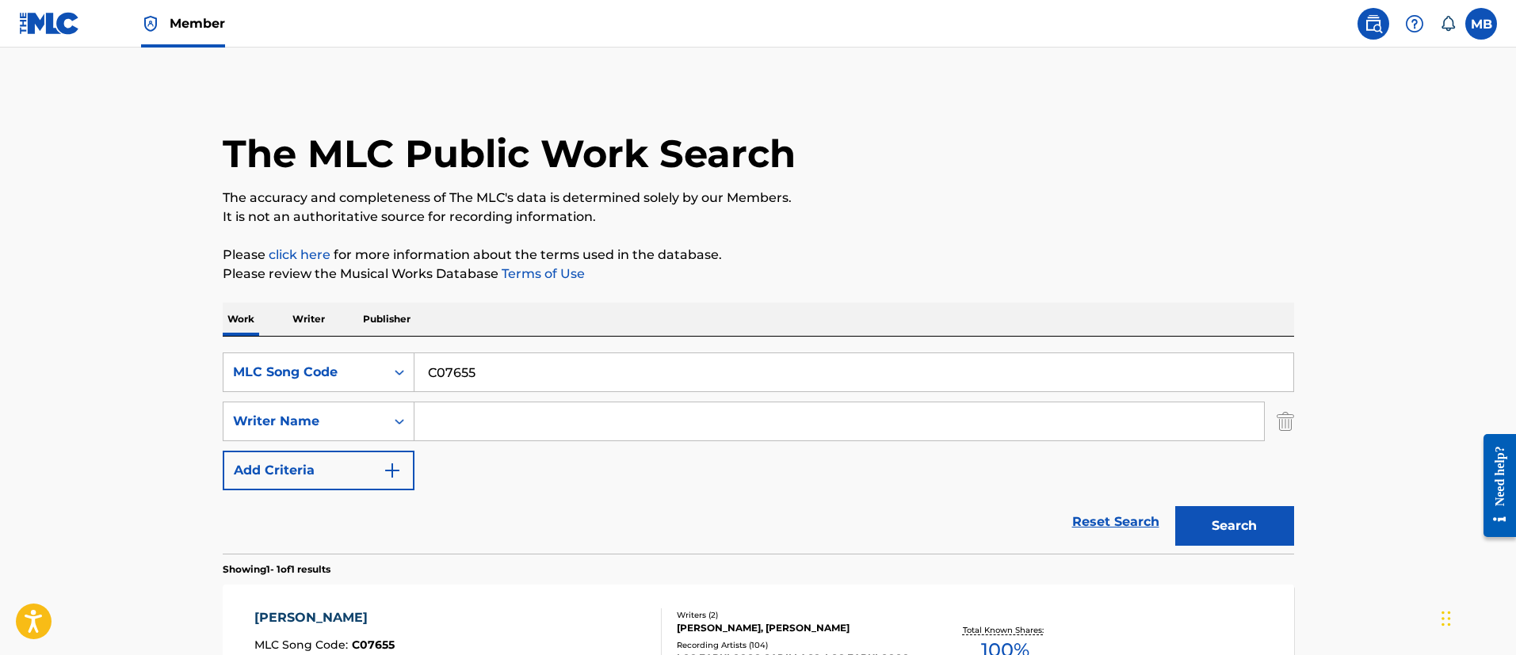
scroll to position [116, 0]
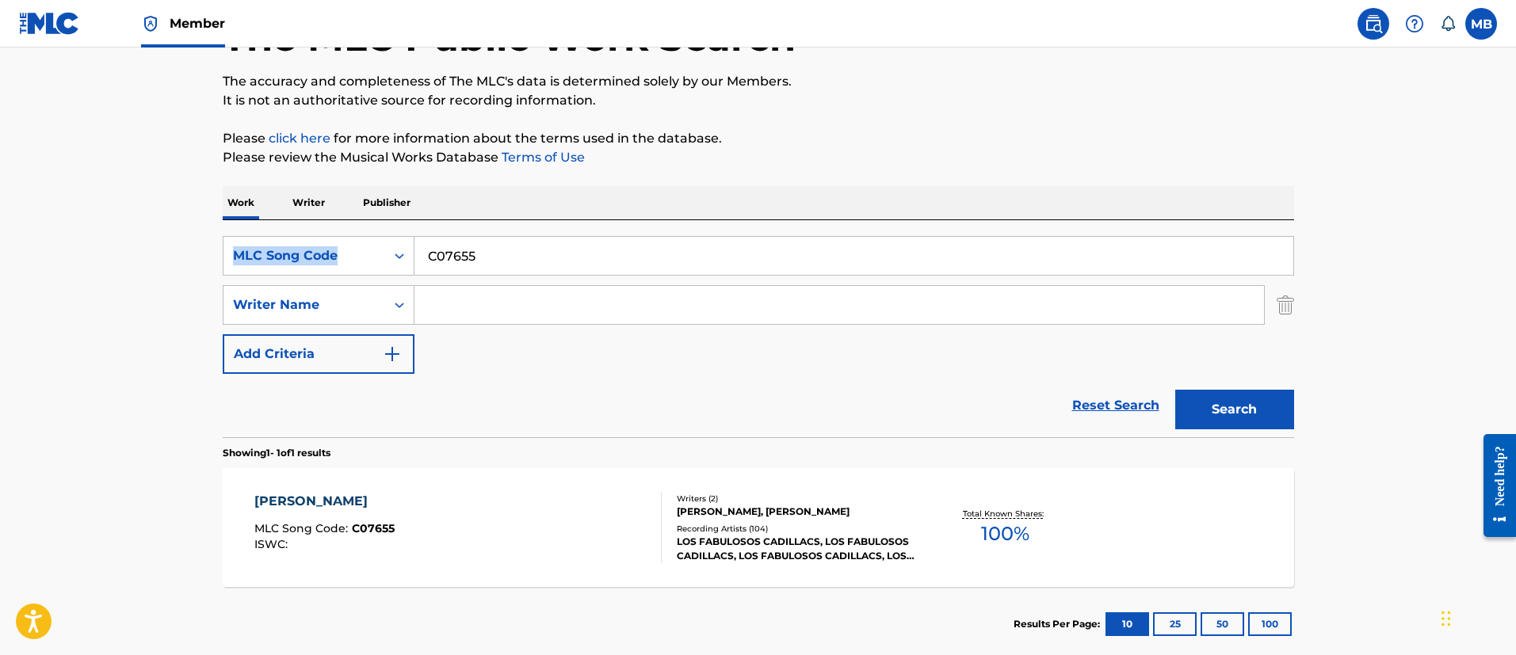
drag, startPoint x: 582, startPoint y: 235, endPoint x: 143, endPoint y: 235, distance: 438.1
click at [162, 238] on main "The MLC Public Work Search The accuracy and completeness of The MLC's data is d…" at bounding box center [758, 300] width 1516 height 738
click at [489, 244] on input "C07655" at bounding box center [853, 256] width 879 height 38
paste input "H08509"
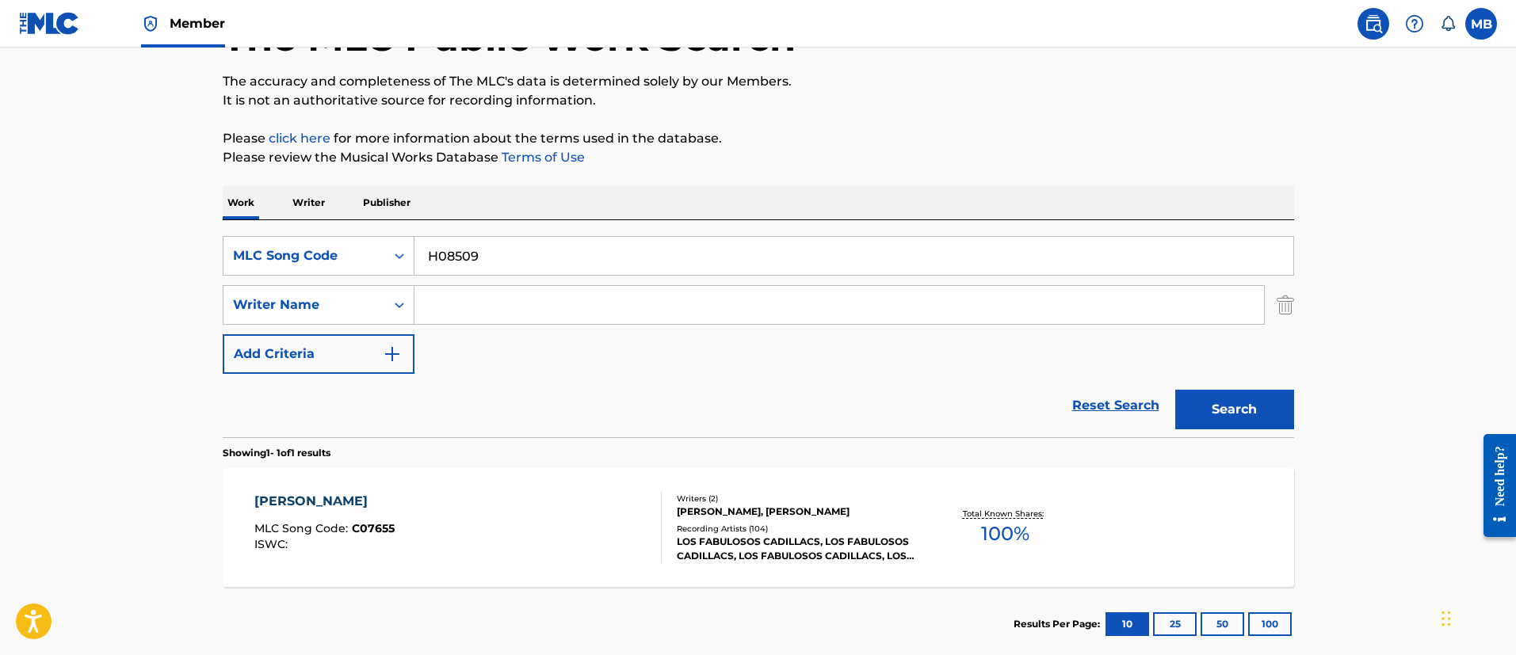
type input "H08509"
click at [1175, 390] on button "Search" at bounding box center [1234, 410] width 119 height 40
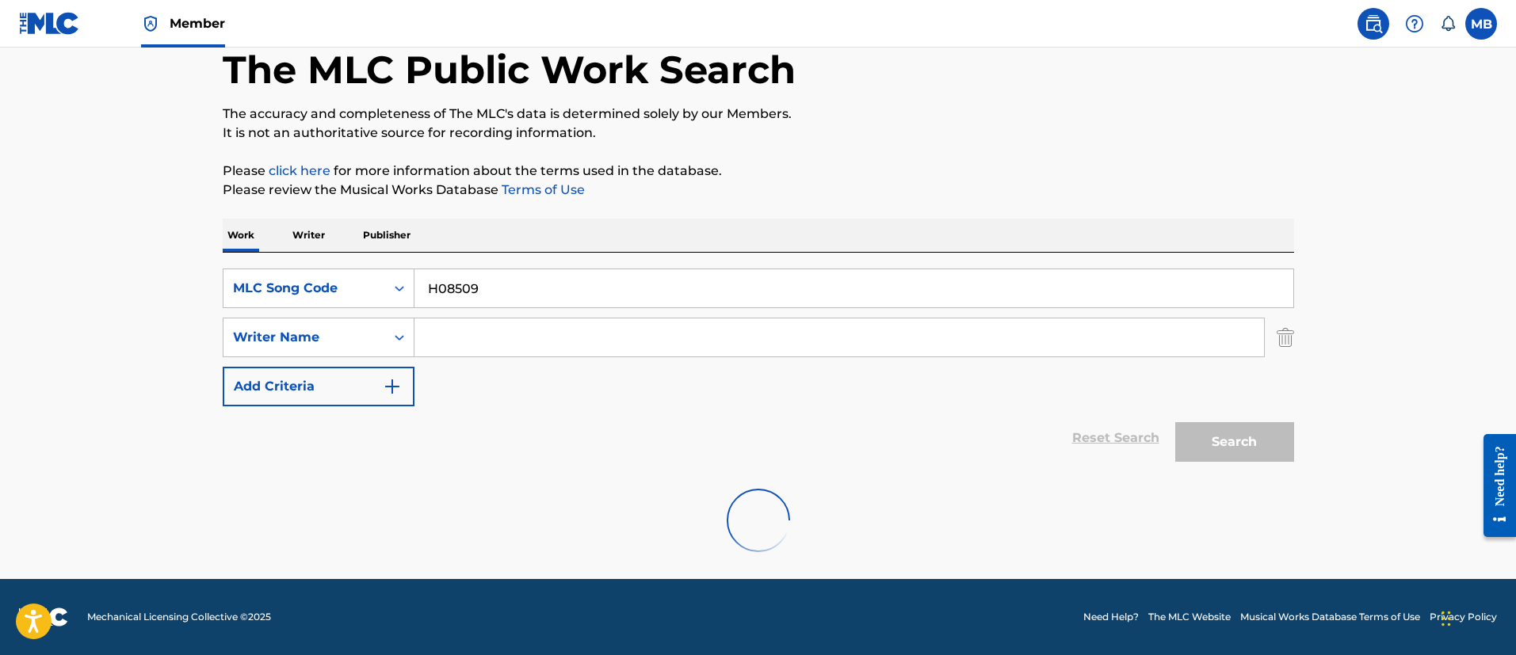
scroll to position [32, 0]
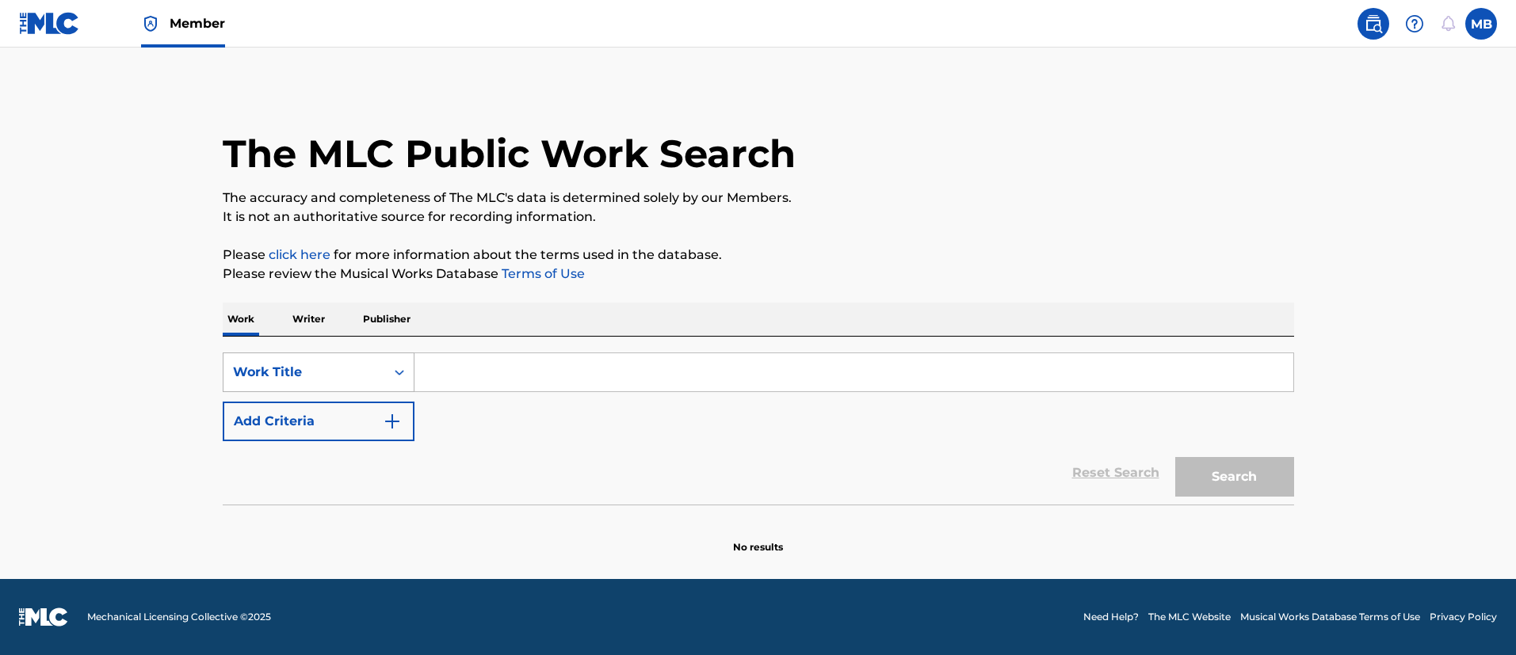
click at [360, 383] on div "Work Title" at bounding box center [304, 372] width 162 height 30
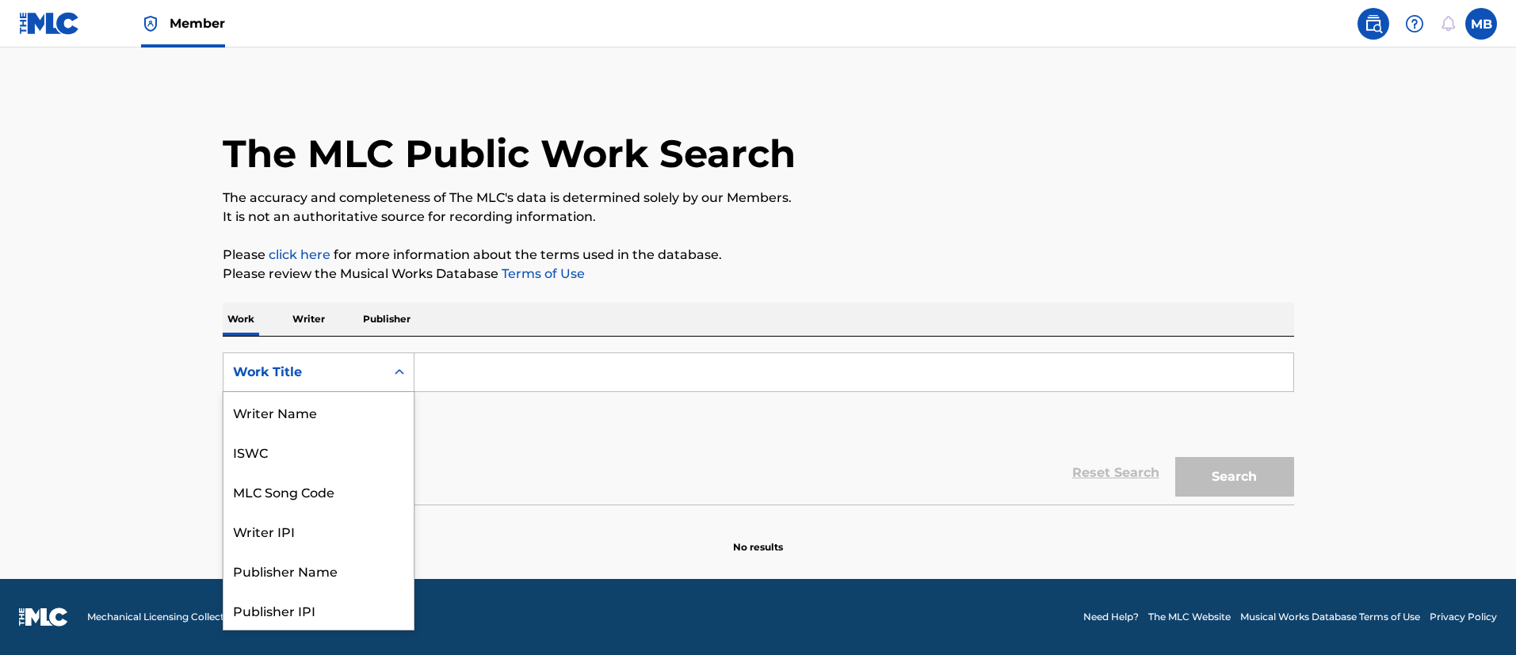
scroll to position [79, 0]
click at [360, 433] on div "Writer IPI" at bounding box center [318, 452] width 190 height 40
click at [346, 381] on div "Writer IPI" at bounding box center [304, 372] width 143 height 19
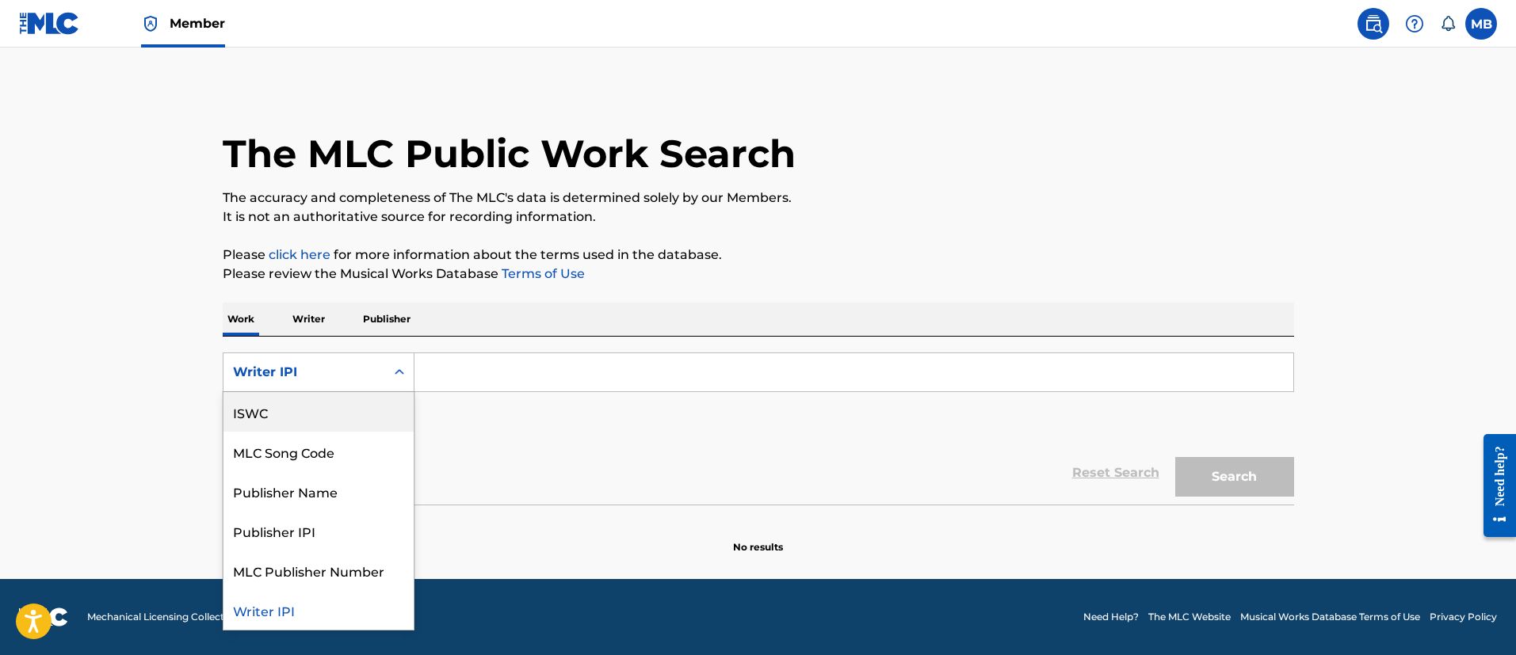
click at [318, 450] on div "MLC Song Code" at bounding box center [318, 452] width 190 height 40
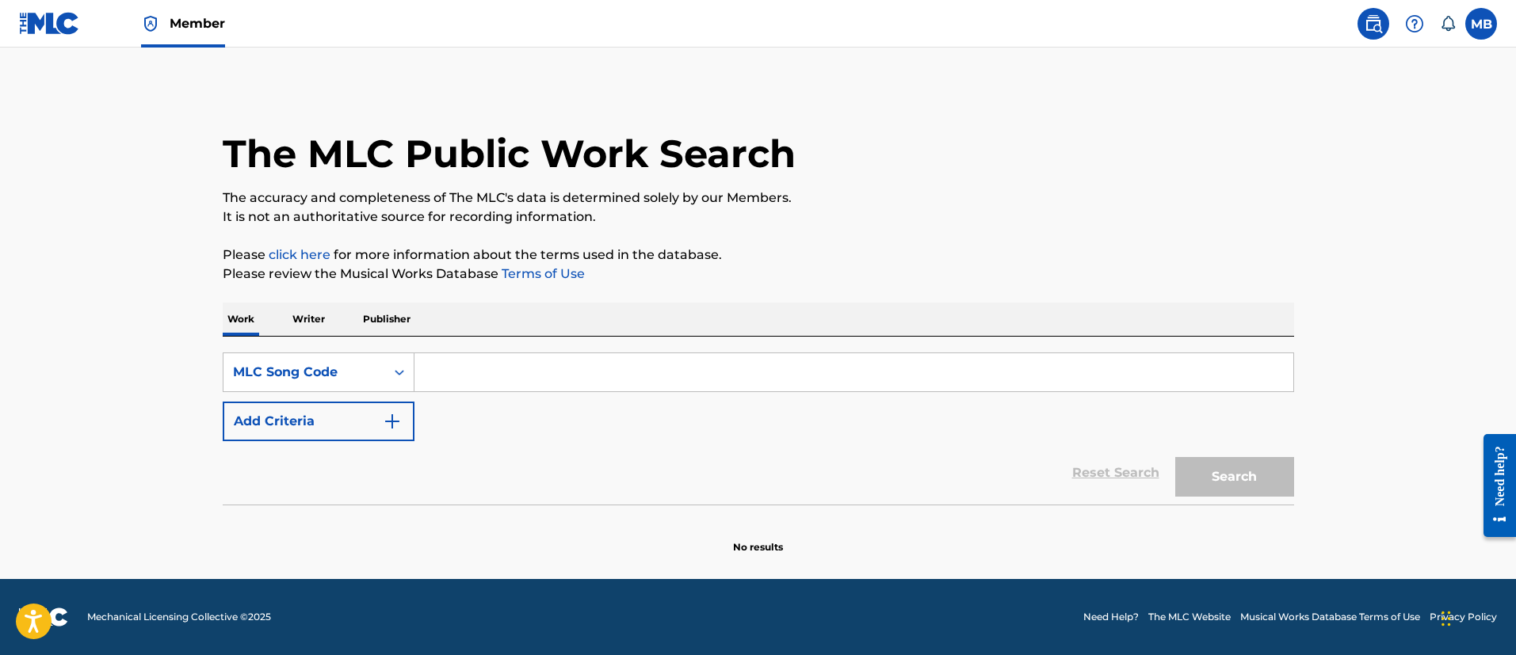
drag, startPoint x: 448, startPoint y: 395, endPoint x: 539, endPoint y: 375, distance: 93.4
click at [539, 375] on input "Search Form" at bounding box center [853, 372] width 879 height 38
paste input "H08509"
type input "H08509"
click at [1175, 457] on button "Search" at bounding box center [1234, 477] width 119 height 40
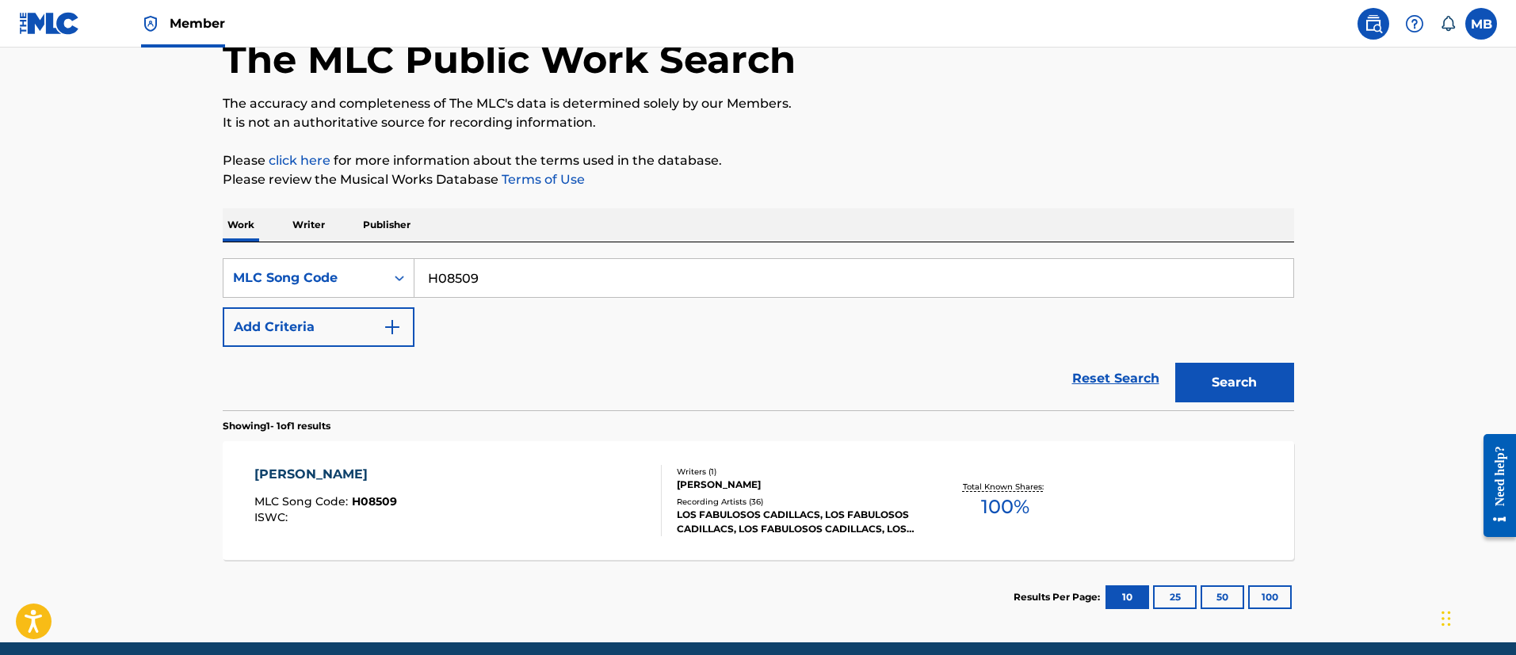
scroll to position [158, 0]
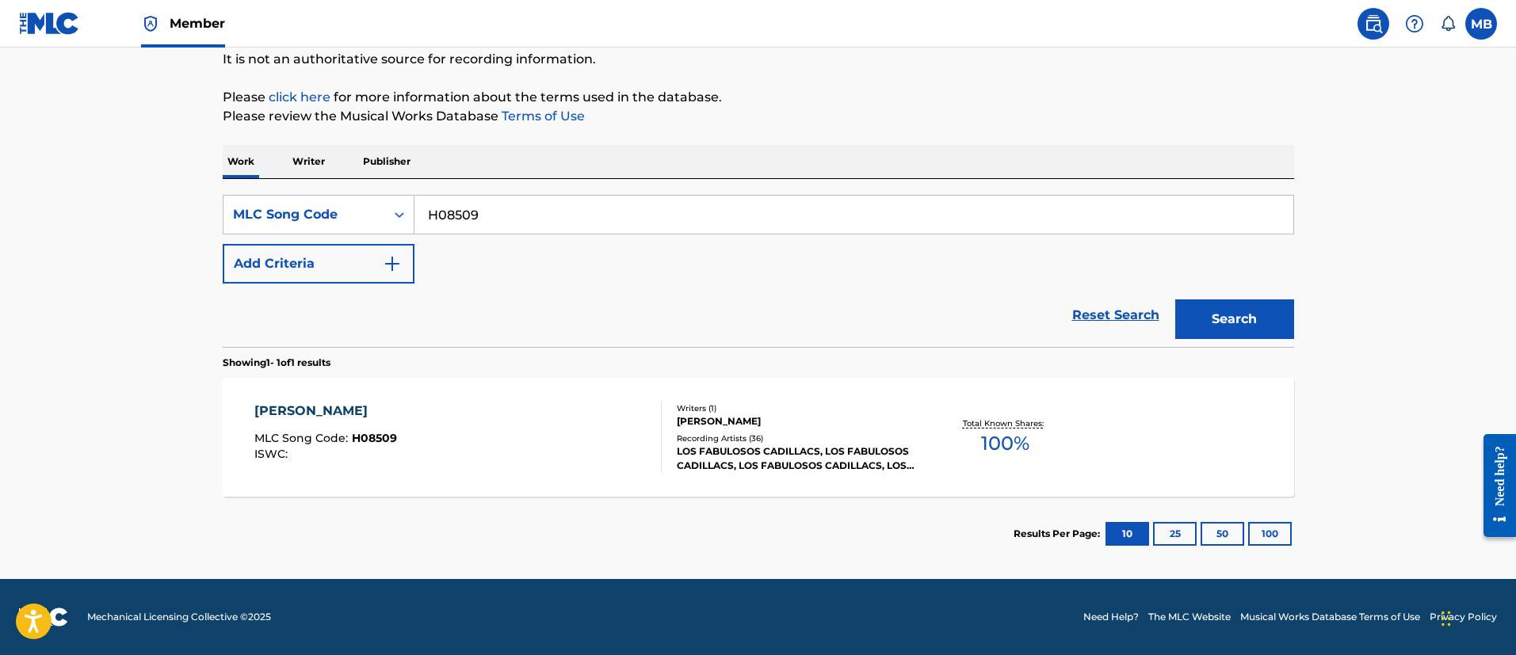
click at [589, 411] on div "[PERSON_NAME] MLC Song Code : H08509 ISWC :" at bounding box center [457, 437] width 407 height 71
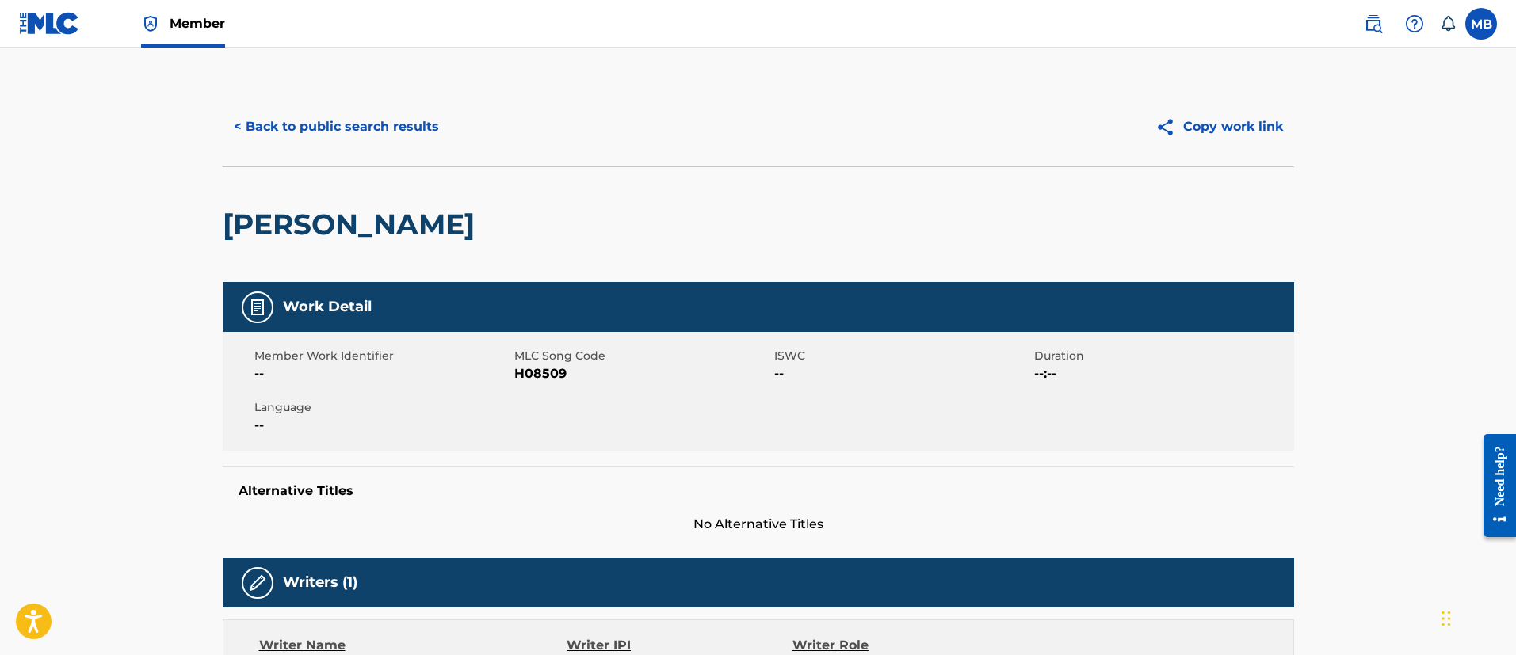
click at [343, 94] on div "< Back to public search results Copy work link" at bounding box center [758, 126] width 1071 height 79
click at [341, 123] on button "< Back to public search results" at bounding box center [336, 127] width 227 height 40
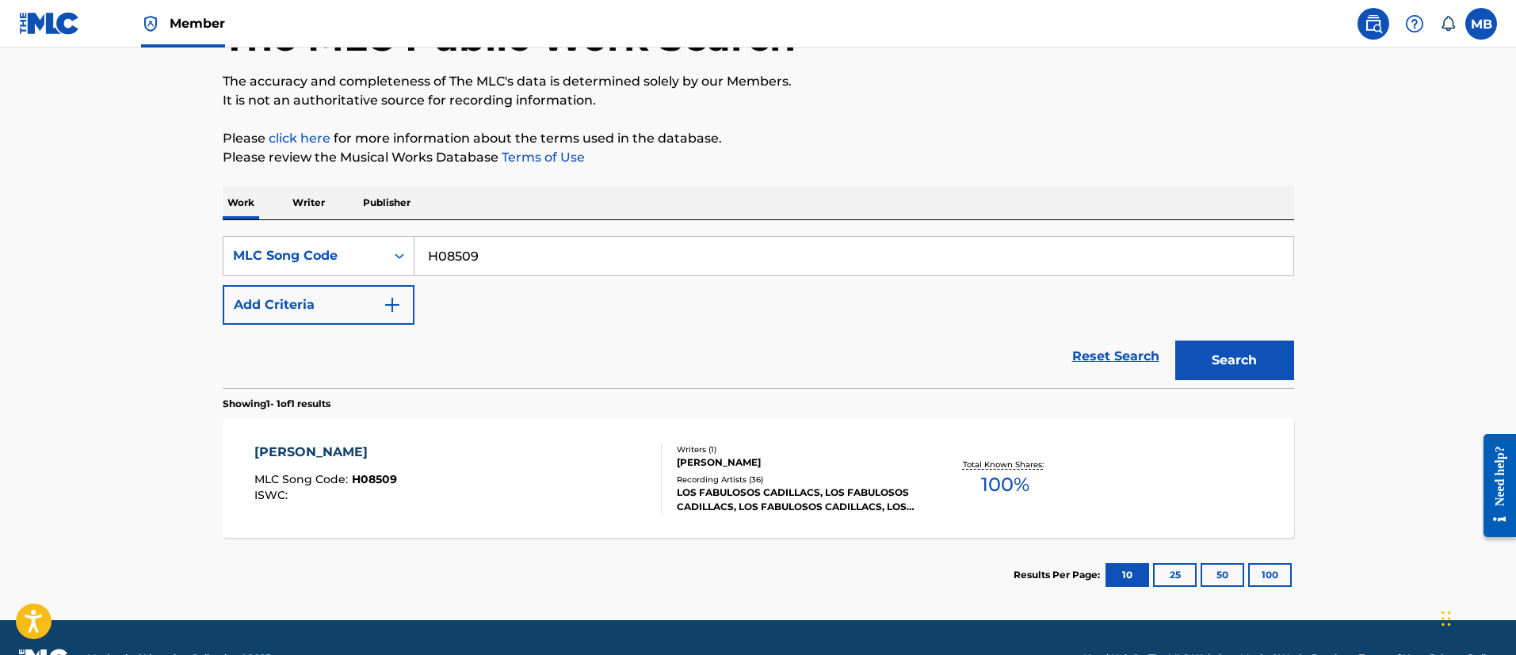
drag, startPoint x: 524, startPoint y: 260, endPoint x: 433, endPoint y: 250, distance: 90.8
click at [447, 254] on input "H08509" at bounding box center [853, 256] width 879 height 38
type input "H"
paste input "E09610"
type input "E09610"
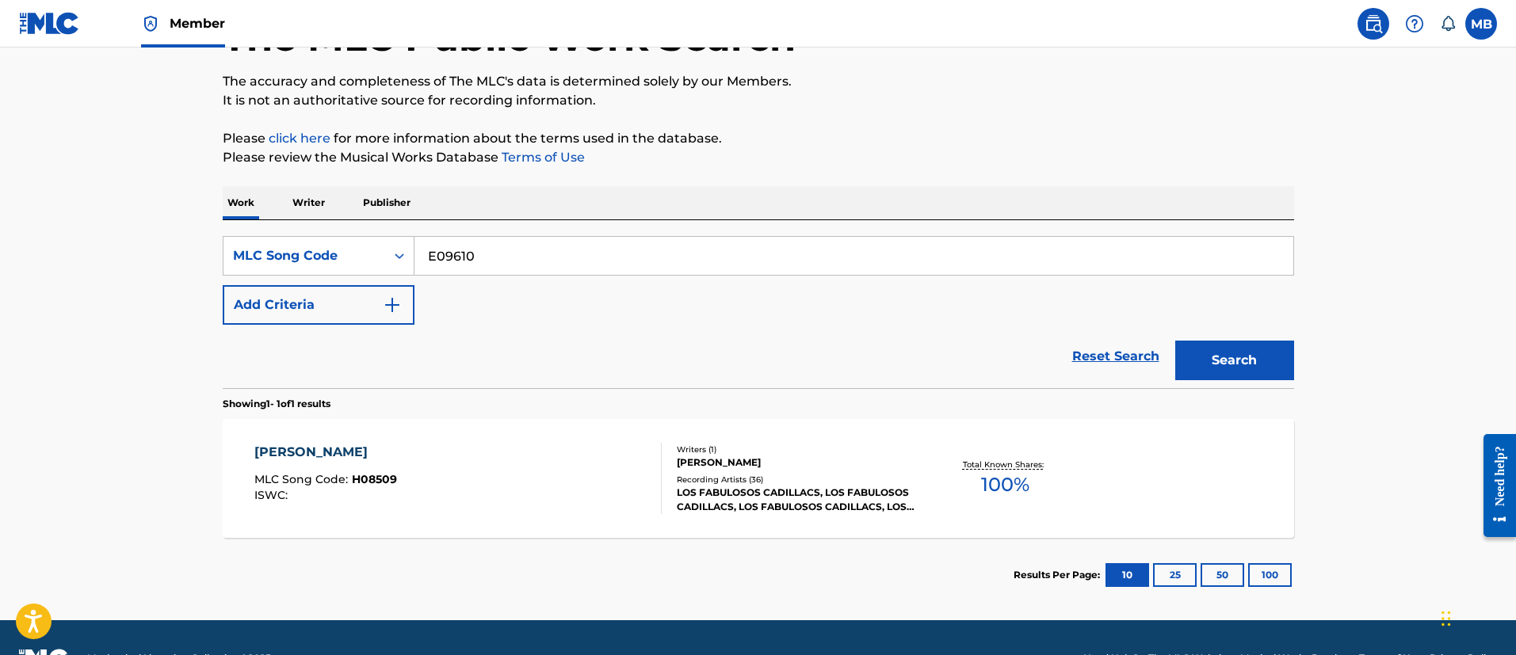
click at [1175, 341] on button "Search" at bounding box center [1234, 361] width 119 height 40
click at [536, 468] on div "EL BAILE DE LA MAR MLC Song Code : E09610 ISWC :" at bounding box center [457, 478] width 407 height 71
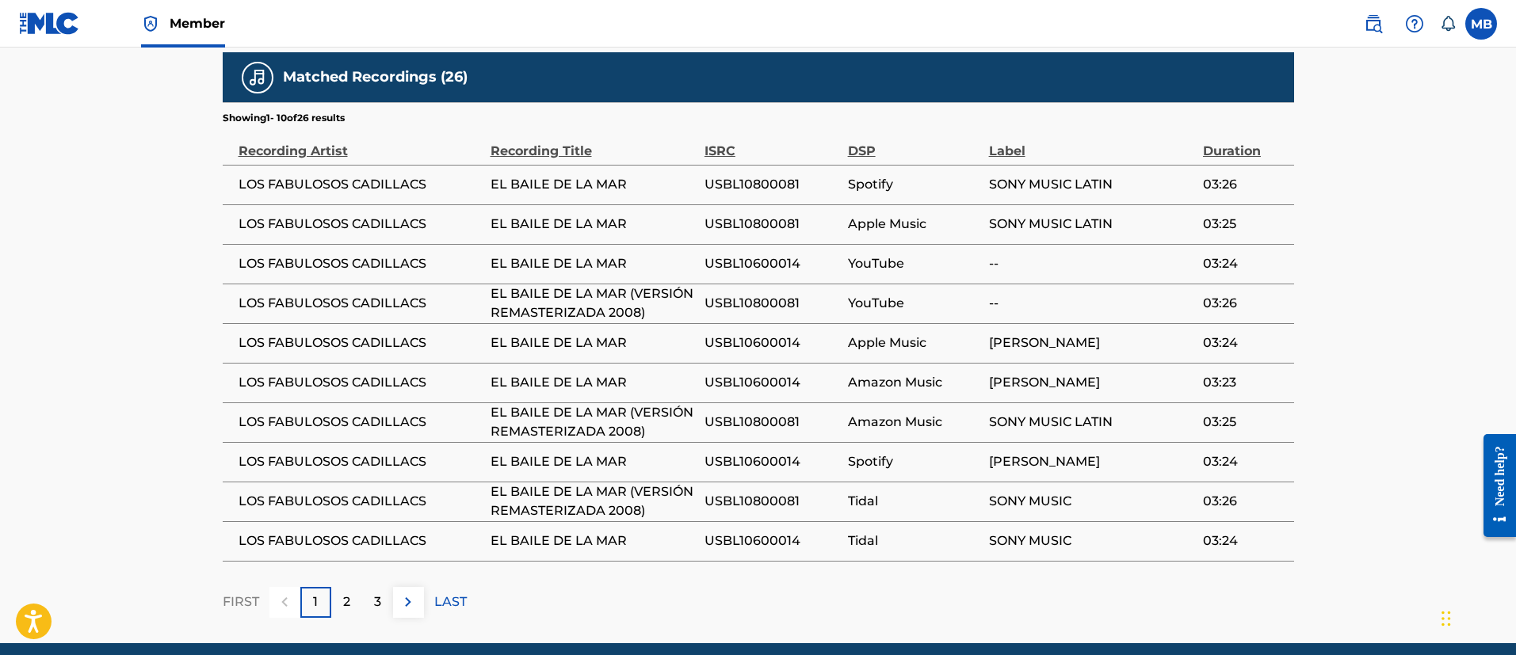
scroll to position [1100, 0]
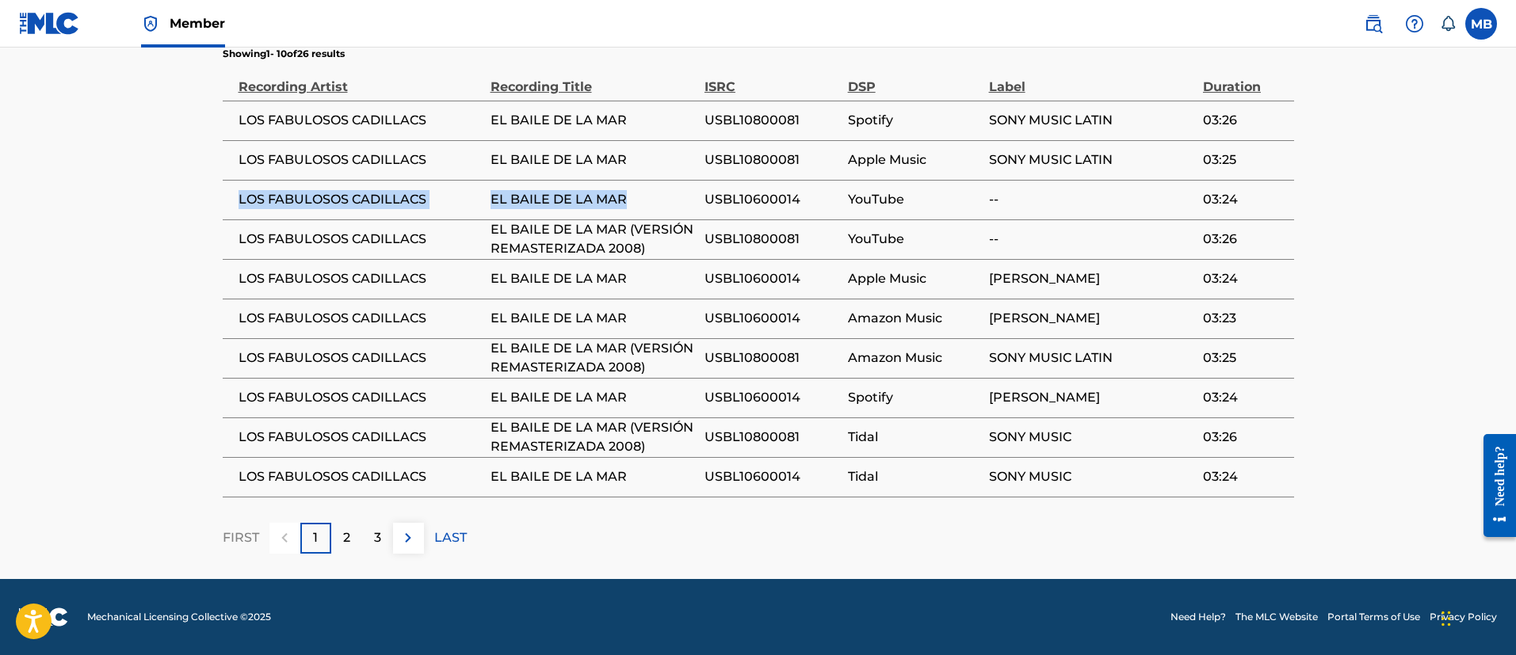
drag, startPoint x: 631, startPoint y: 187, endPoint x: 238, endPoint y: 211, distance: 394.5
click at [238, 211] on tr "LOS FABULOSOS CADILLACS EL BAILE DE LA MAR USBL10600014 YouTube -- 03:24" at bounding box center [758, 200] width 1071 height 40
copy tr "LOS FABULOSOS CADILLACS EL BAILE DE LA MAR"
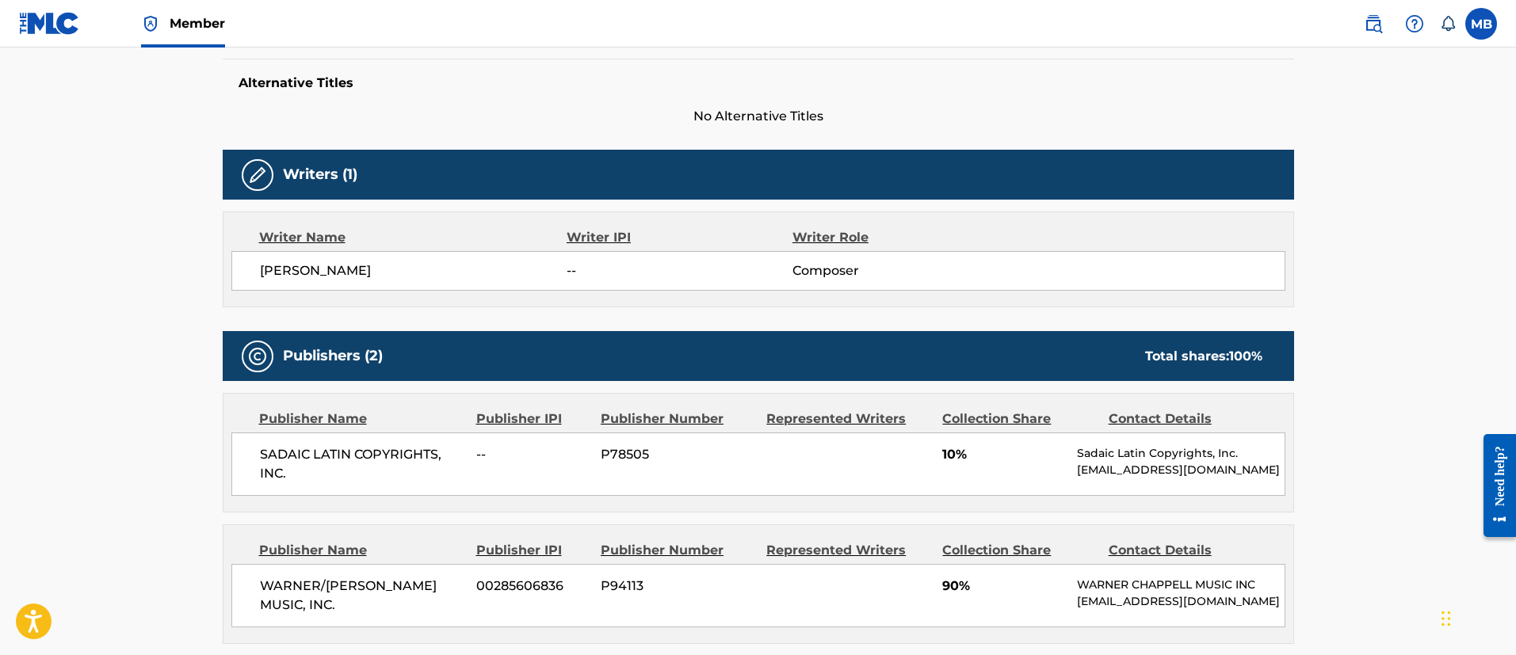
scroll to position [149, 0]
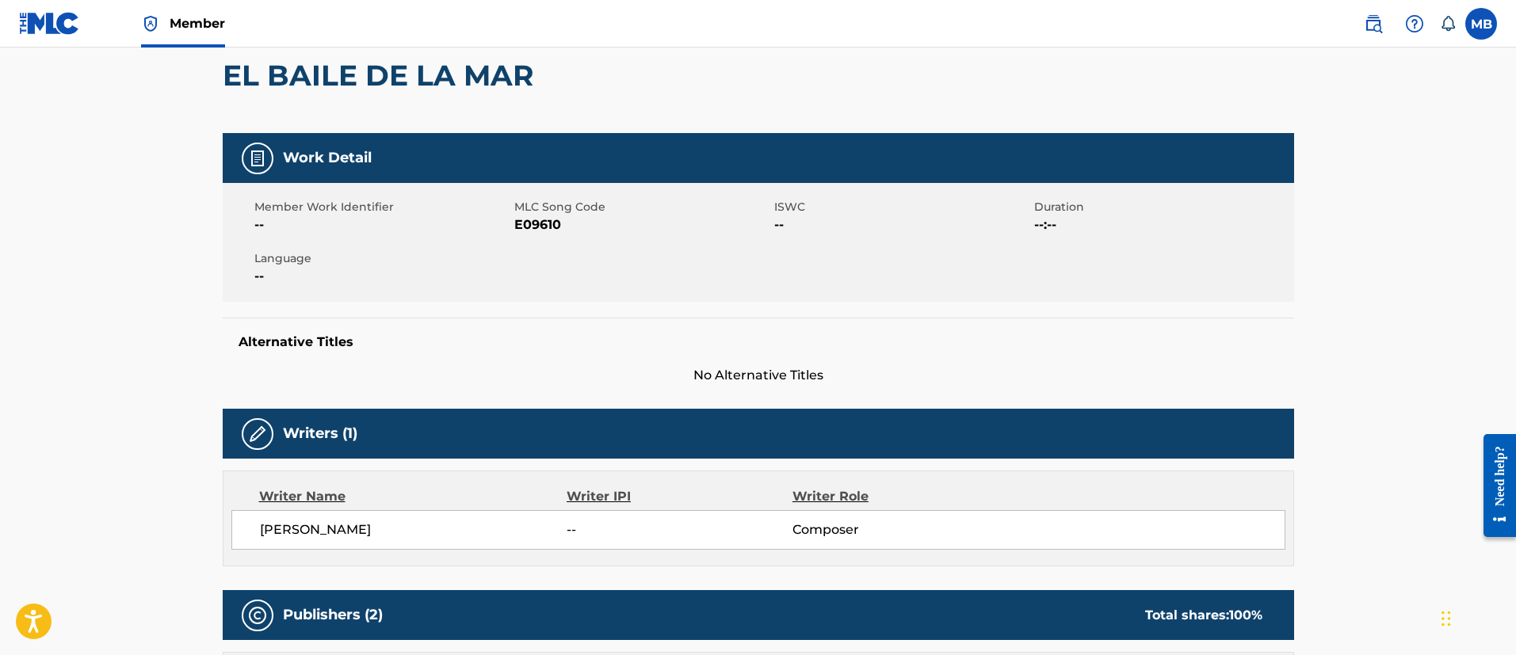
click at [210, 17] on span "Member" at bounding box center [197, 23] width 55 height 18
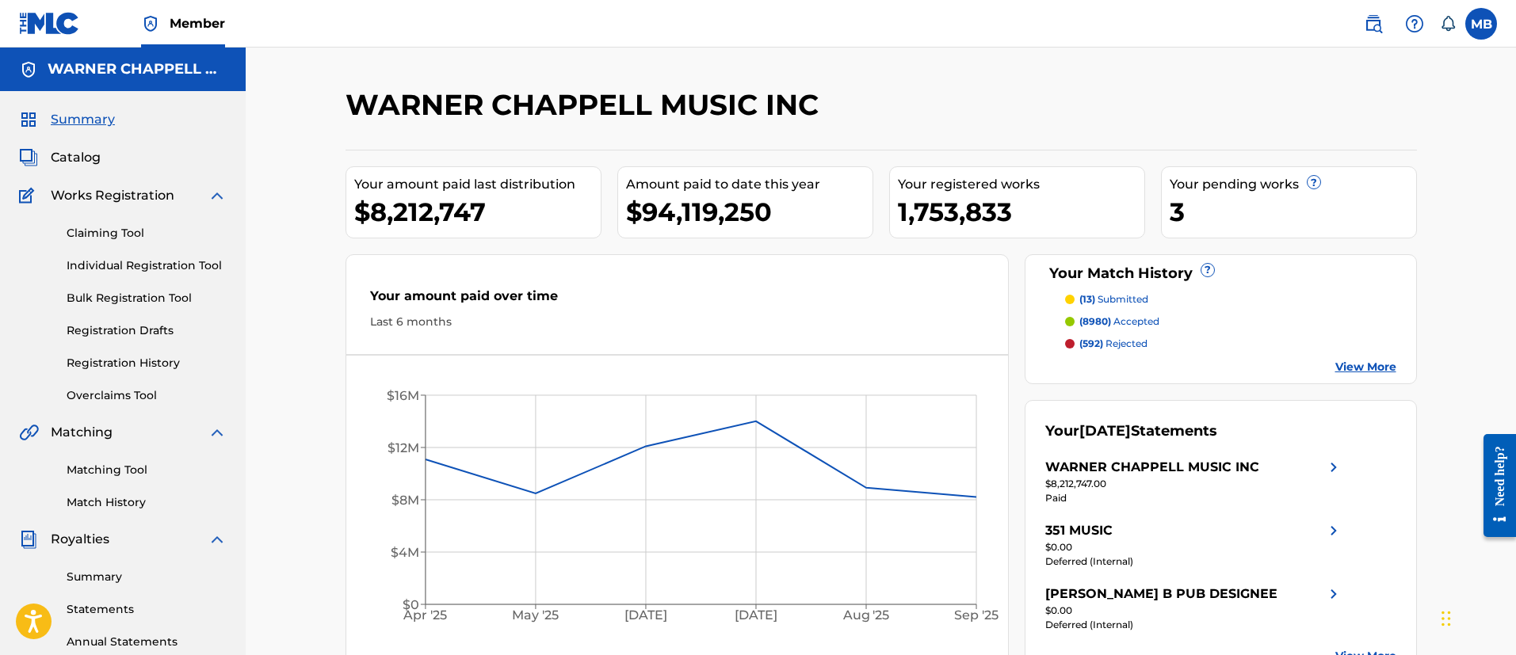
click at [1382, 29] on img at bounding box center [1373, 23] width 19 height 19
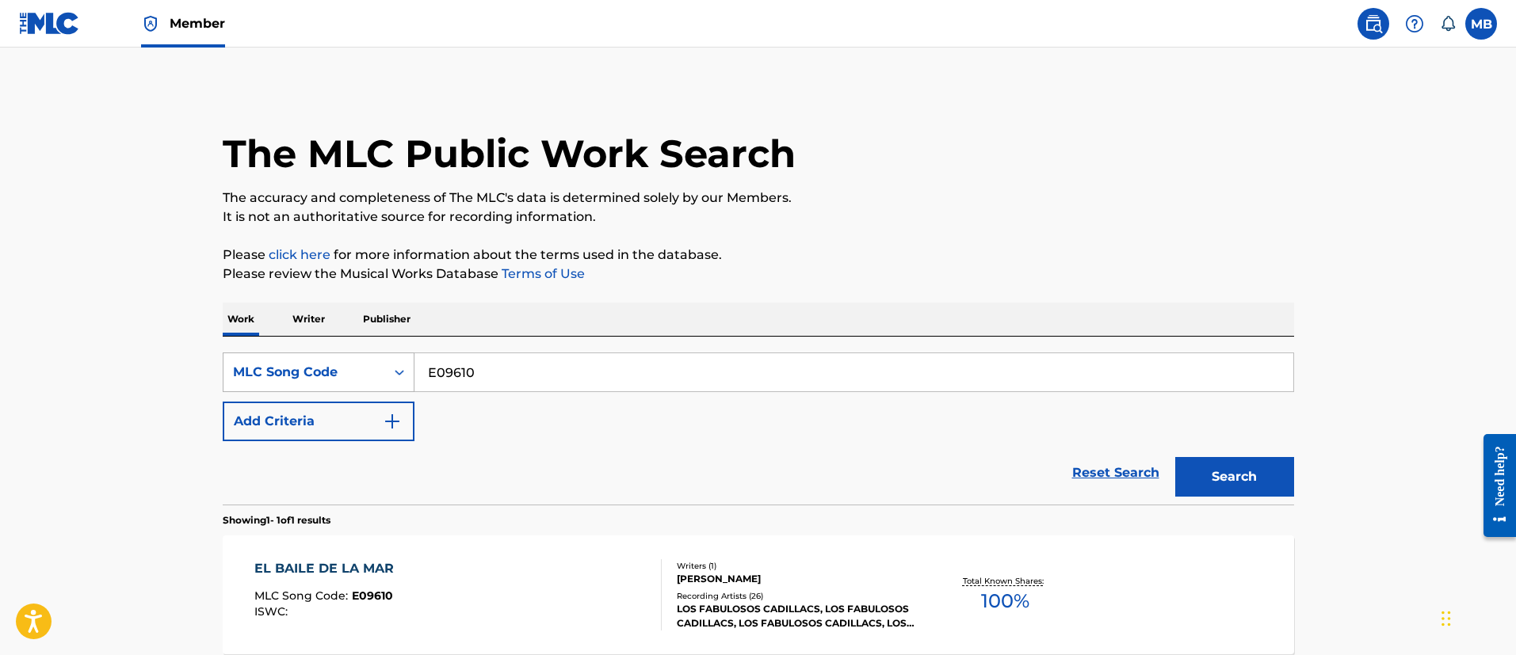
drag, startPoint x: 507, startPoint y: 364, endPoint x: 335, endPoint y: 360, distance: 172.0
click at [338, 360] on div "SearchWithCriteria3158b95a-8026-4d8b-8016-8be302ea53f6 MLC Song Code E09610" at bounding box center [758, 373] width 1071 height 40
paste input "W5360E"
type input "W5360E"
click at [1175, 457] on button "Search" at bounding box center [1234, 477] width 119 height 40
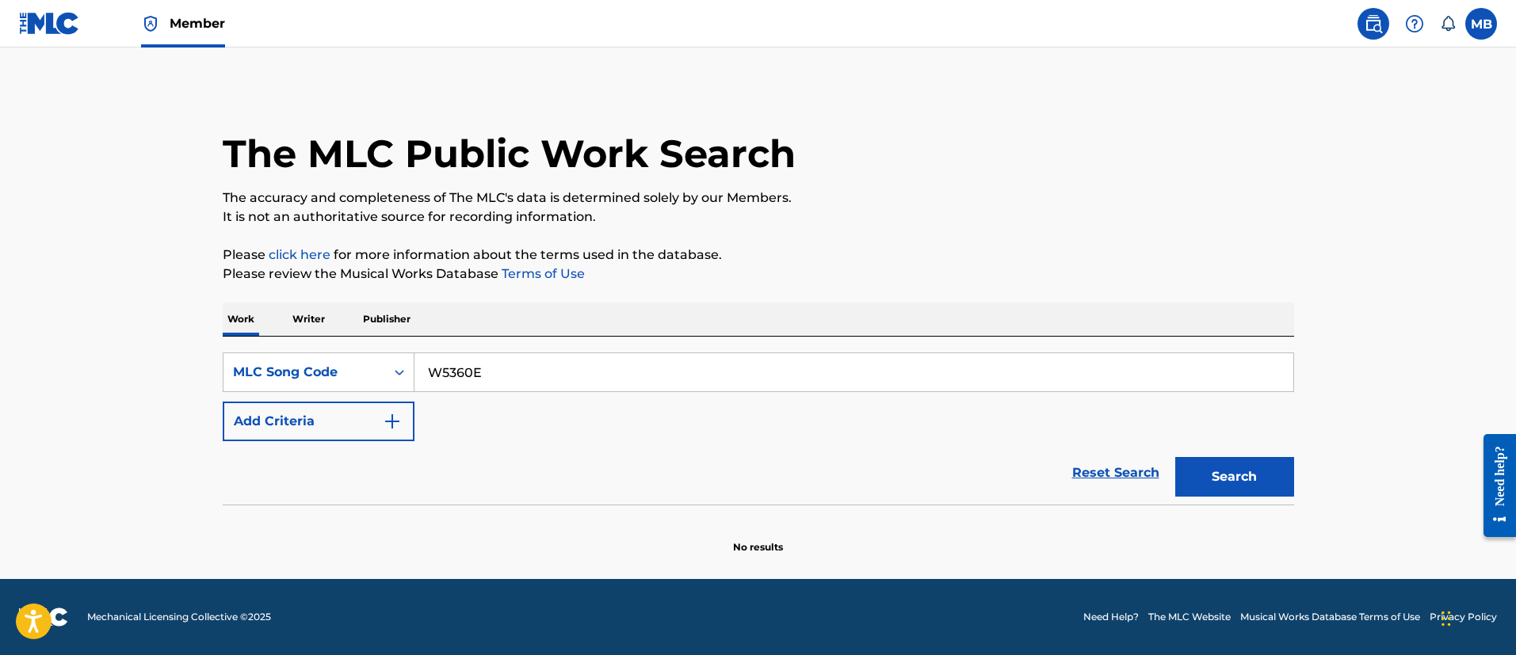
click at [523, 380] on input "W5360E" at bounding box center [853, 372] width 879 height 38
click at [1175, 457] on button "Search" at bounding box center [1234, 477] width 119 height 40
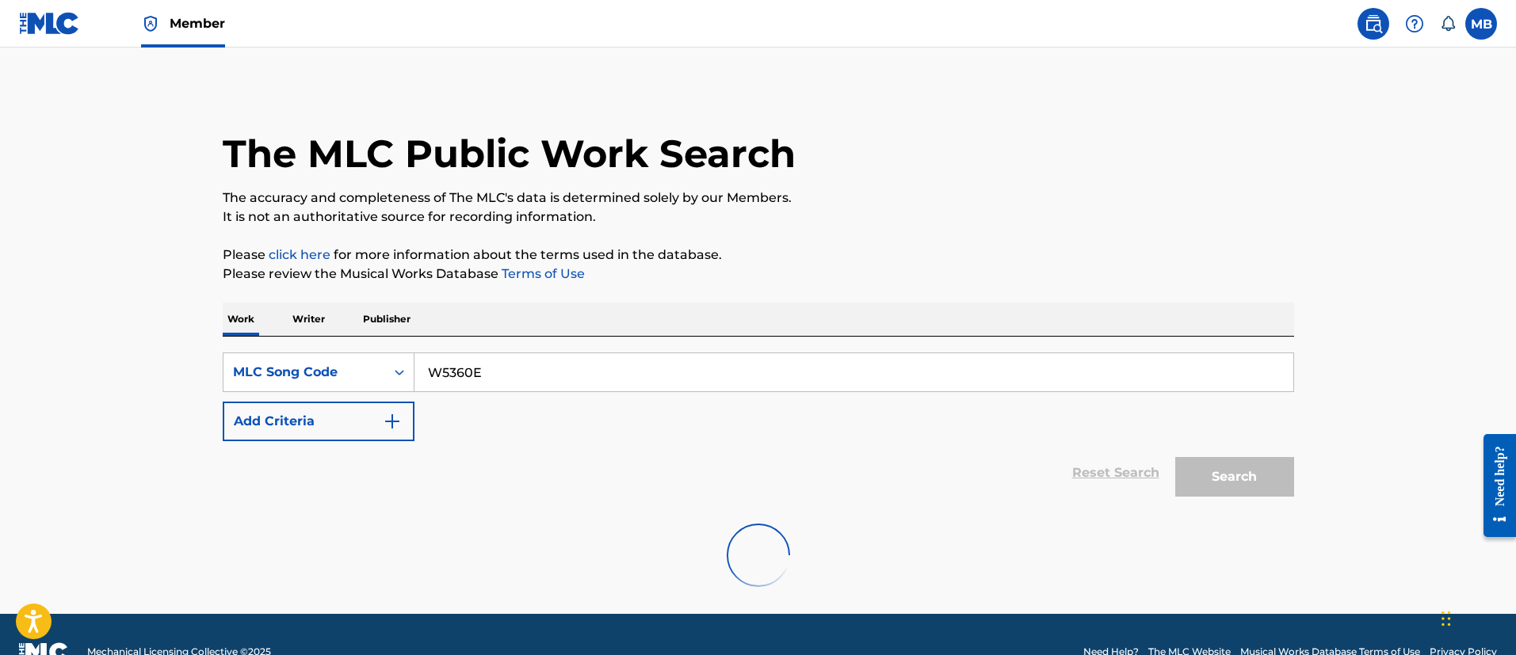
scroll to position [35, 0]
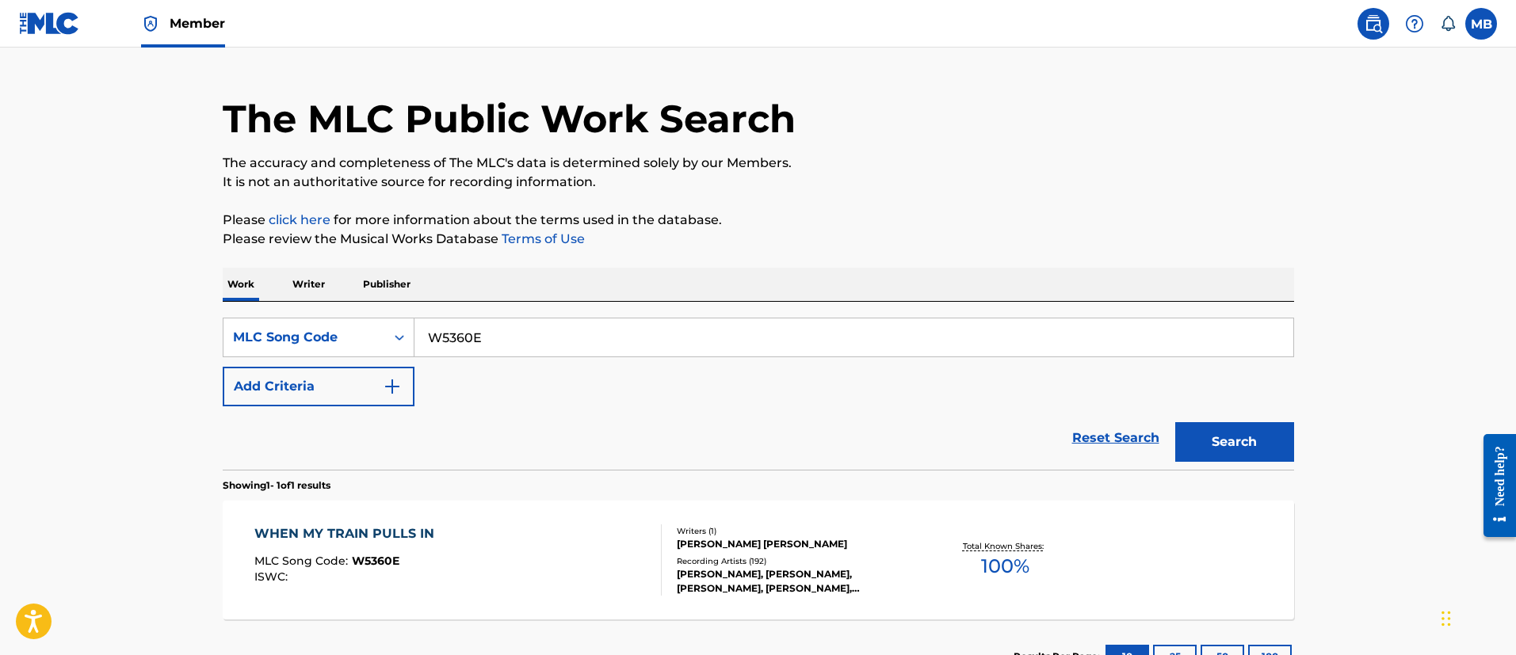
click at [630, 546] on div "WHEN MY TRAIN PULLS IN MLC Song Code : W5360E ISWC :" at bounding box center [457, 560] width 407 height 71
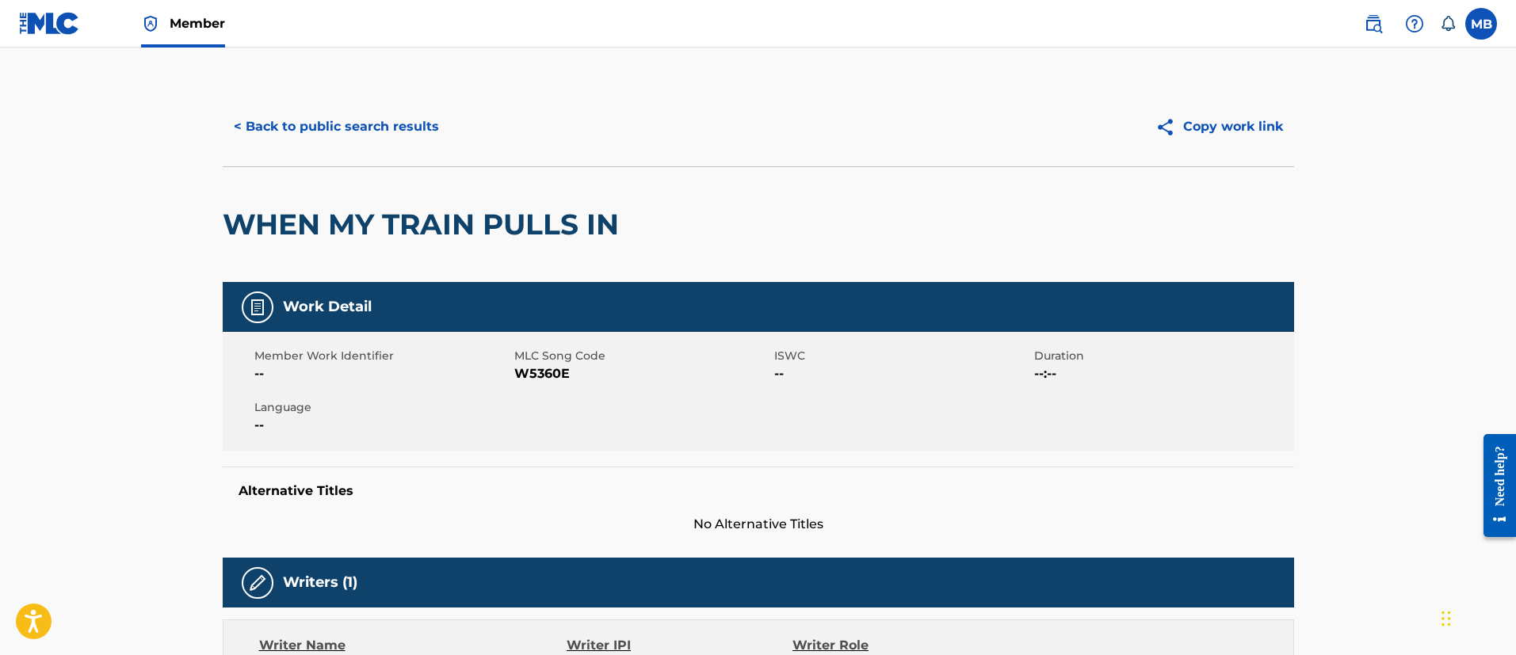
click at [348, 128] on button "< Back to public search results" at bounding box center [336, 127] width 227 height 40
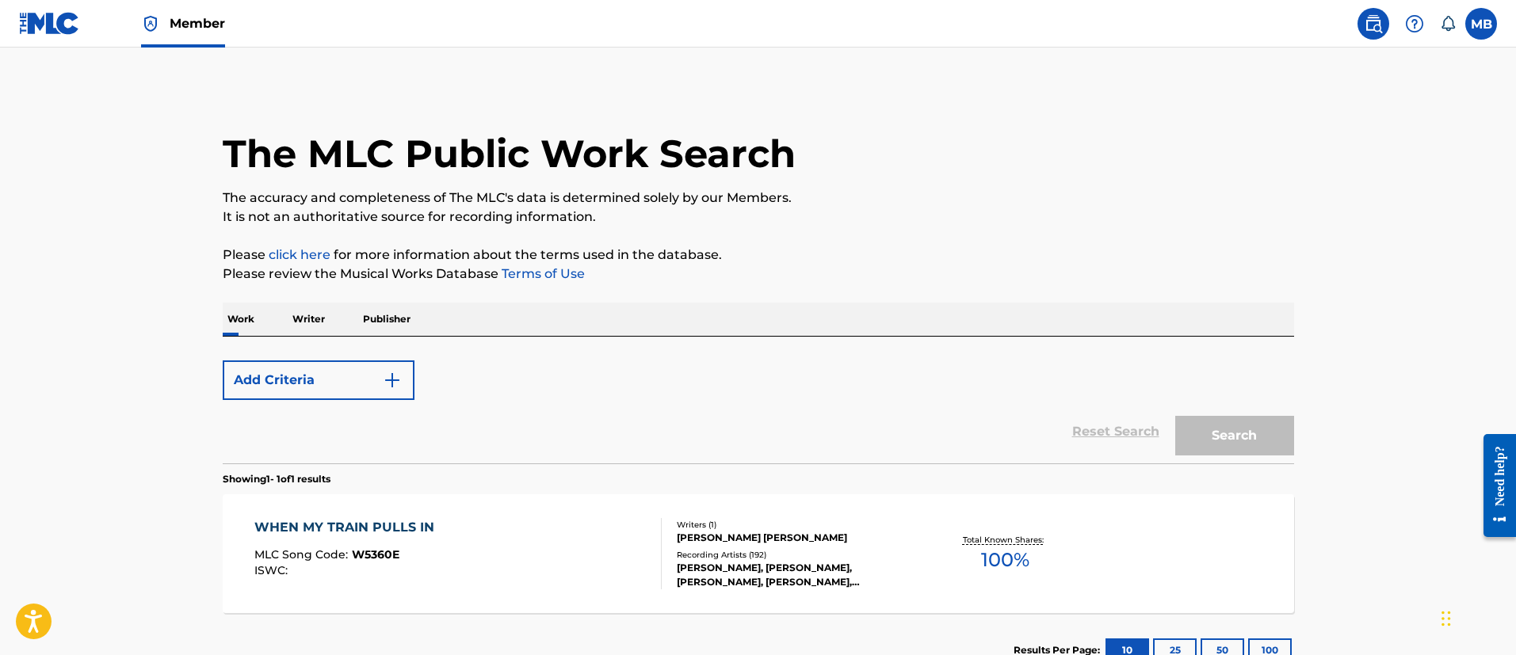
scroll to position [35, 0]
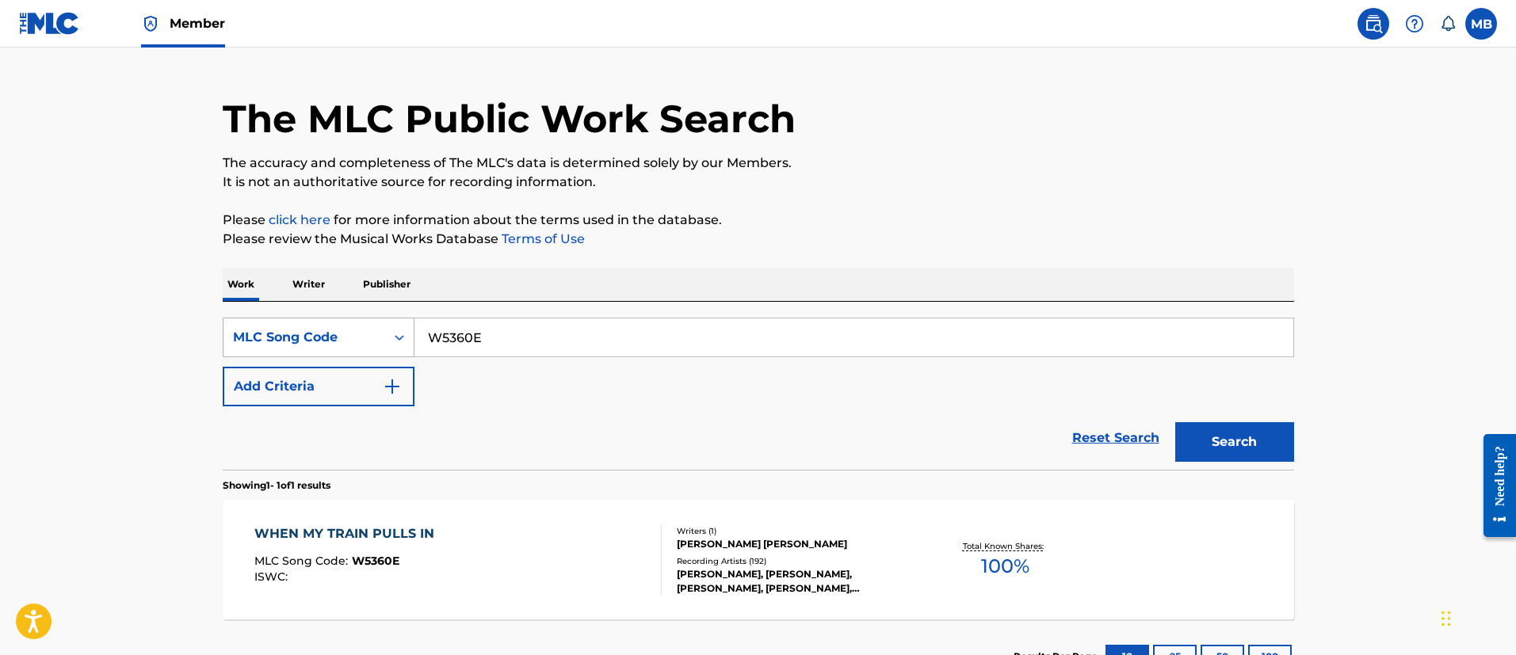
drag, startPoint x: 536, startPoint y: 312, endPoint x: 353, endPoint y: 317, distance: 183.1
click at [354, 317] on div "SearchWithCriteria3158b95a-8026-4d8b-8016-8be302ea53f6 MLC Song Code W5360E Add…" at bounding box center [758, 386] width 1071 height 168
click at [455, 351] on input "W5360E" at bounding box center [853, 338] width 879 height 38
paste input "F73440"
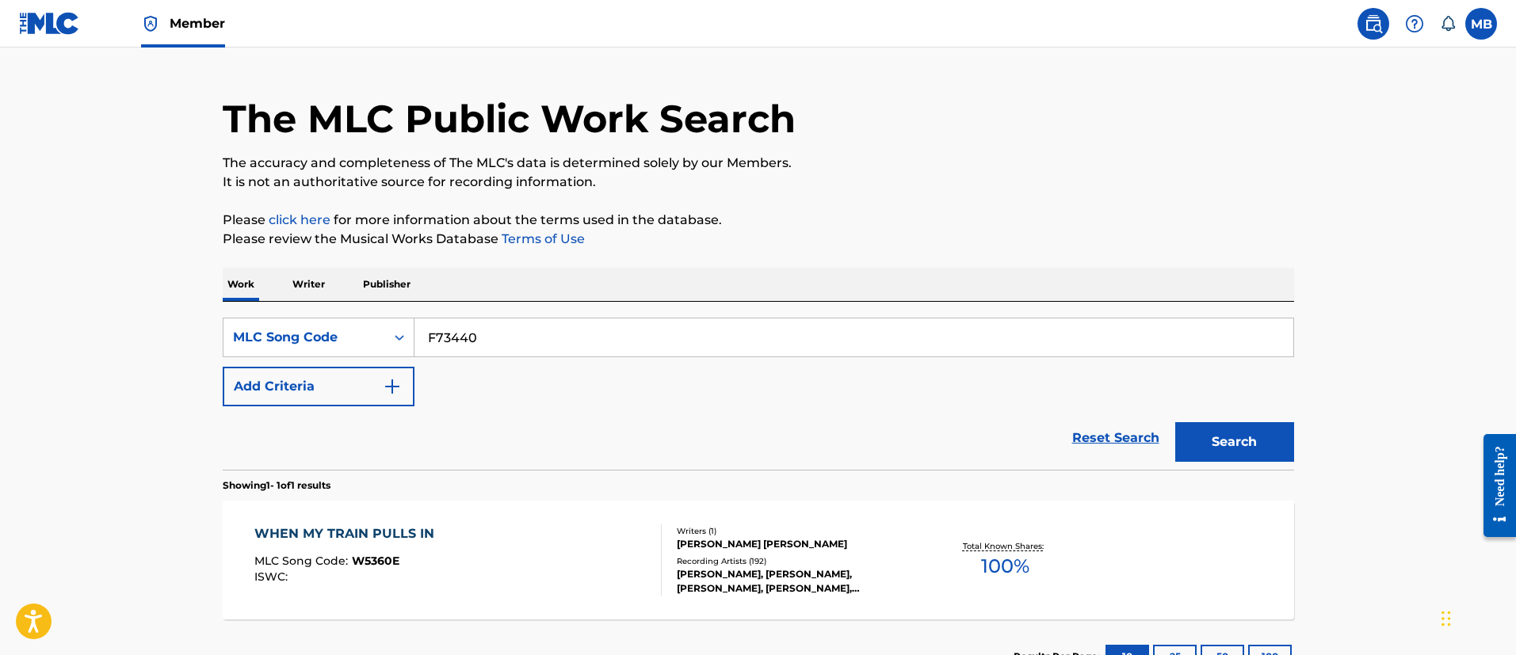
type input "F73440"
click at [1175, 422] on button "Search" at bounding box center [1234, 442] width 119 height 40
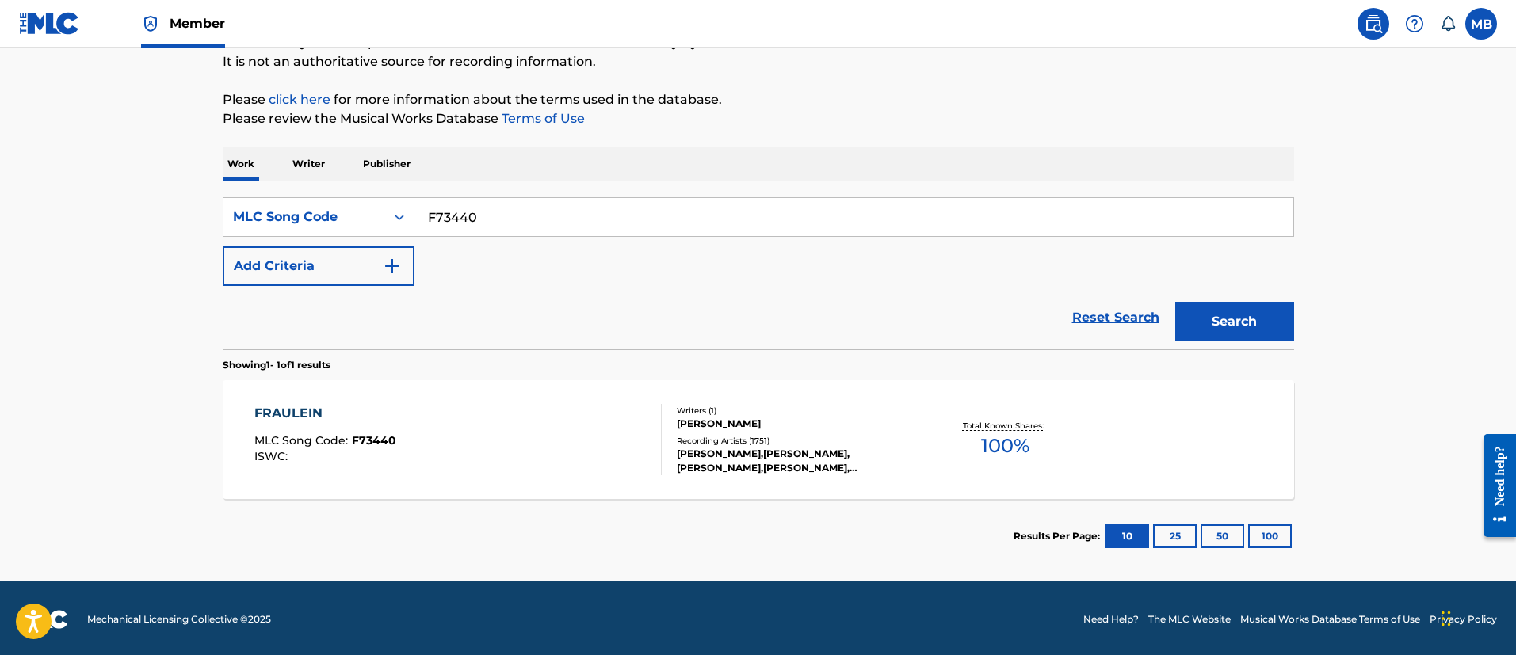
scroll to position [158, 0]
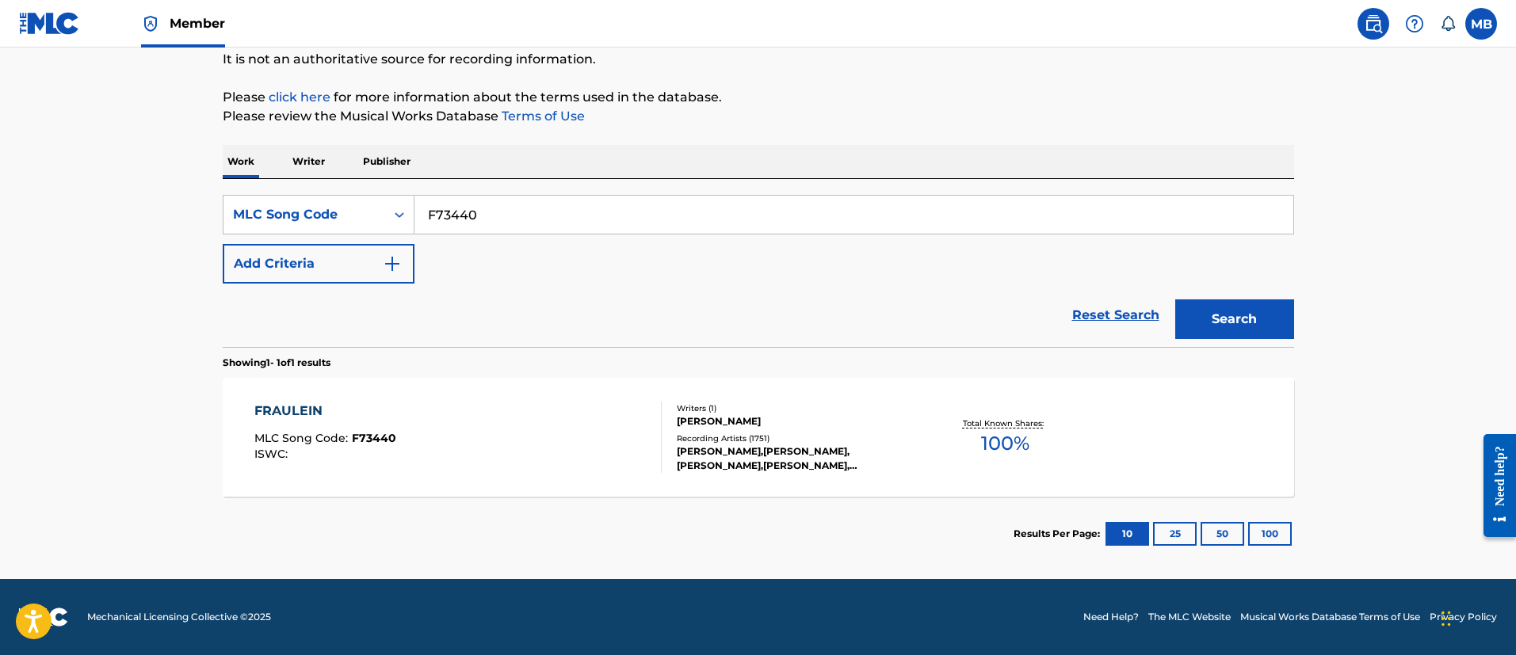
click at [510, 440] on div "FRAULEIN MLC Song Code : F73440 ISWC :" at bounding box center [457, 437] width 407 height 71
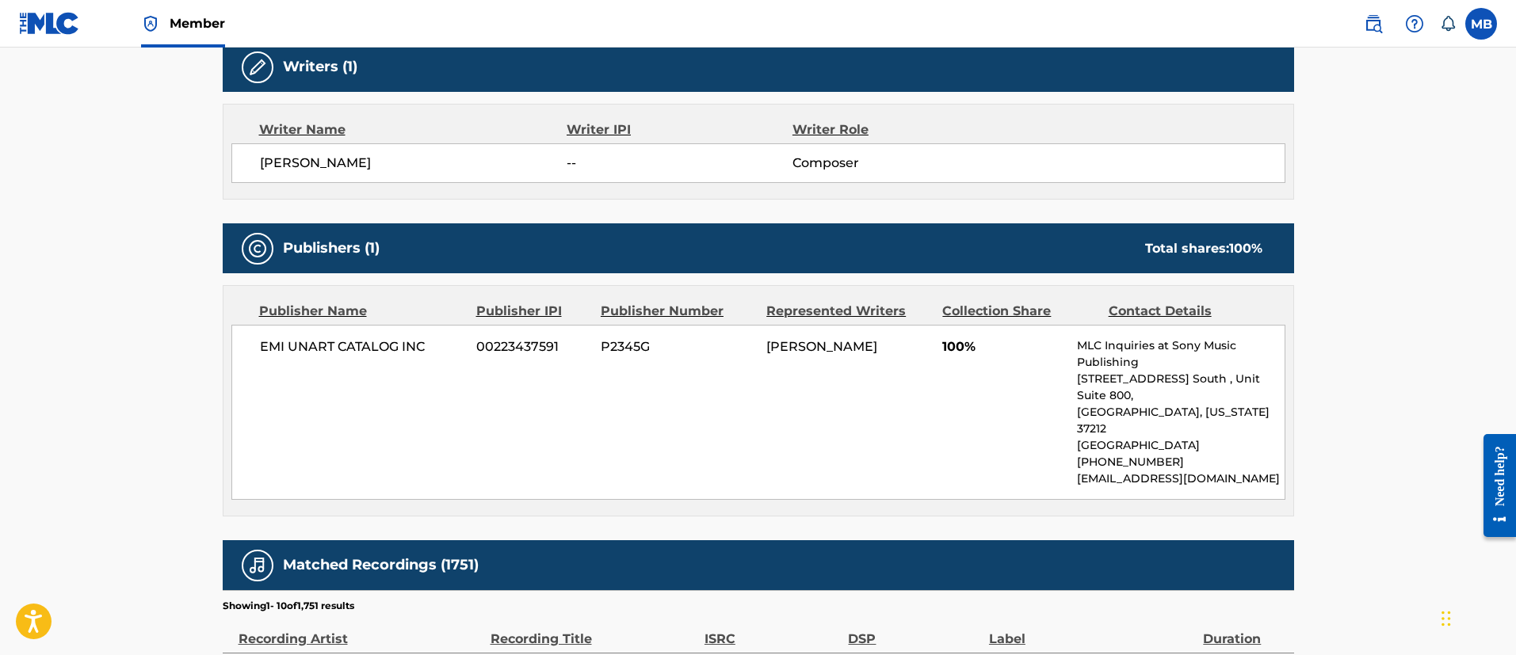
scroll to position [594, 0]
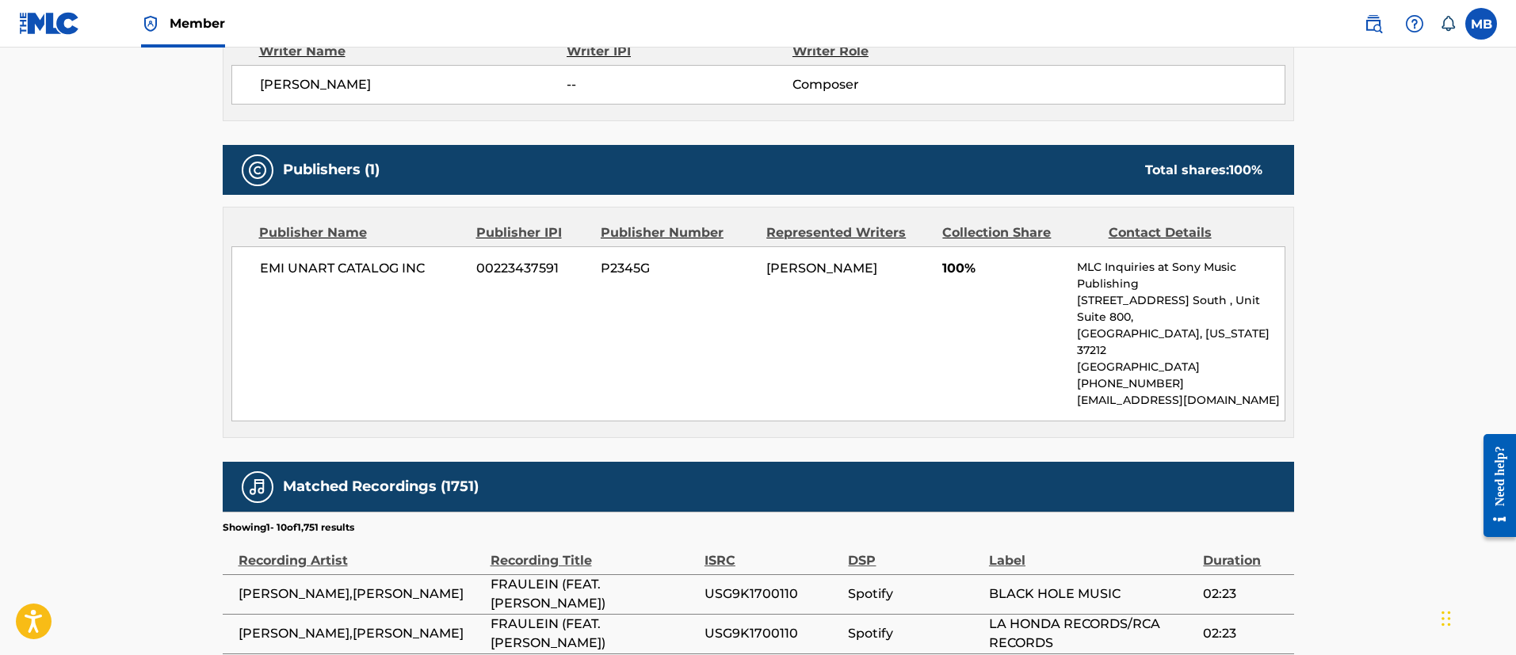
click at [629, 261] on span "P2345G" at bounding box center [678, 268] width 154 height 19
copy span "P2345G"
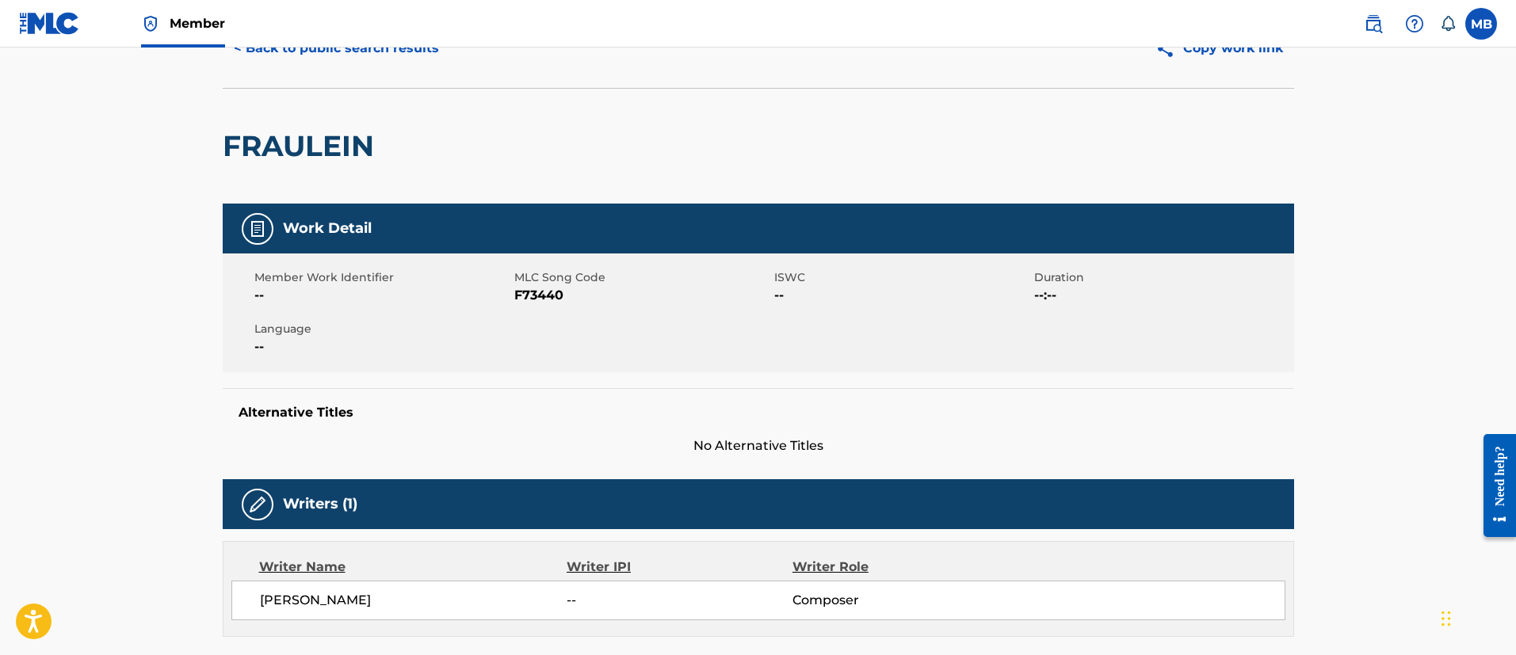
scroll to position [0, 0]
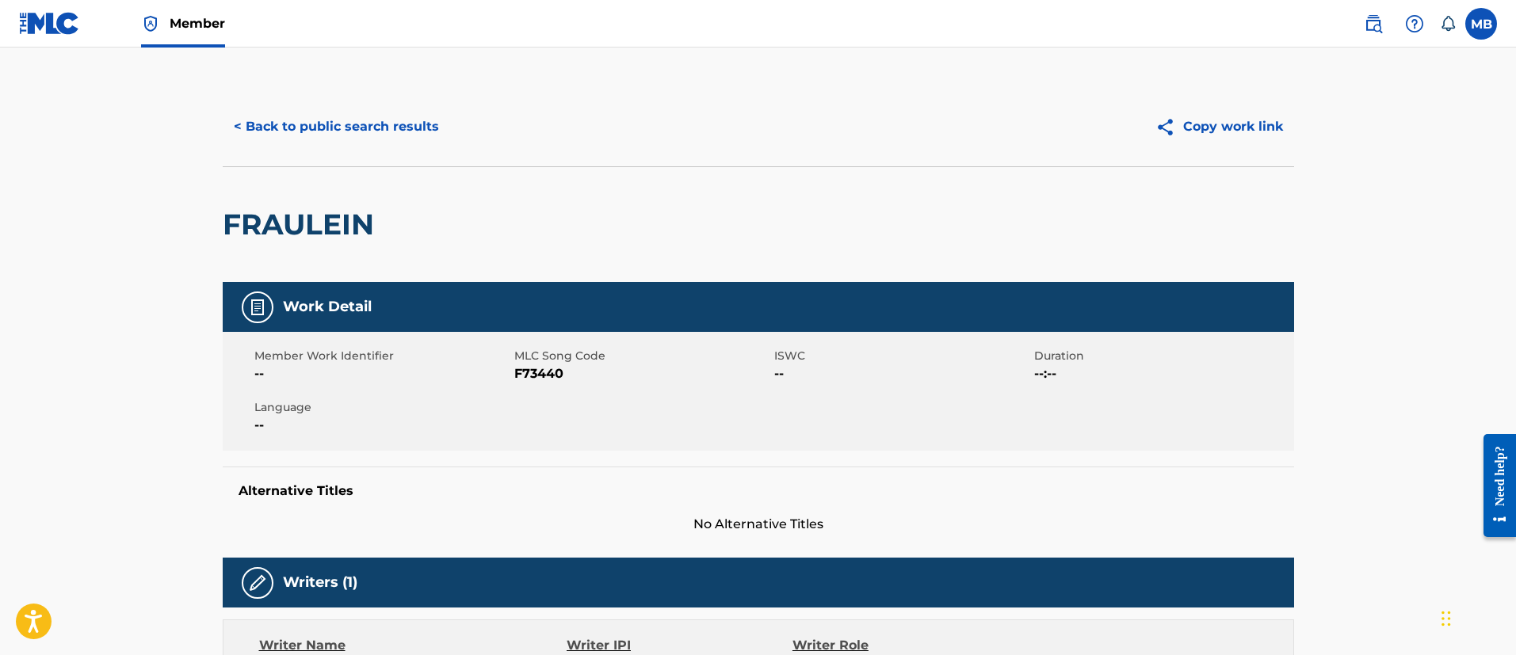
click at [353, 135] on button "< Back to public search results" at bounding box center [336, 127] width 227 height 40
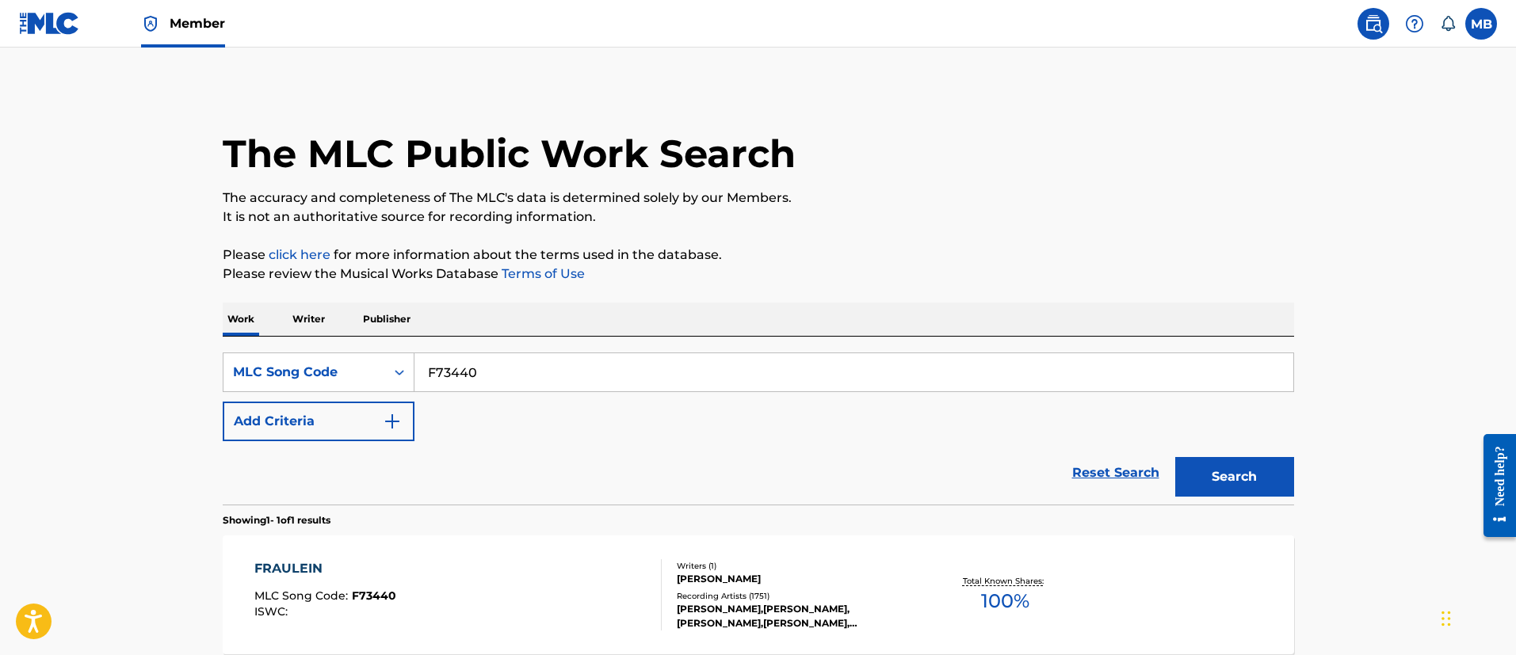
scroll to position [116, 0]
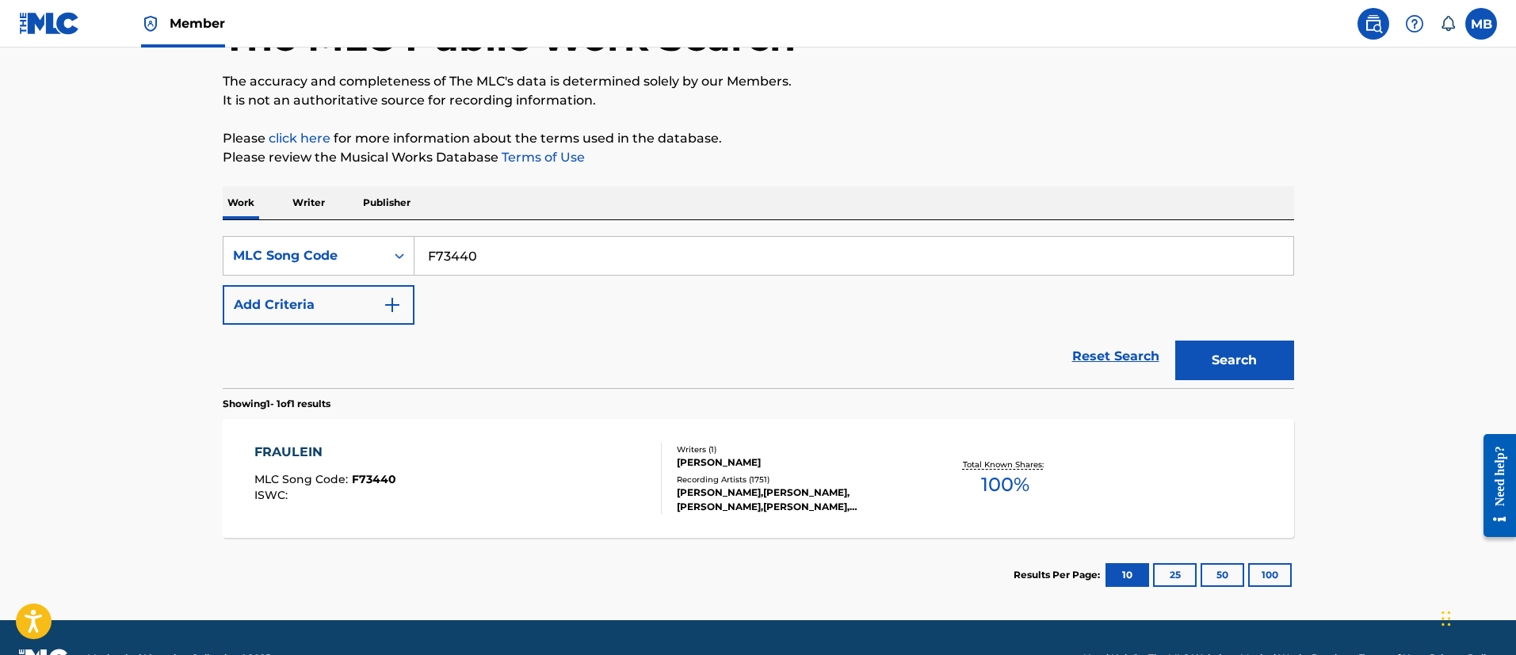
drag, startPoint x: 525, startPoint y: 270, endPoint x: 268, endPoint y: 226, distance: 261.3
click at [269, 226] on div "SearchWithCriteria3158b95a-8026-4d8b-8016-8be302ea53f6 MLC Song Code F73440 Add…" at bounding box center [758, 304] width 1071 height 168
paste input "B1439C"
type input "B1439C"
click at [1175, 341] on button "Search" at bounding box center [1234, 361] width 119 height 40
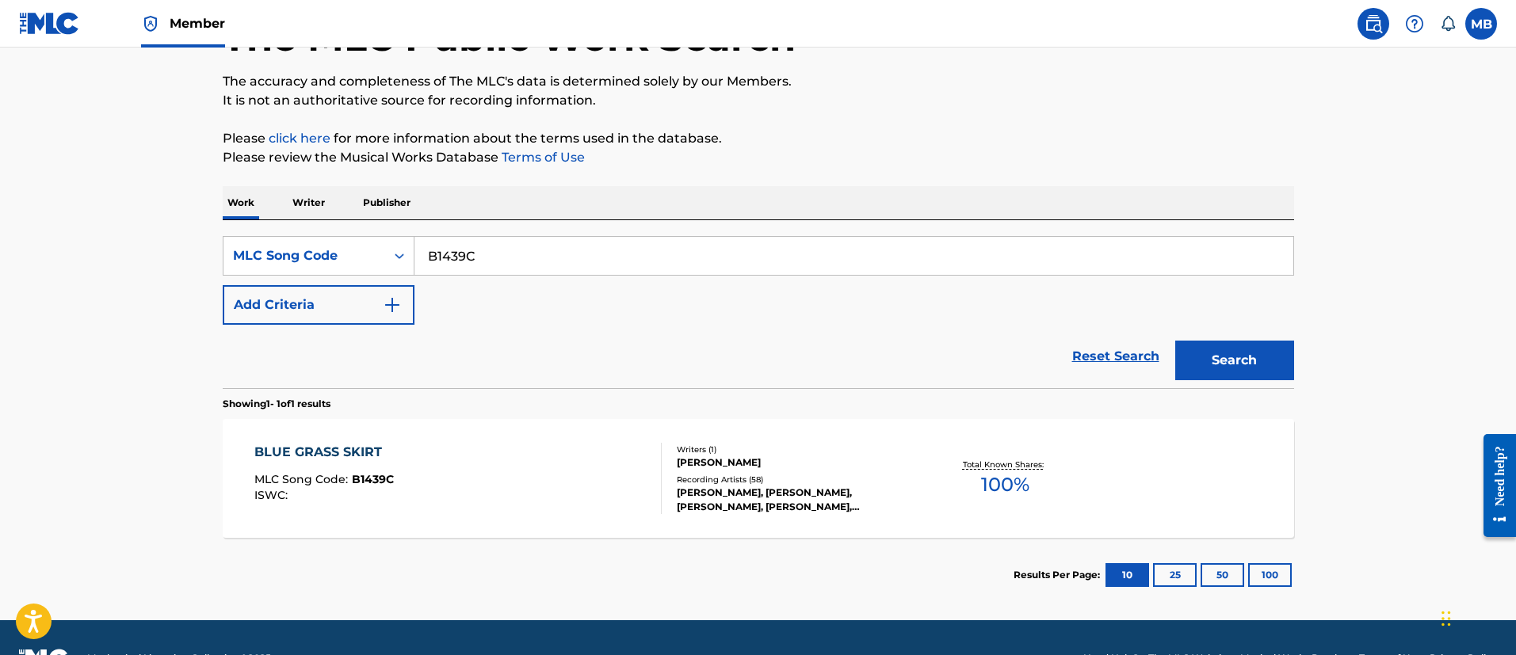
click at [570, 469] on div "BLUE GRASS SKIRT MLC Song Code : B1439C ISWC :" at bounding box center [457, 478] width 407 height 71
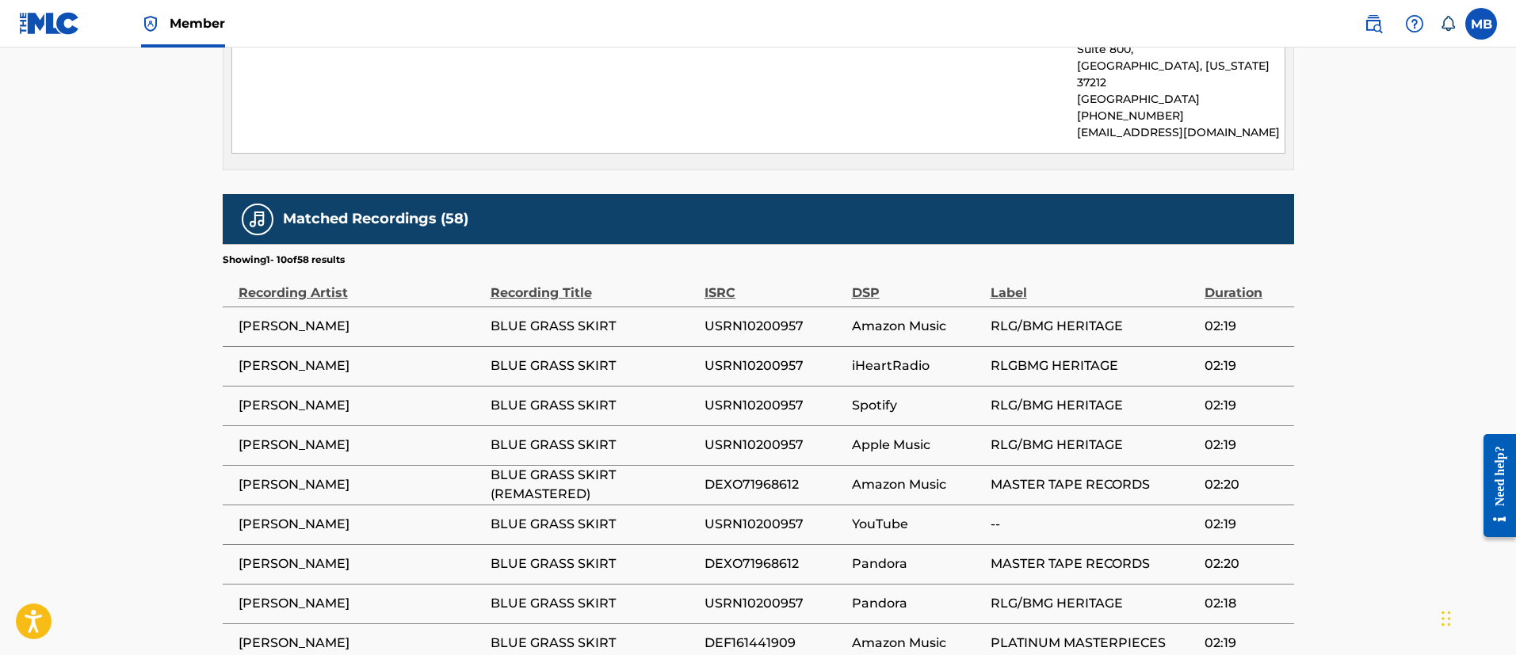
scroll to position [951, 0]
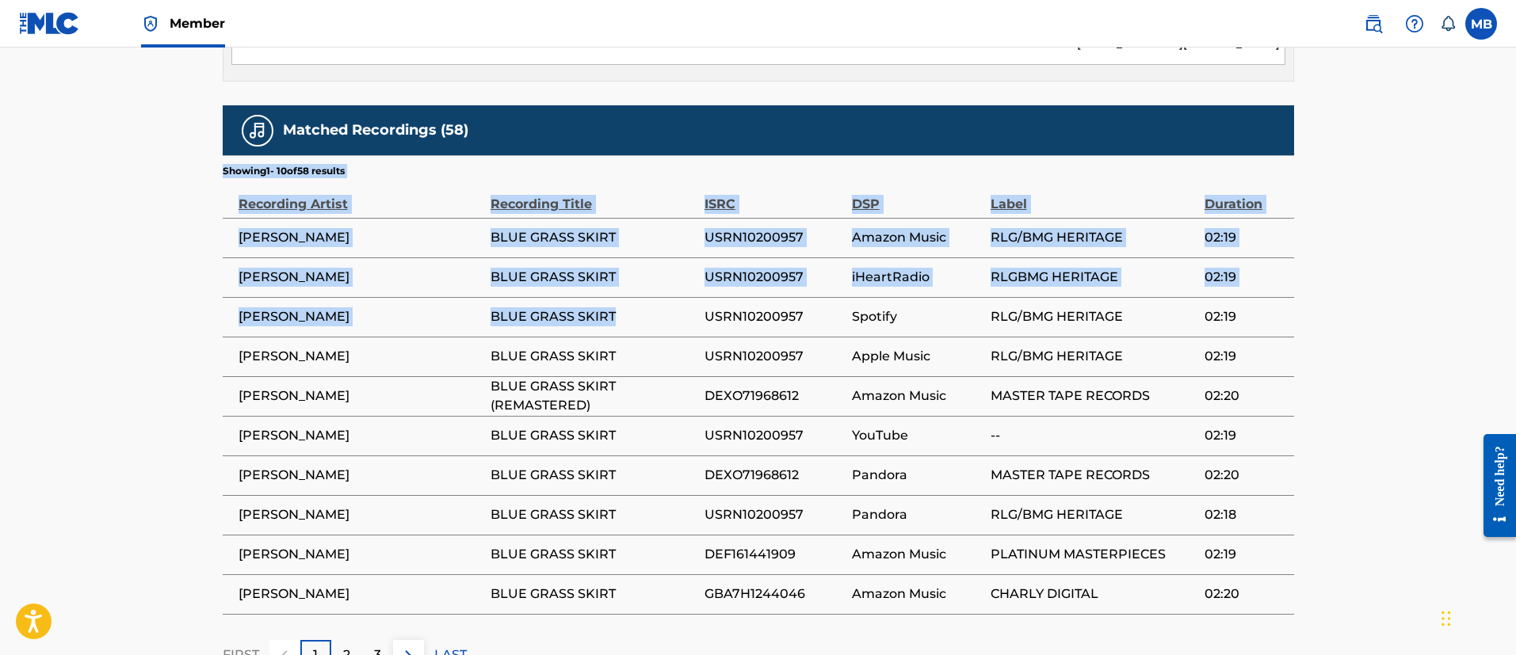
drag, startPoint x: 621, startPoint y: 280, endPoint x: 215, endPoint y: 288, distance: 406.5
click at [530, 337] on td "BLUE GRASS SKIRT" at bounding box center [597, 357] width 214 height 40
drag, startPoint x: 617, startPoint y: 284, endPoint x: 219, endPoint y: 292, distance: 397.8
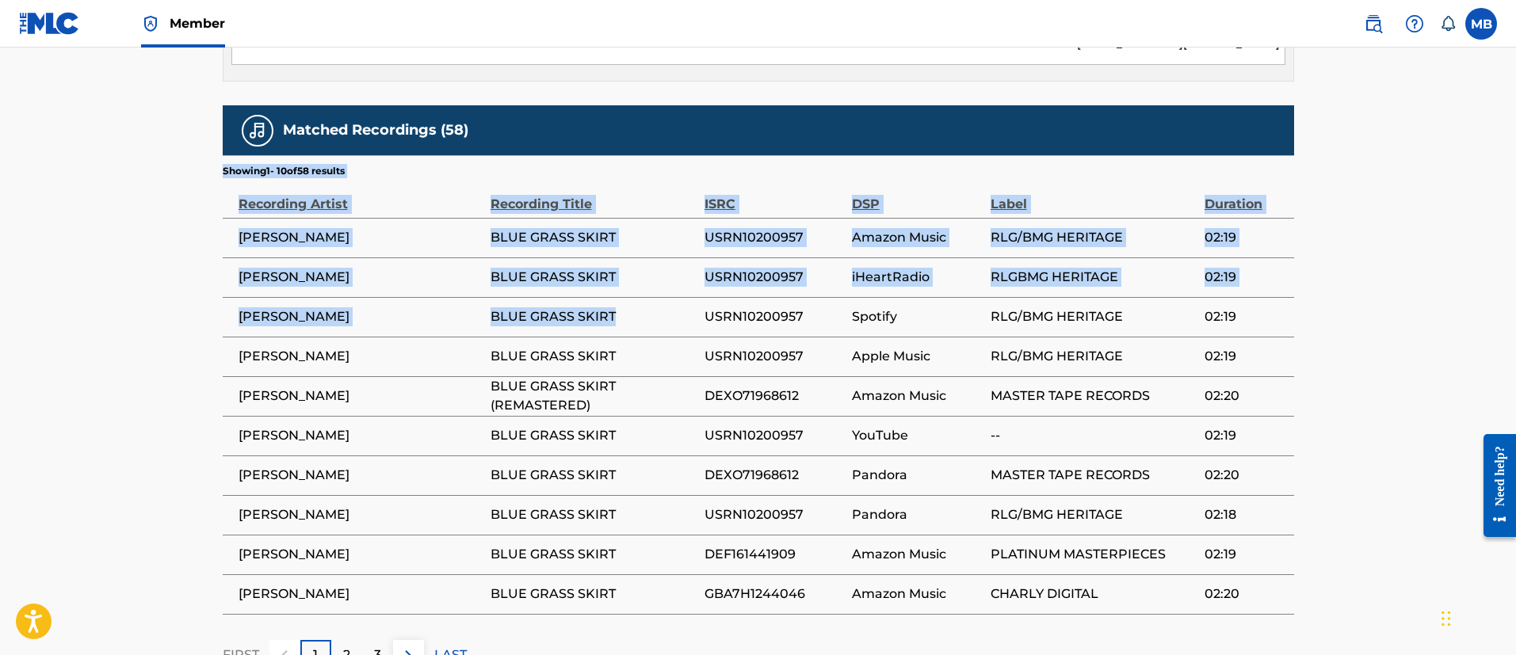
click at [471, 307] on span "[PERSON_NAME]" at bounding box center [360, 316] width 244 height 19
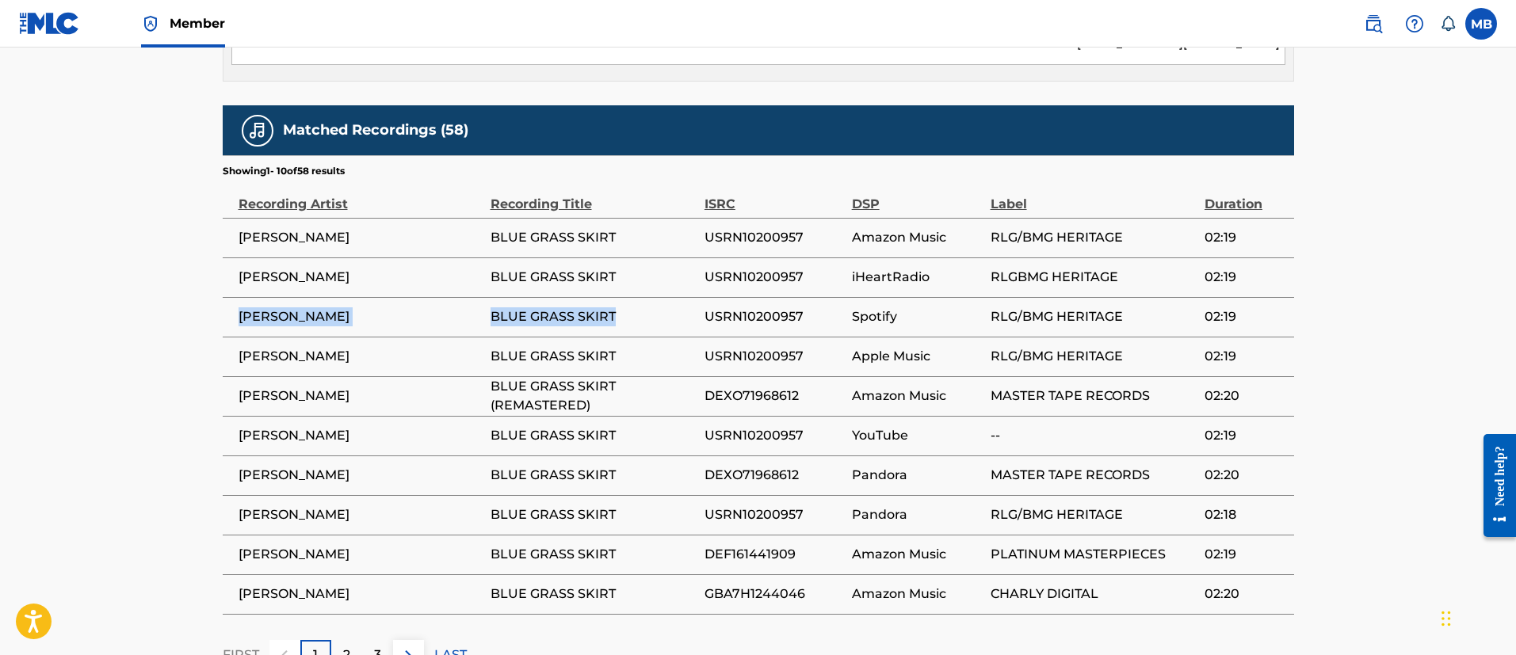
drag, startPoint x: 623, startPoint y: 291, endPoint x: 240, endPoint y: 292, distance: 382.7
click at [240, 297] on tr "[PERSON_NAME] BLUE GRASS SKIRT USRN10200957 Spotify RLG/BMG HERITAGE 02:19" at bounding box center [758, 317] width 1071 height 40
copy tr "[PERSON_NAME] BLUE GRASS SKIRT"
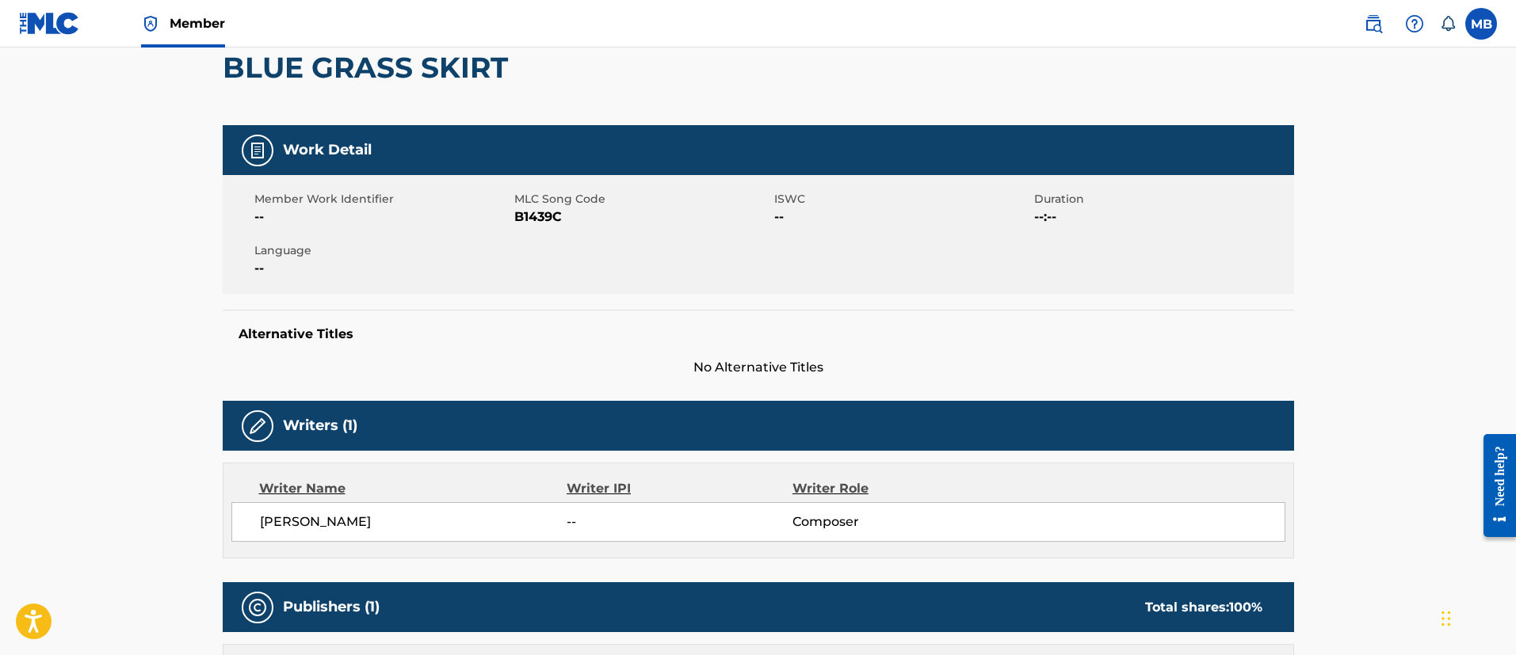
scroll to position [0, 0]
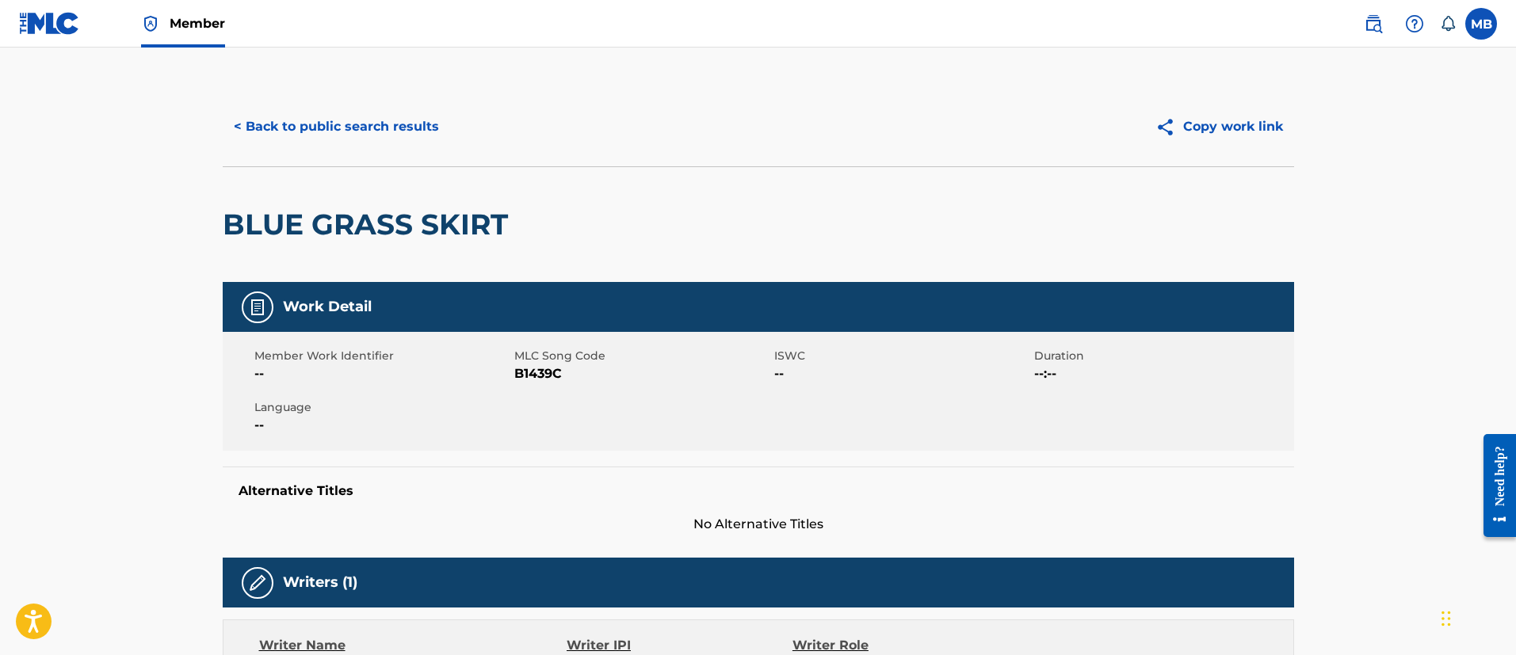
click at [302, 129] on button "< Back to public search results" at bounding box center [336, 127] width 227 height 40
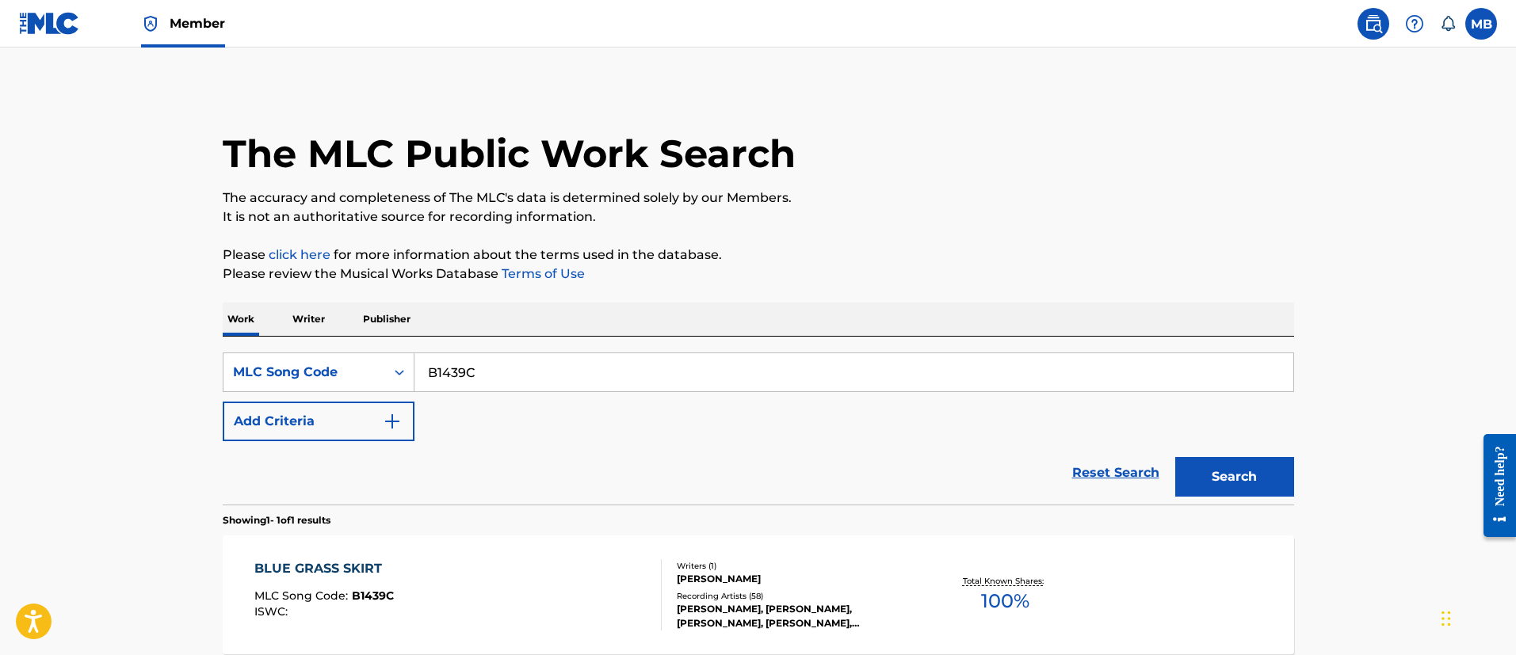
scroll to position [116, 0]
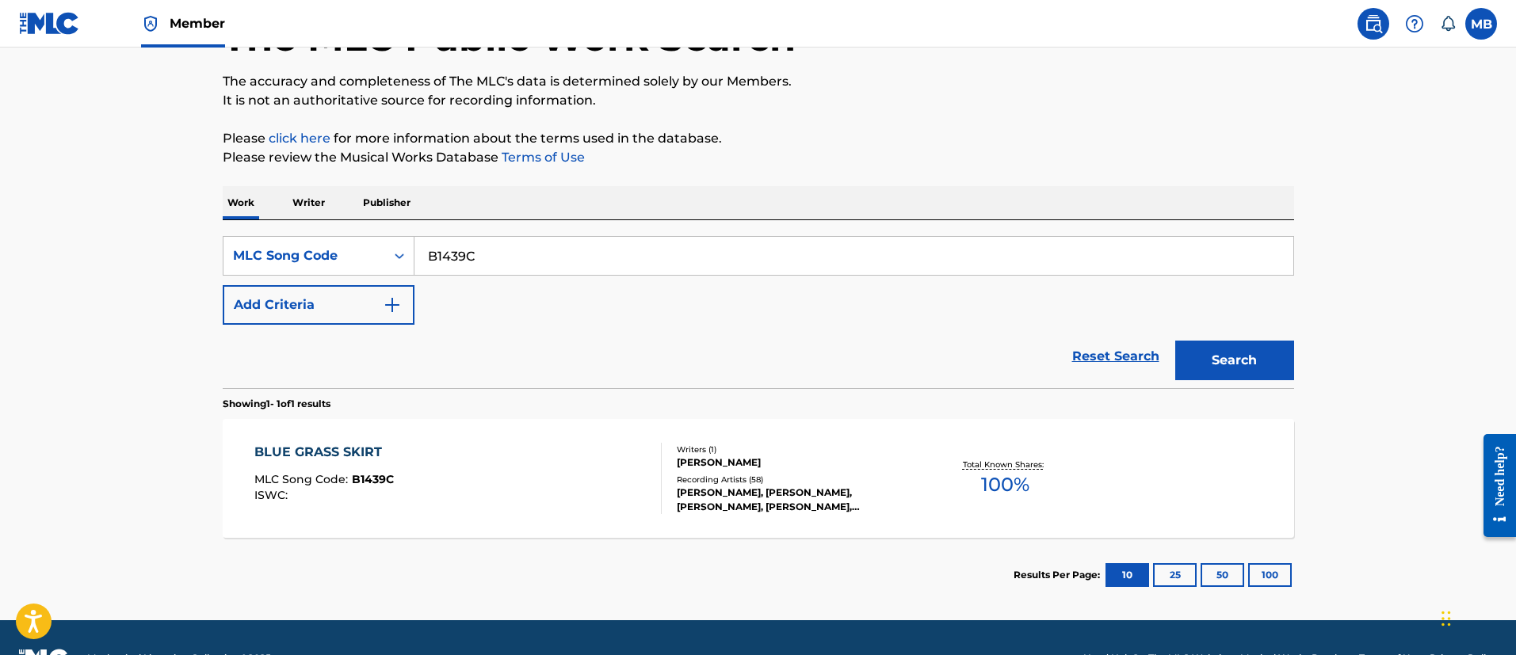
drag, startPoint x: 504, startPoint y: 261, endPoint x: 205, endPoint y: 250, distance: 298.9
click at [206, 251] on div "The MLC Public Work Search The accuracy and completeness of The MLC's data is d…" at bounding box center [758, 292] width 1109 height 642
paste input "F73440"
type input "F73440"
click at [1175, 341] on button "Search" at bounding box center [1234, 361] width 119 height 40
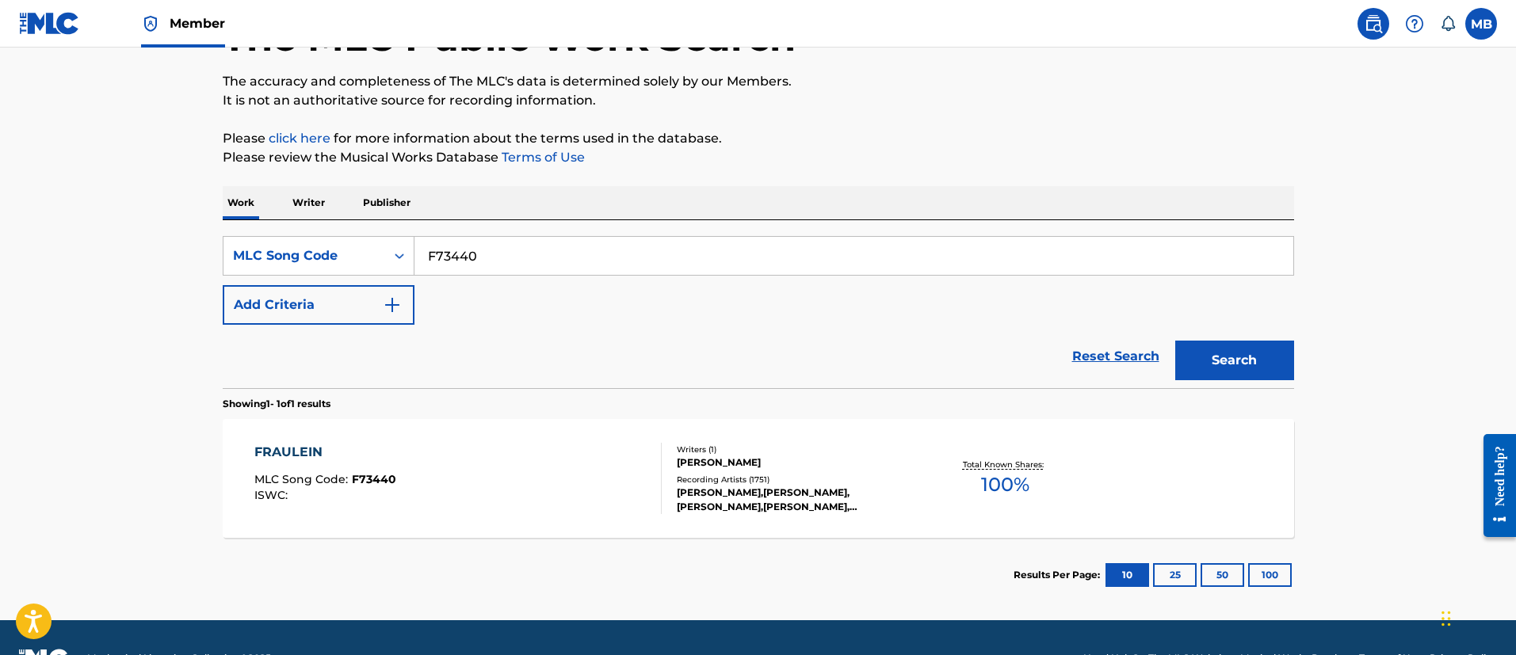
click at [330, 499] on div "ISWC :" at bounding box center [325, 496] width 142 height 12
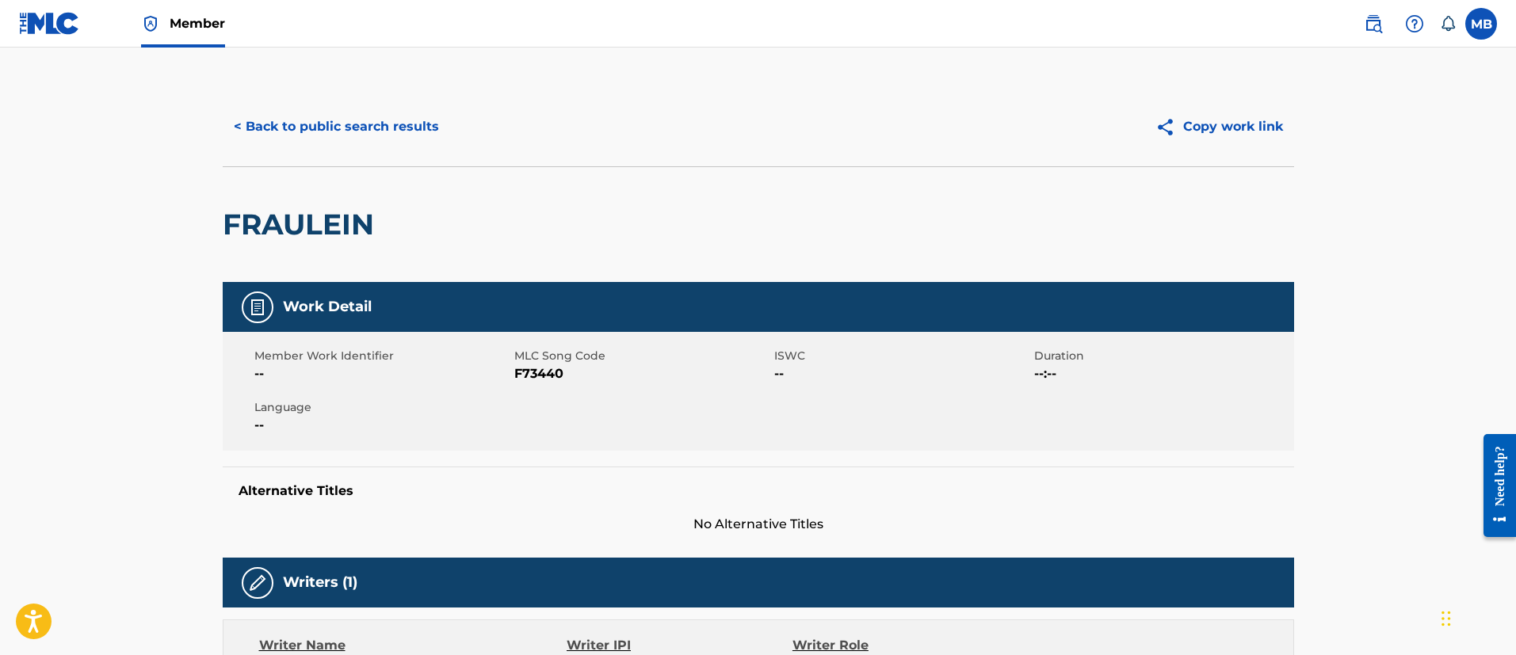
click at [247, 234] on h2 "FRAULEIN" at bounding box center [302, 225] width 159 height 36
copy h2 "FRAULEIN"
click at [372, 132] on button "< Back to public search results" at bounding box center [336, 127] width 227 height 40
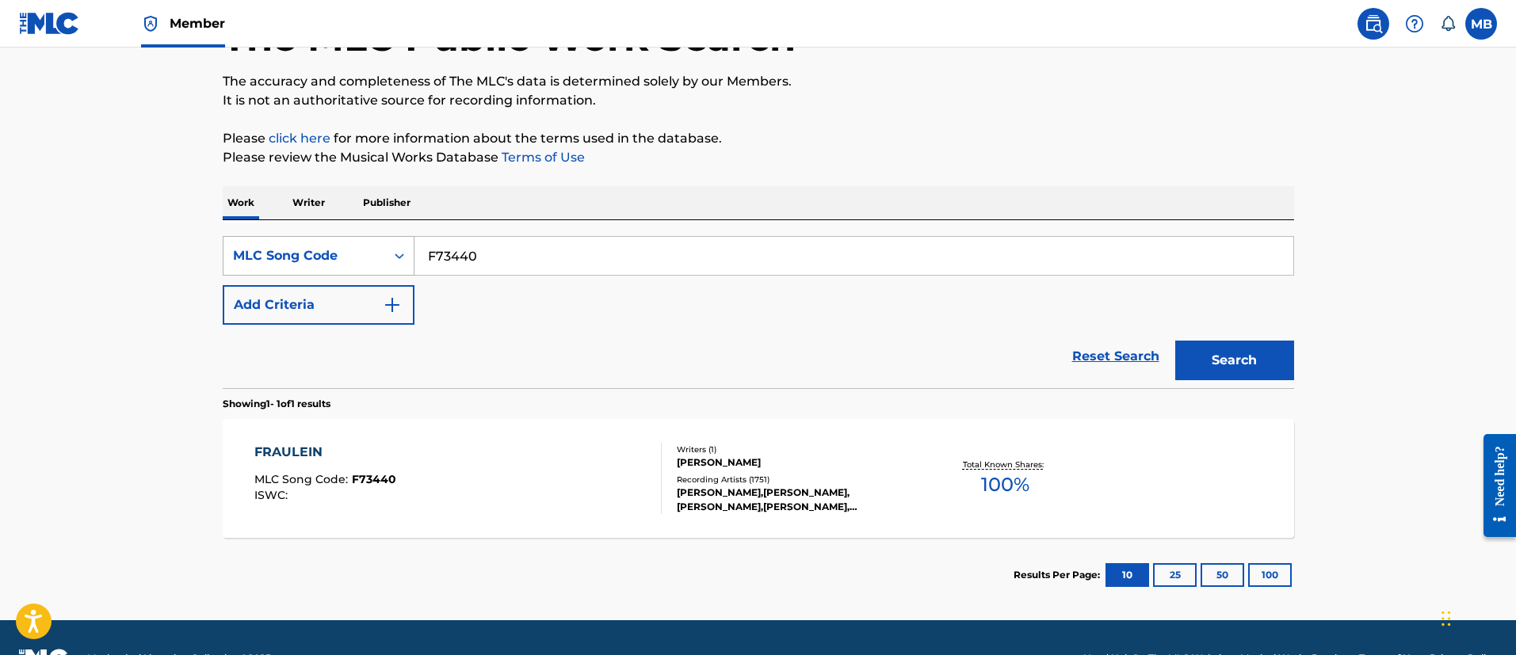
drag, startPoint x: 514, startPoint y: 257, endPoint x: 301, endPoint y: 240, distance: 213.8
click at [307, 245] on div "SearchWithCriteria3158b95a-8026-4d8b-8016-8be302ea53f6 MLC Song Code F73440" at bounding box center [758, 256] width 1071 height 40
paste input "DVDE0Q"
type input "DVDE0Q"
click at [1175, 341] on button "Search" at bounding box center [1234, 361] width 119 height 40
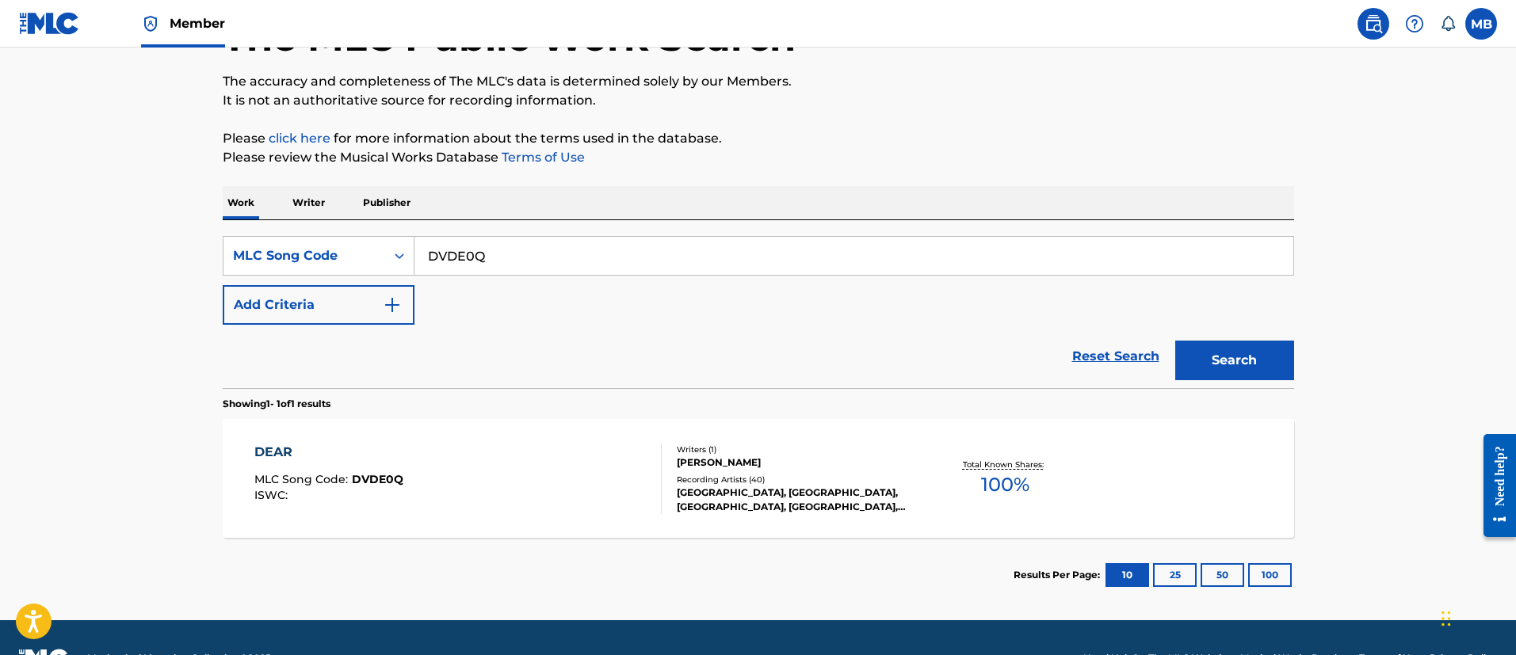
click at [517, 483] on div "DEAR MLC Song Code : DVDE0Q ISWC :" at bounding box center [457, 478] width 407 height 71
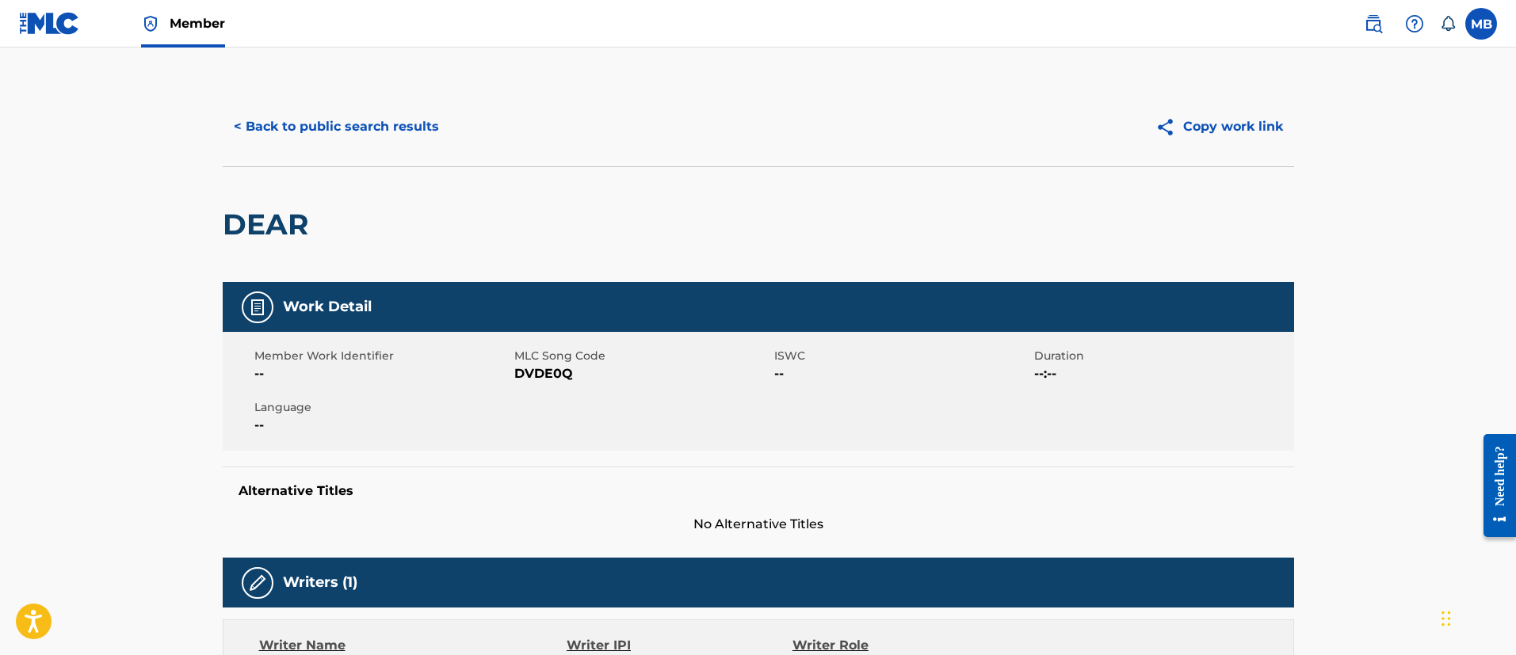
click at [358, 132] on button "< Back to public search results" at bounding box center [336, 127] width 227 height 40
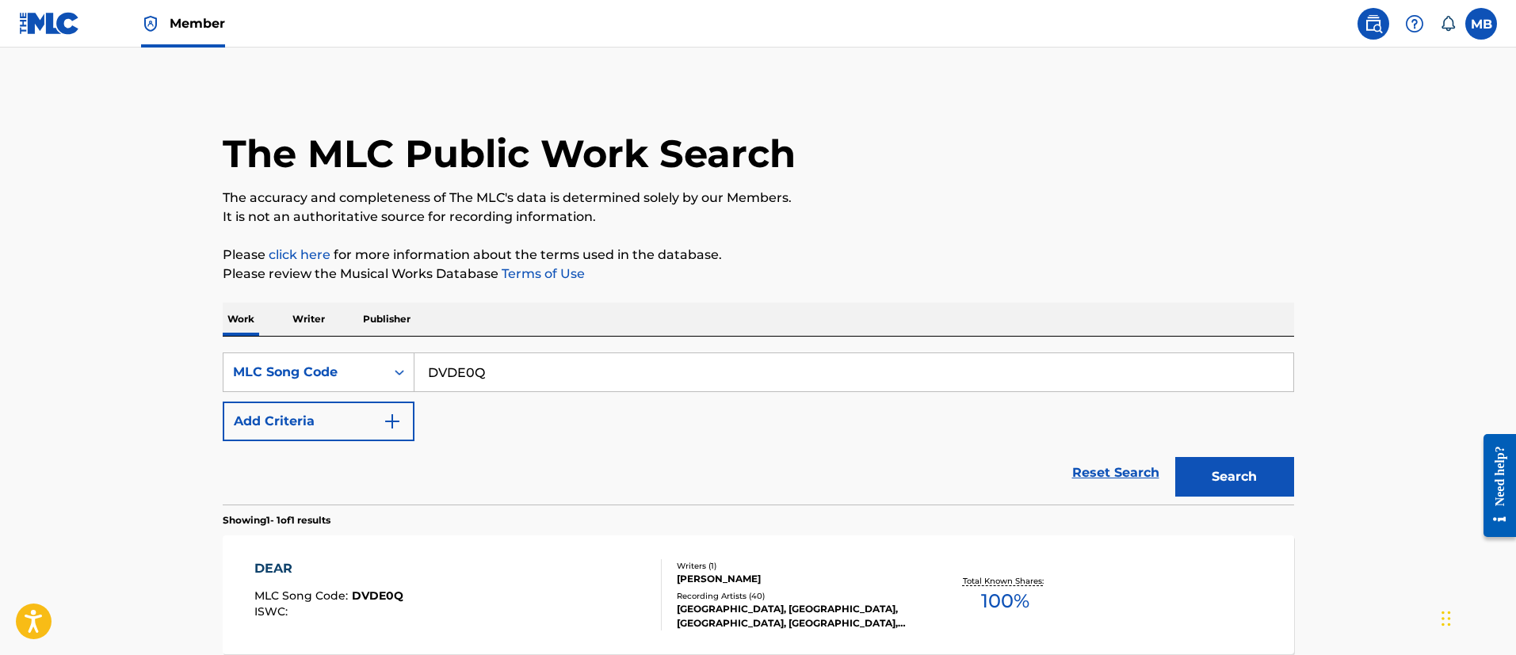
scroll to position [116, 0]
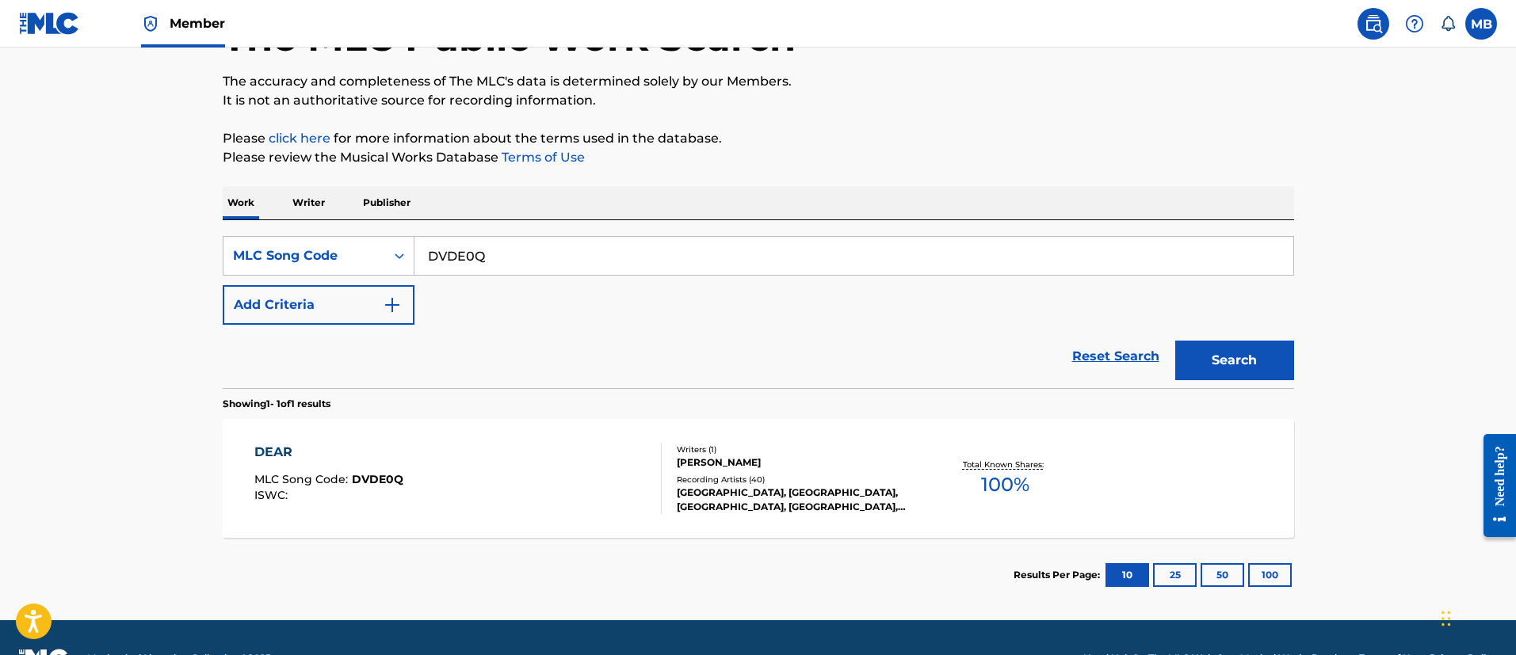
drag, startPoint x: 513, startPoint y: 254, endPoint x: 384, endPoint y: 232, distance: 130.1
click at [387, 233] on div "SearchWithCriteria3158b95a-8026-4d8b-8016-8be302ea53f6 MLC Song Code DVDE0Q Add…" at bounding box center [758, 304] width 1071 height 168
paste input "LB0U8G"
type input "LB0U8G"
click at [1175, 341] on button "Search" at bounding box center [1234, 361] width 119 height 40
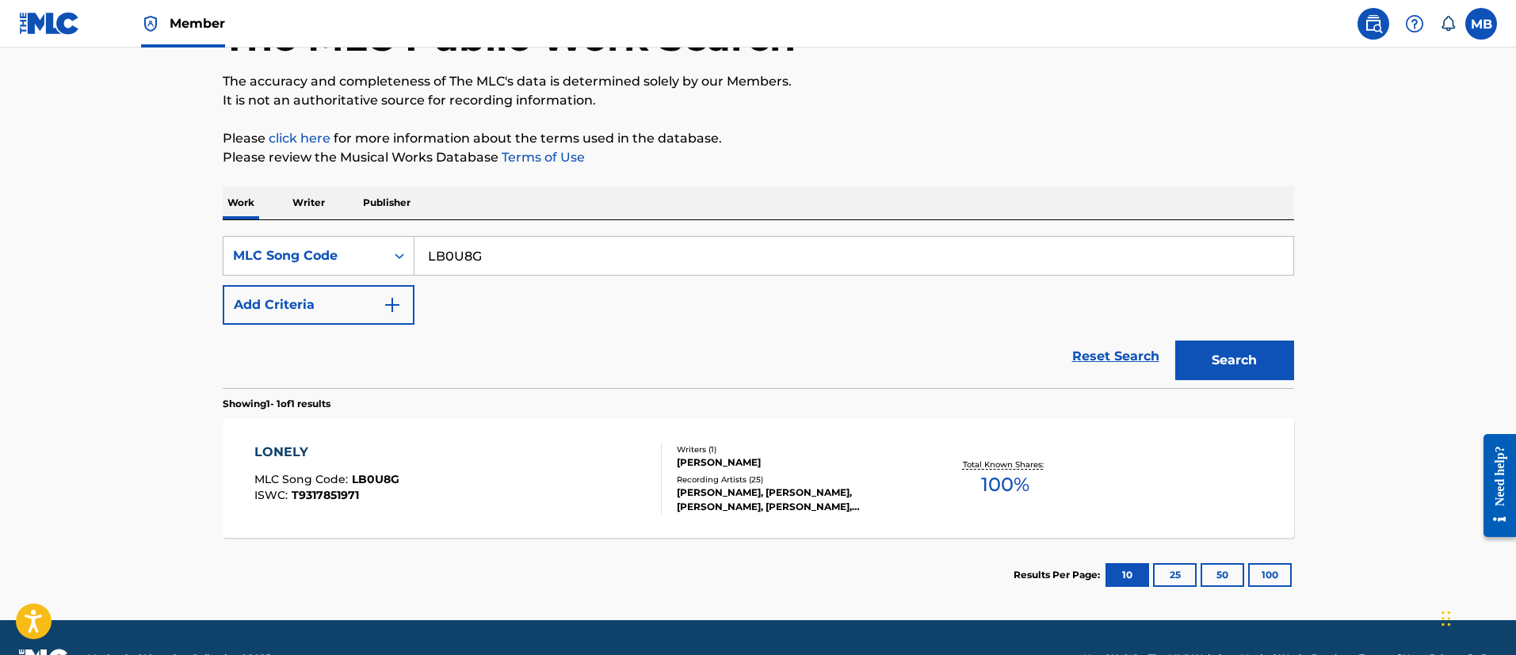
click at [530, 448] on div "LONELY MLC Song Code : LB0U8G ISWC : T9317851971" at bounding box center [457, 478] width 407 height 71
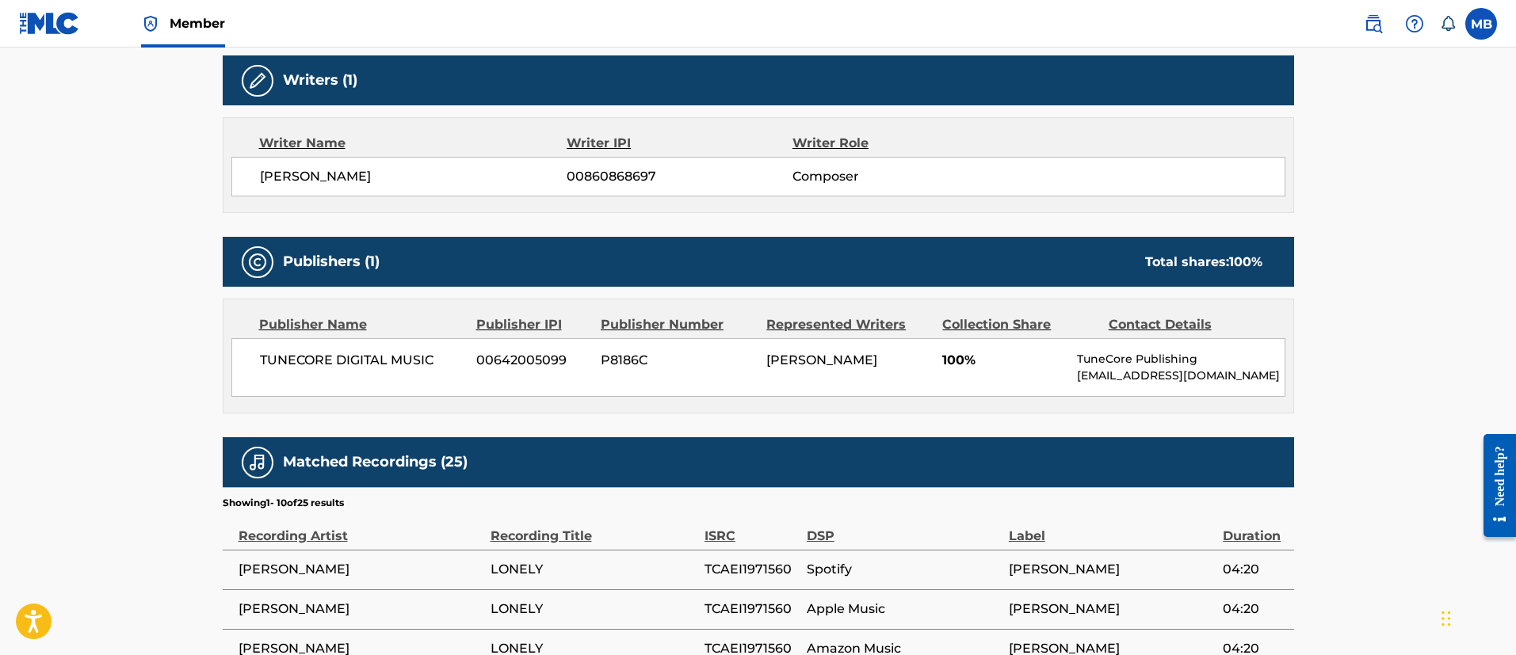
scroll to position [357, 0]
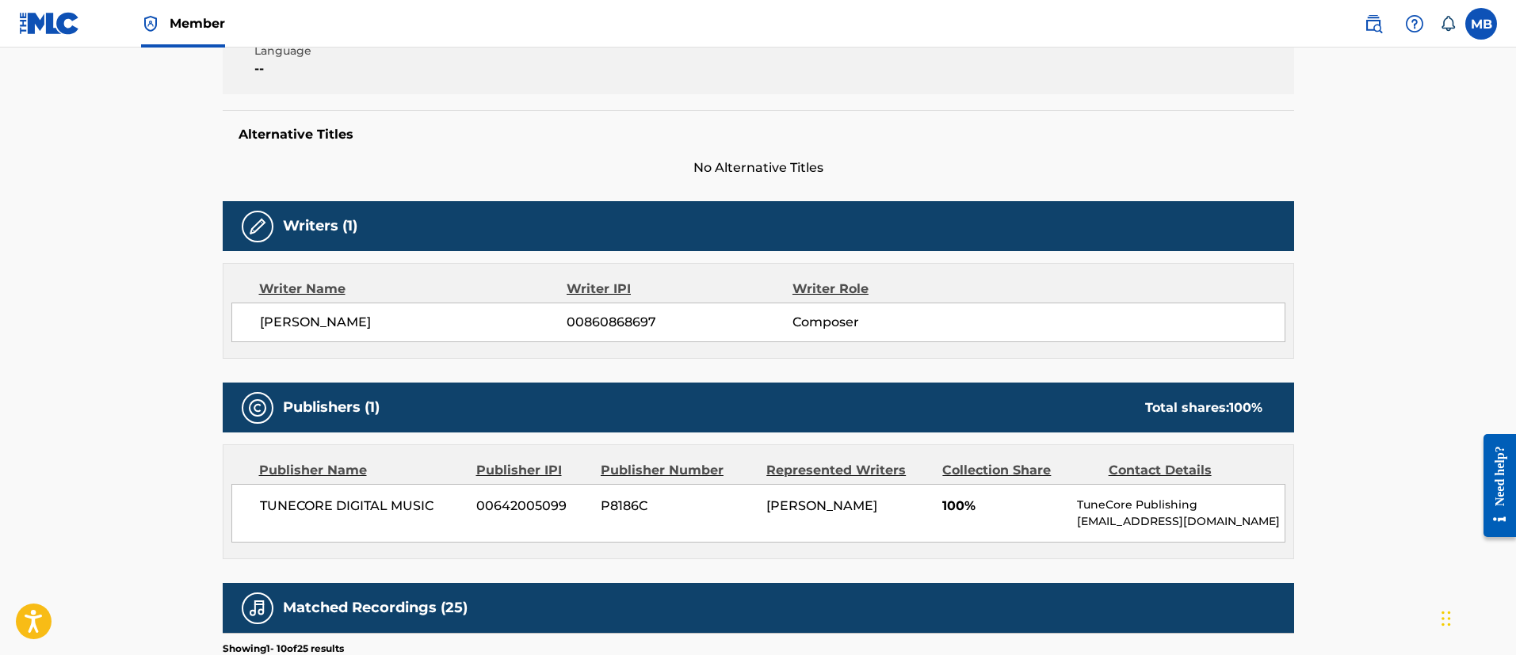
click at [616, 498] on span "P8186C" at bounding box center [678, 506] width 154 height 19
copy span "P8186C"
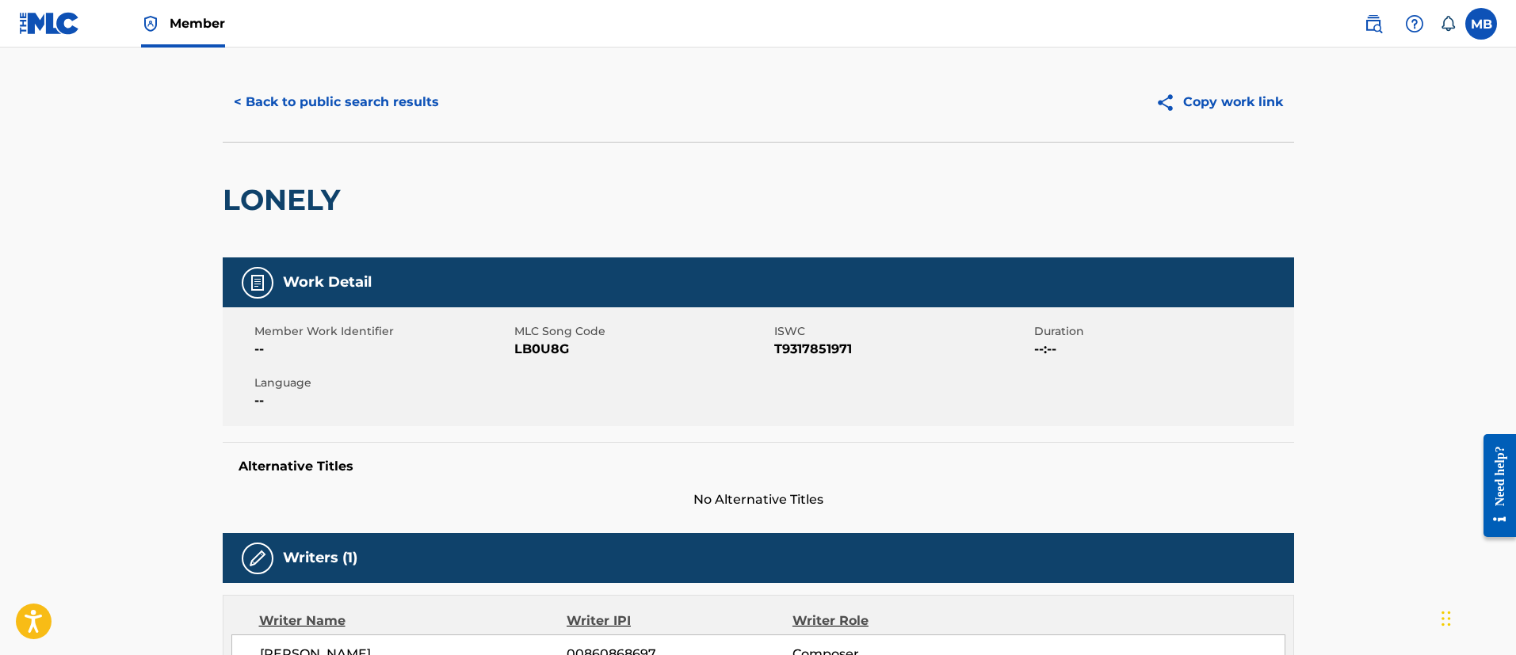
scroll to position [0, 0]
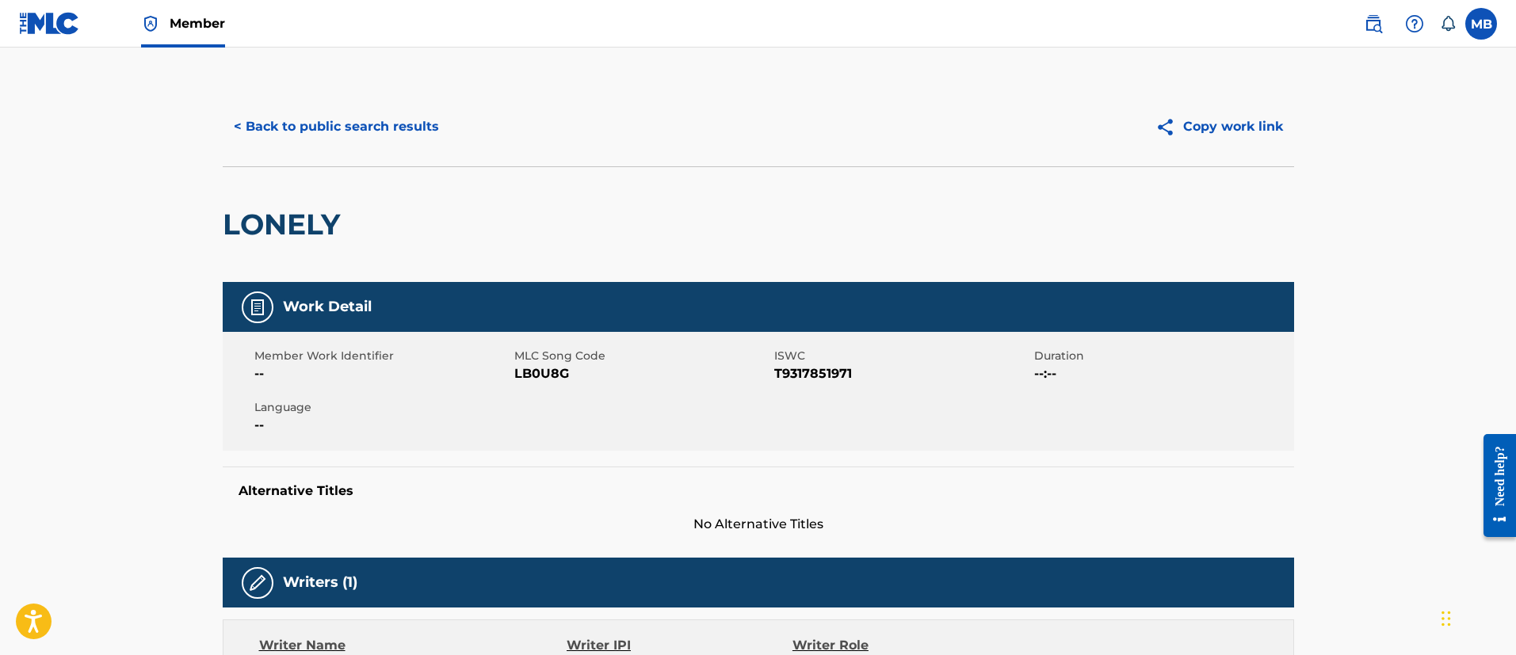
click at [183, 20] on span "Member" at bounding box center [197, 23] width 55 height 18
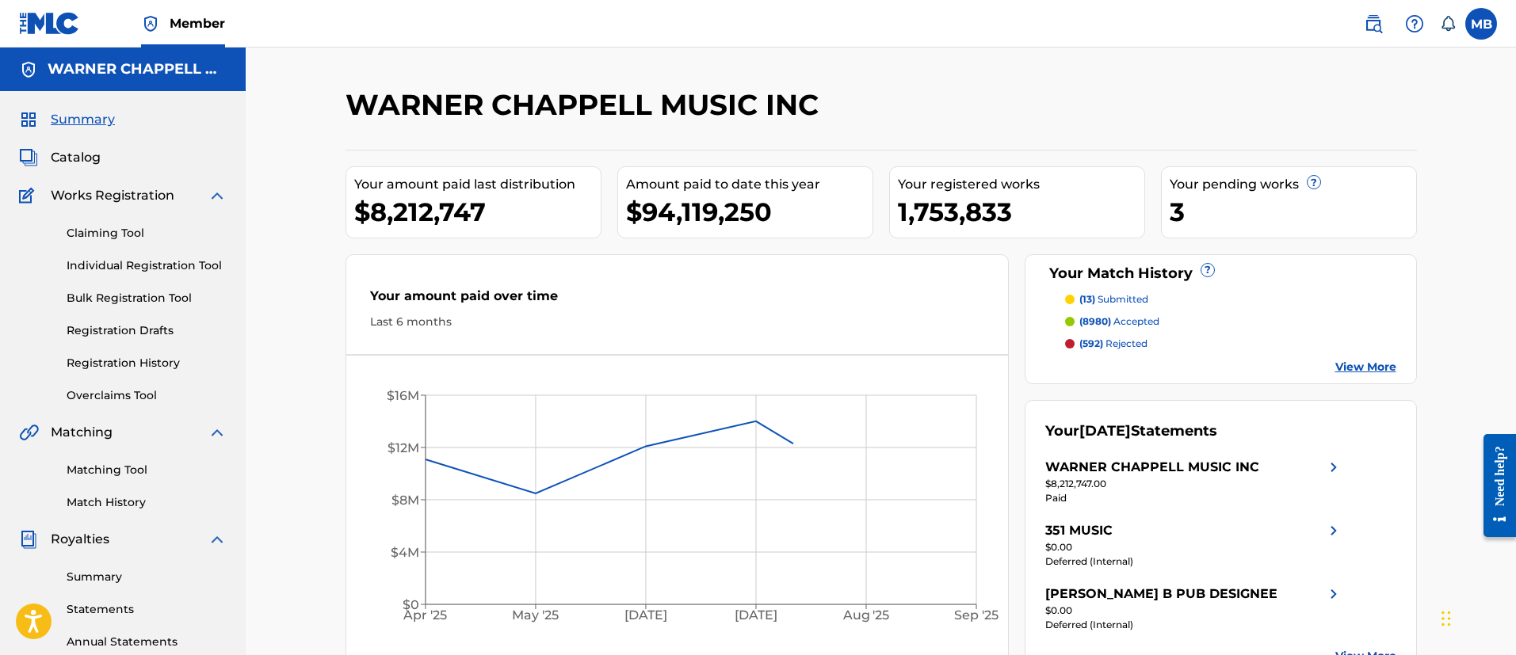
click at [88, 162] on span "Catalog" at bounding box center [76, 157] width 50 height 19
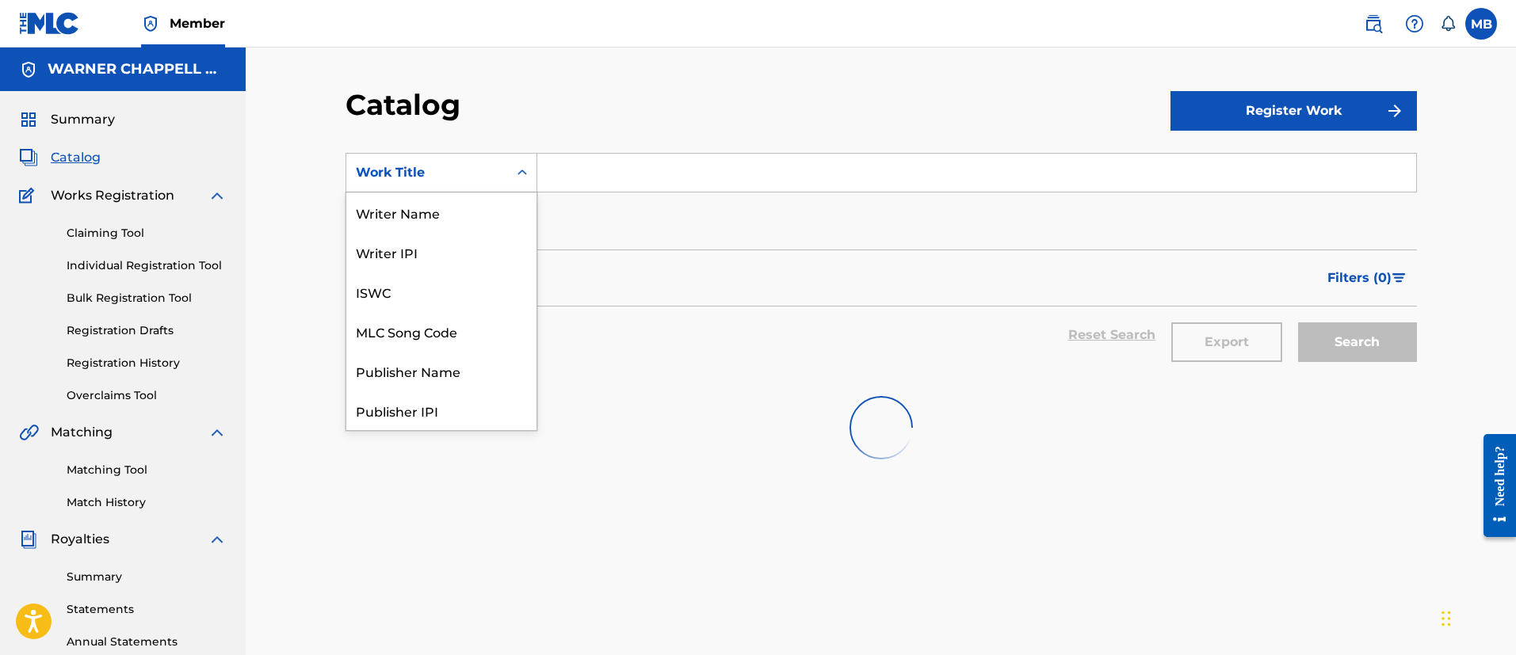
click at [457, 163] on div "Work Title" at bounding box center [427, 172] width 143 height 19
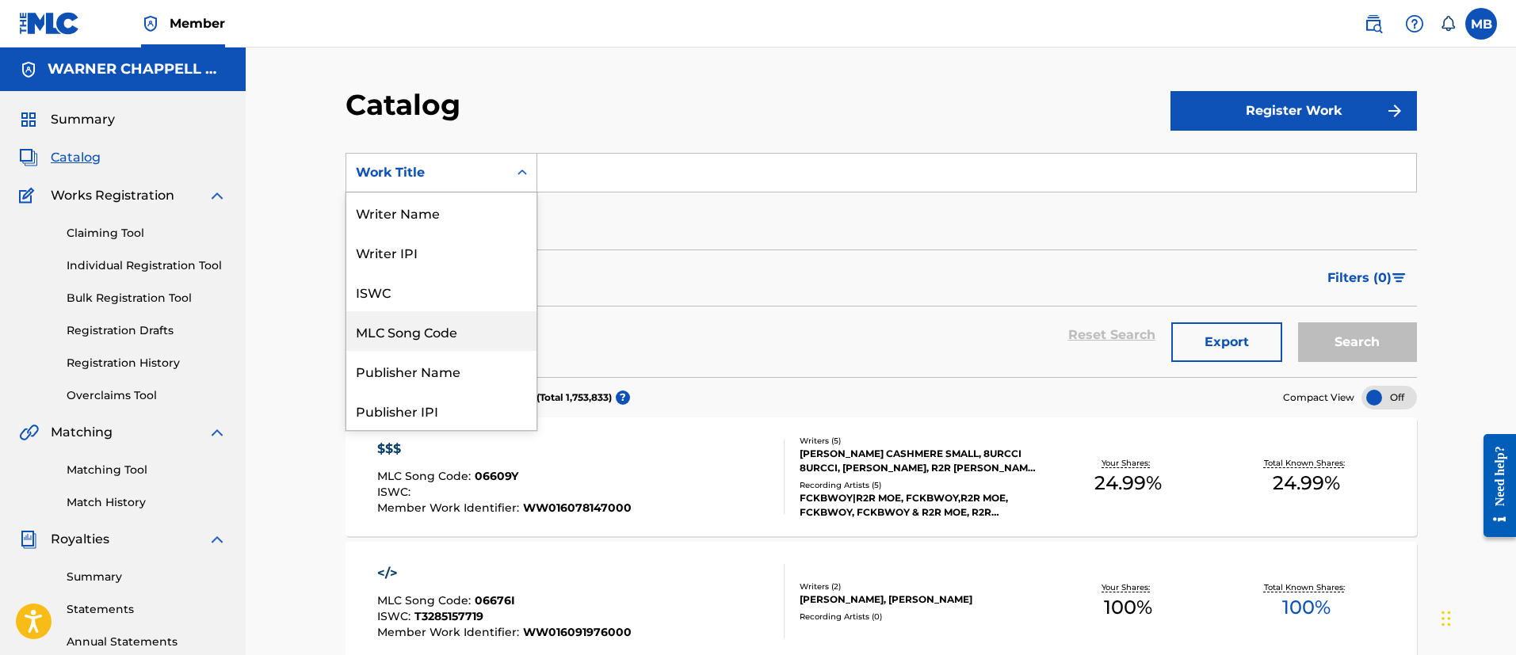
click at [413, 341] on div "MLC Song Code" at bounding box center [441, 331] width 190 height 40
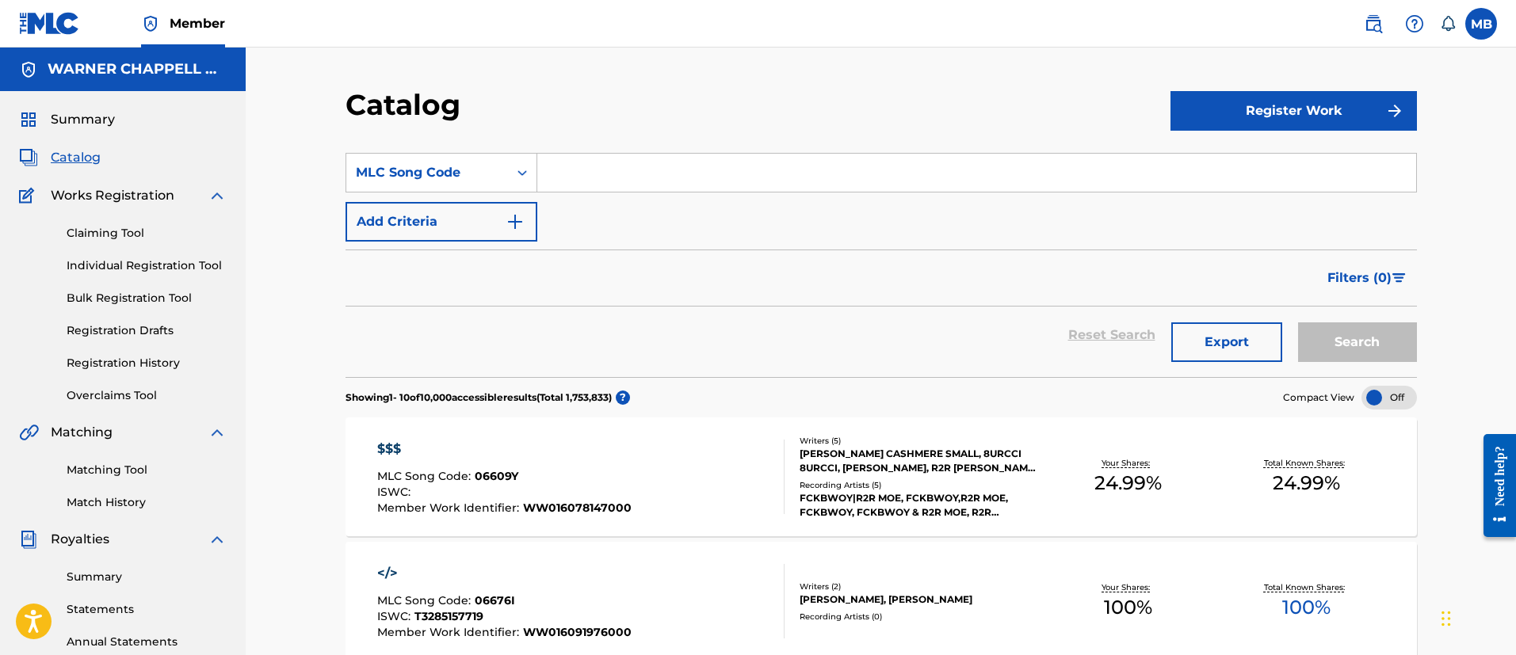
click at [640, 173] on input "Search Form" at bounding box center [976, 173] width 879 height 38
paste input "PVAR7U"
type input "PVAR7U"
click at [1298, 322] on button "Search" at bounding box center [1357, 342] width 119 height 40
